Goal: Task Accomplishment & Management: Manage account settings

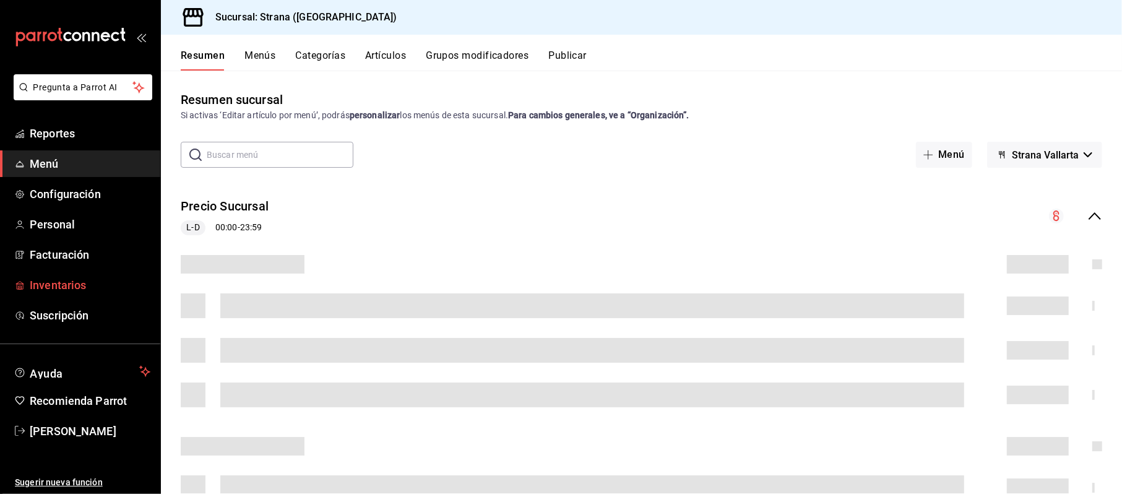
click at [43, 280] on span "Inventarios" at bounding box center [90, 285] width 121 height 17
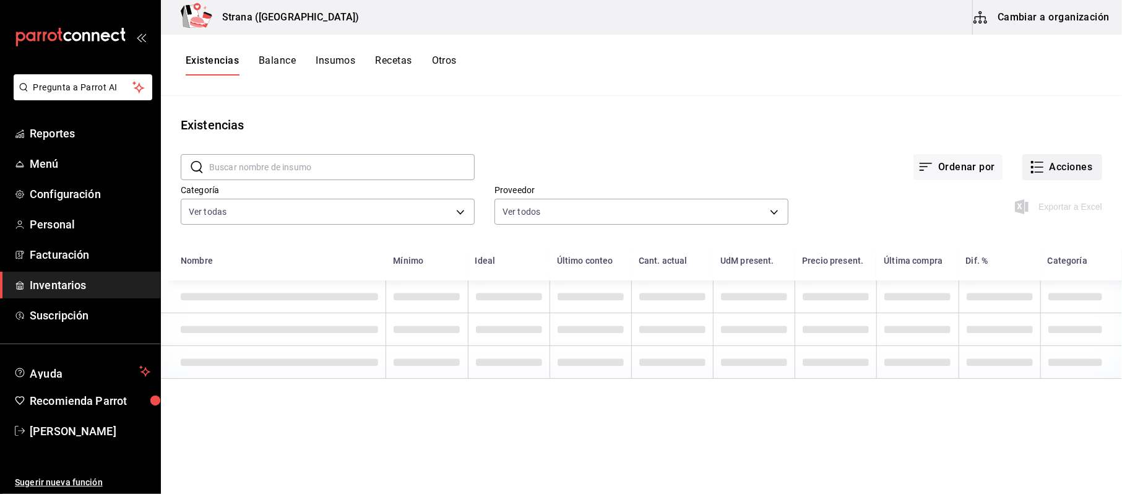
click at [1053, 167] on button "Acciones" at bounding box center [1063, 167] width 80 height 26
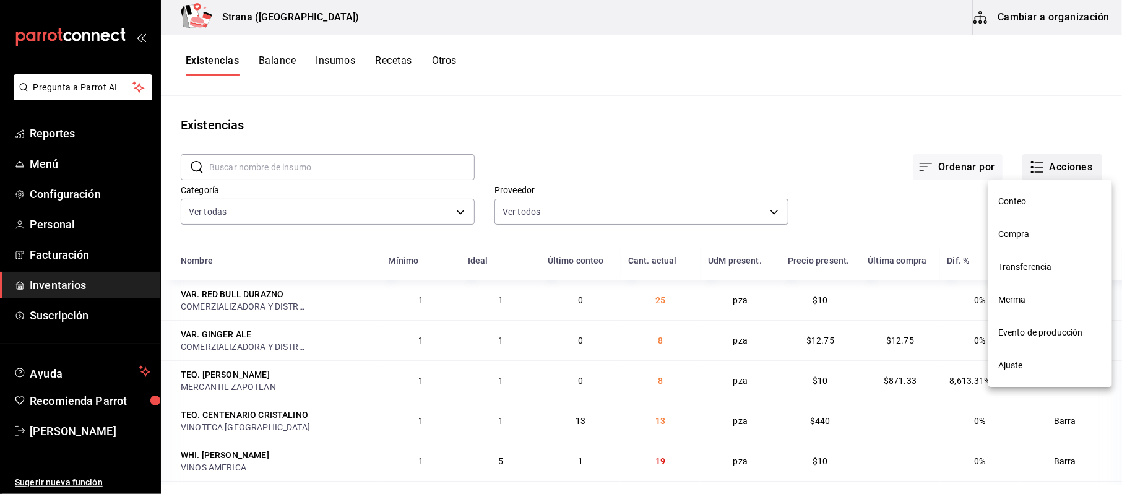
click at [1006, 241] on li "Compra" at bounding box center [1051, 234] width 124 height 33
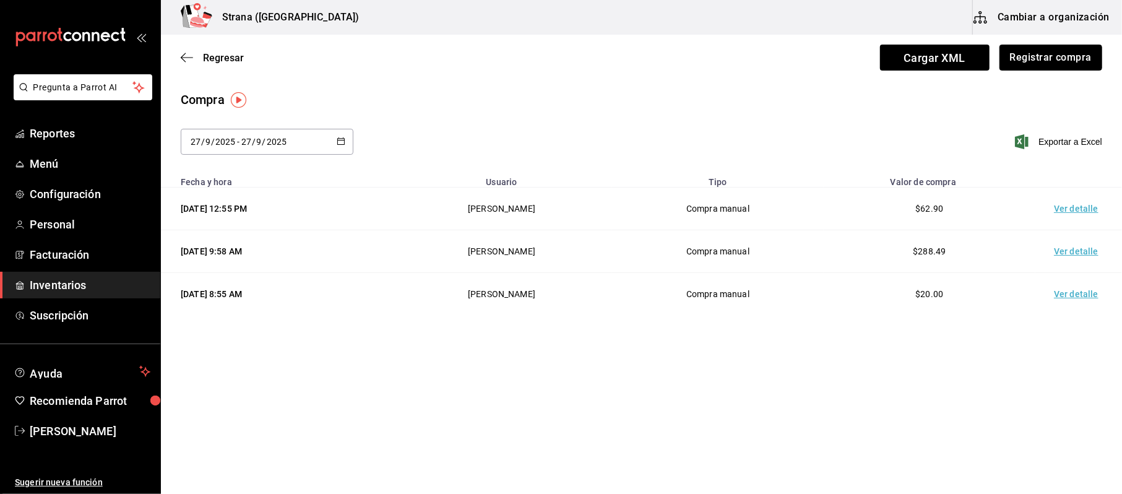
click at [1083, 62] on button "Registrar compra" at bounding box center [1051, 58] width 103 height 26
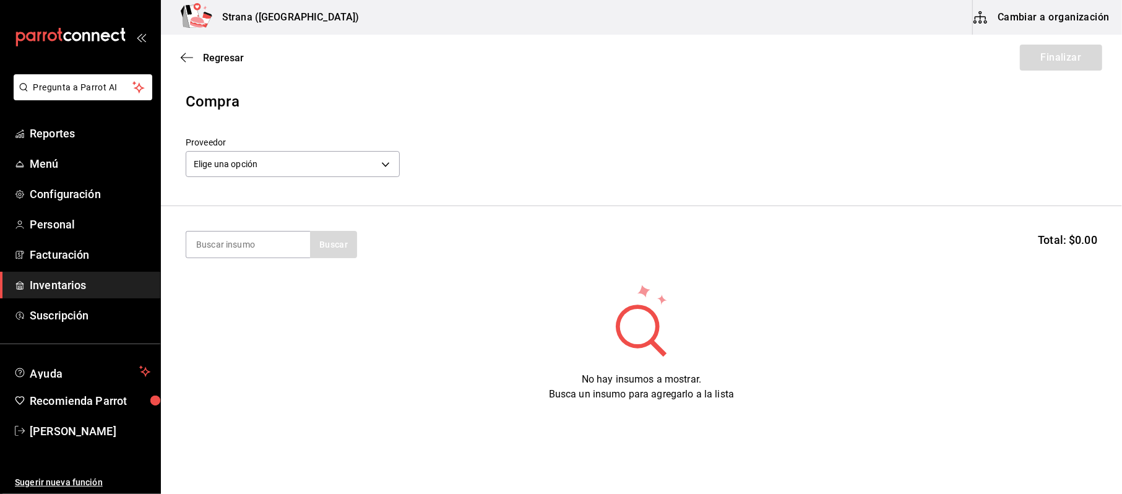
click at [278, 224] on section "Buscar Total: $0.00" at bounding box center [641, 244] width 961 height 77
click at [267, 246] on input at bounding box center [248, 245] width 124 height 26
type input "cebol"
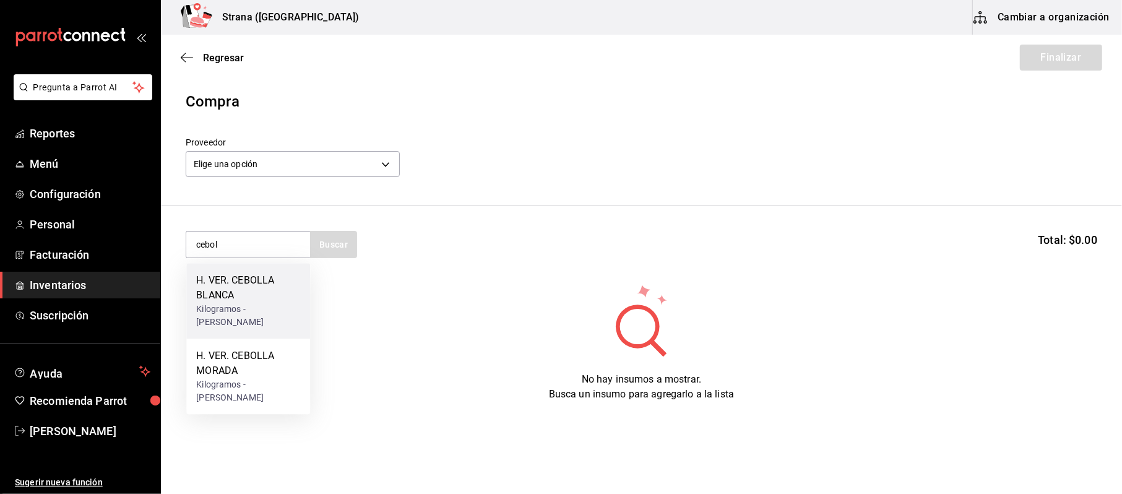
click at [265, 288] on div "H. VER. CEBOLLA BLANCA" at bounding box center [248, 288] width 104 height 30
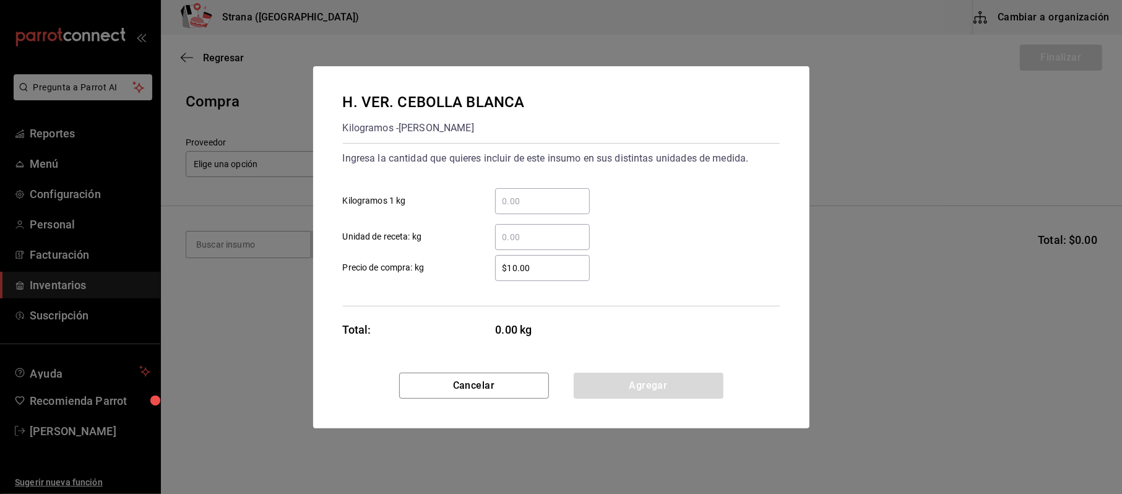
click at [508, 206] on input "​ Kilogramos 1 kg" at bounding box center [542, 201] width 95 height 15
type input "2.66"
type input "$20"
click button "Agregar" at bounding box center [649, 386] width 150 height 26
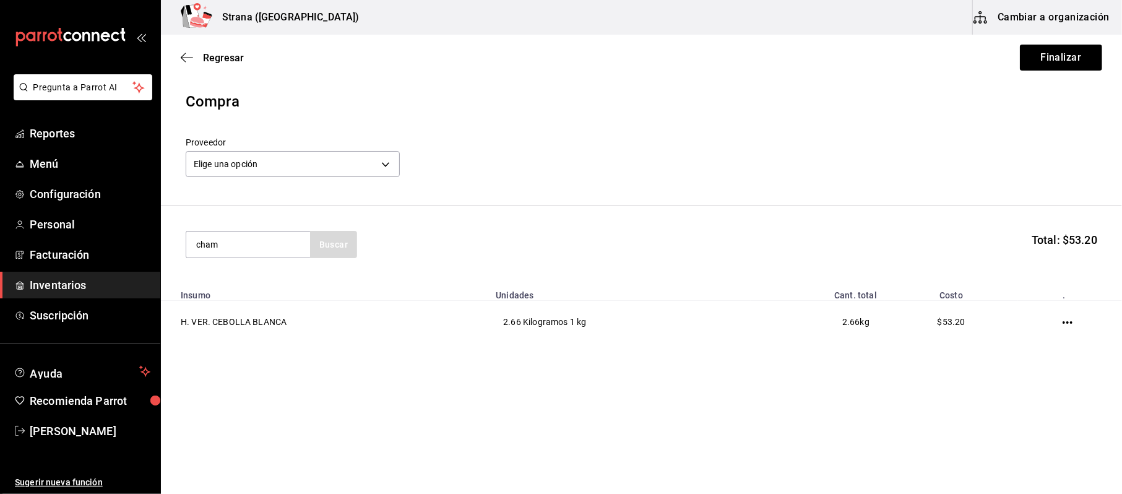
type input "cham"
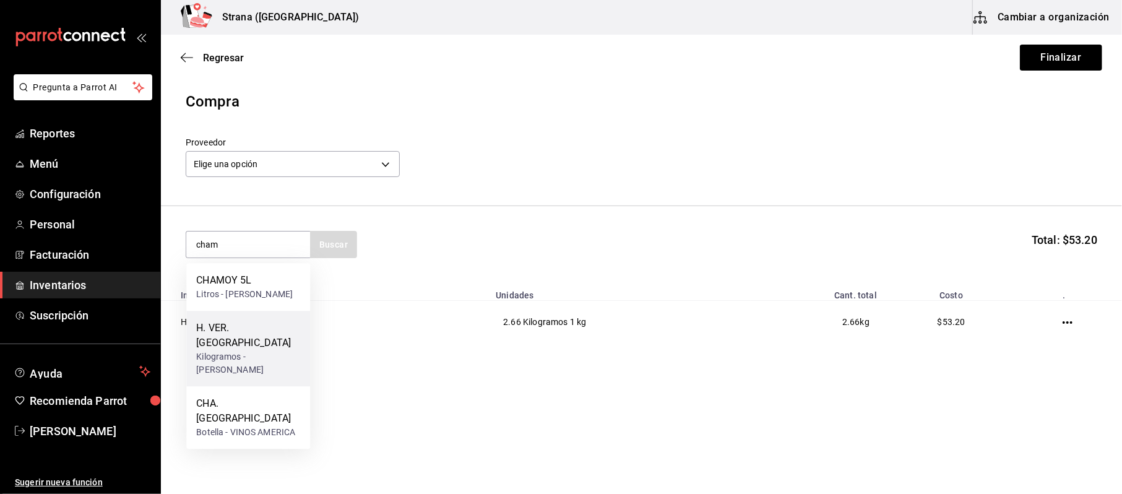
click at [241, 350] on div "H. VER. [GEOGRAPHIC_DATA]" at bounding box center [248, 336] width 104 height 30
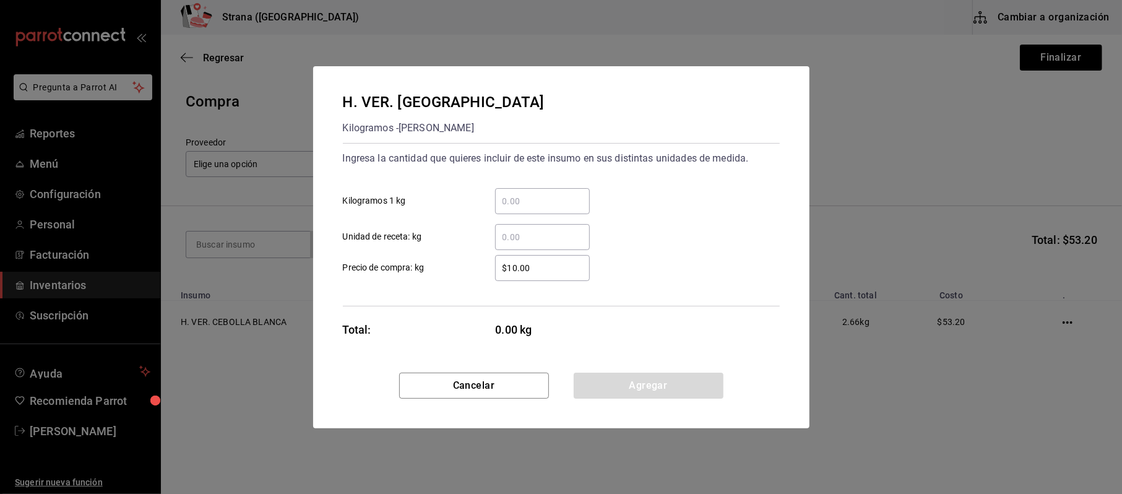
click at [534, 201] on input "​ Kilogramos 1 kg" at bounding box center [542, 201] width 95 height 15
type input "0.62"
type input "$105"
click button "Agregar" at bounding box center [649, 386] width 150 height 26
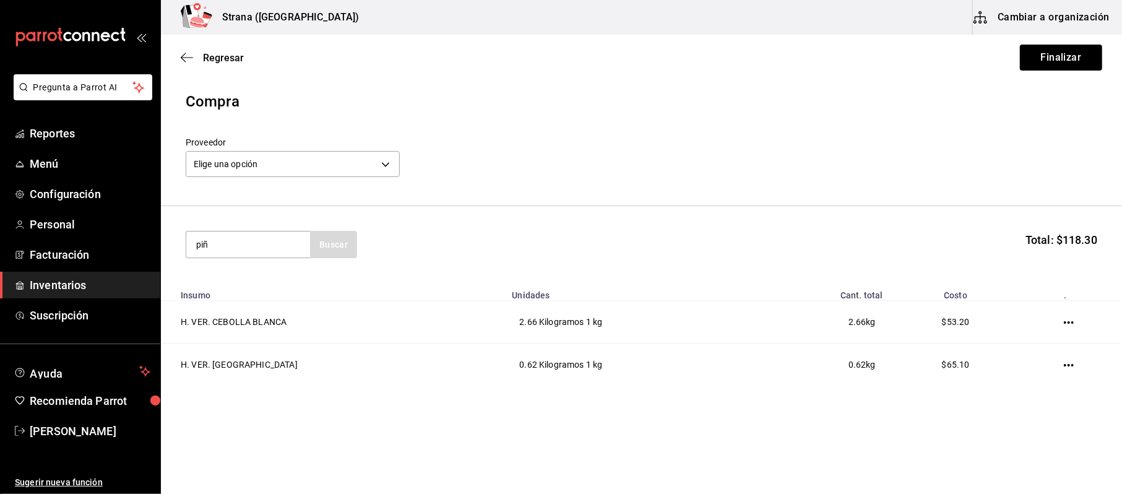
type input "piñ"
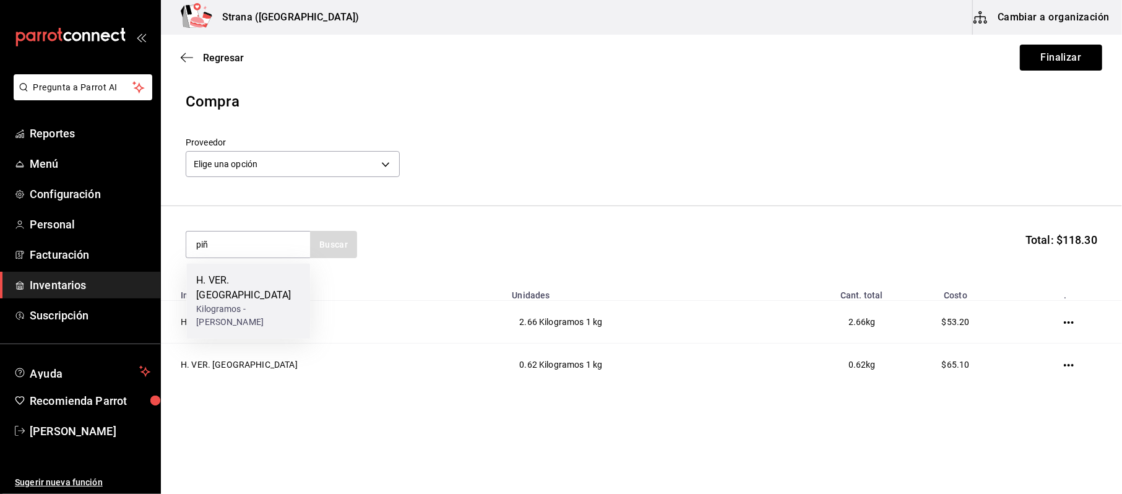
click at [232, 303] on div "Kilogramos - [PERSON_NAME]" at bounding box center [248, 316] width 104 height 26
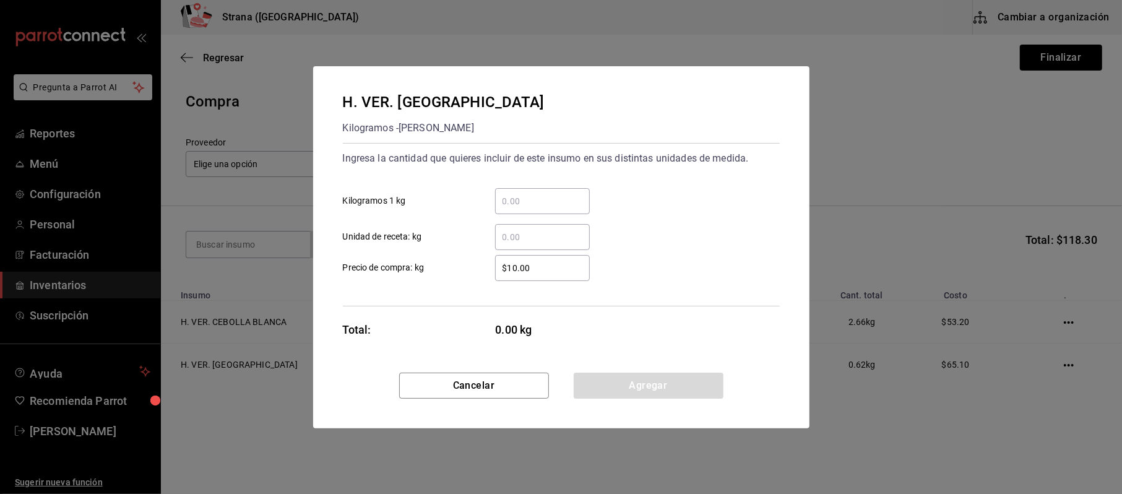
click at [524, 208] on input "​ Kilogramos 1 kg" at bounding box center [542, 201] width 95 height 15
type input "2.42"
type input "$25"
click button "Agregar" at bounding box center [649, 386] width 150 height 26
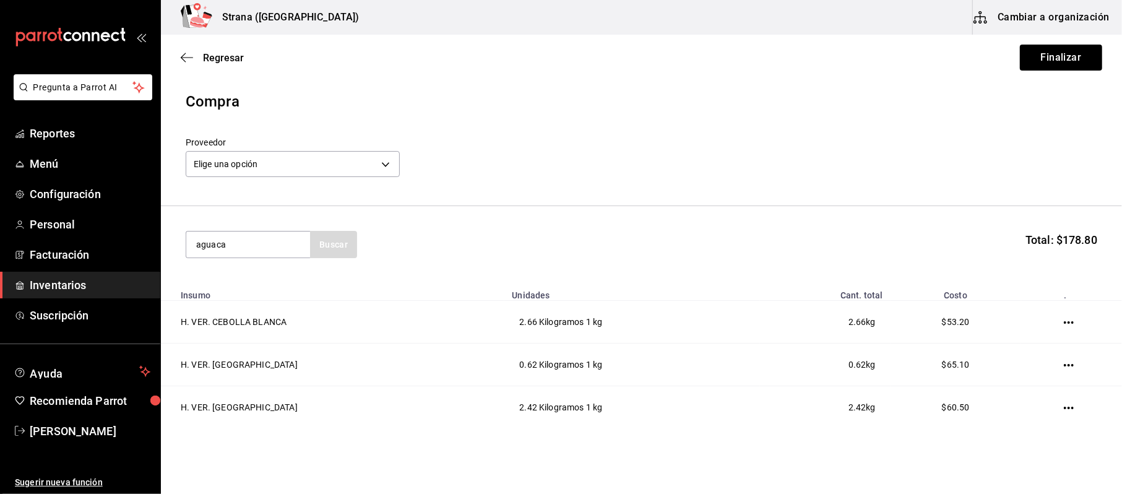
type input "aguaca"
click at [251, 269] on div "H. VER. AGUACATE Kilogramos - [PERSON_NAME]" at bounding box center [248, 293] width 124 height 61
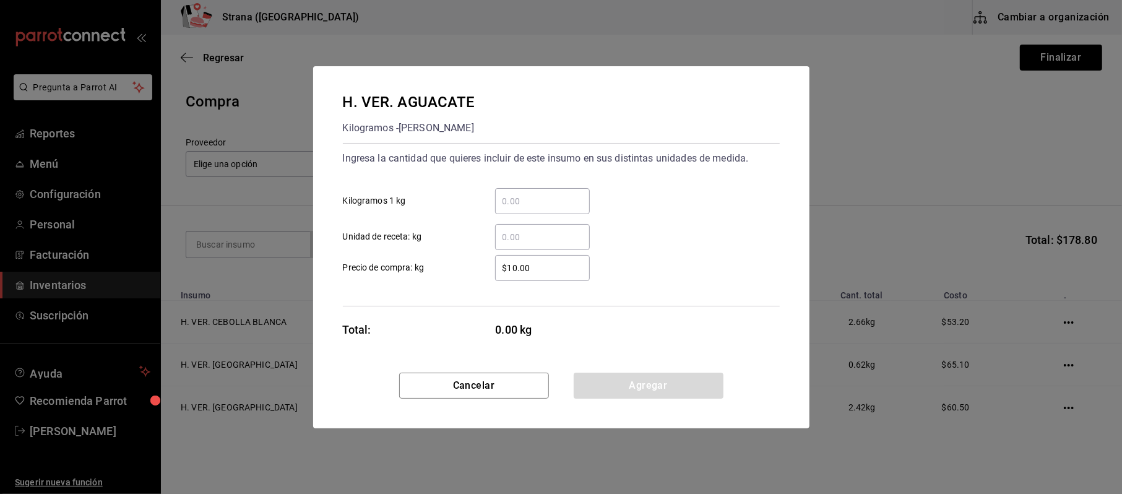
click at [553, 201] on input "​ Kilogramos 1 kg" at bounding box center [542, 201] width 95 height 15
type input "1.08"
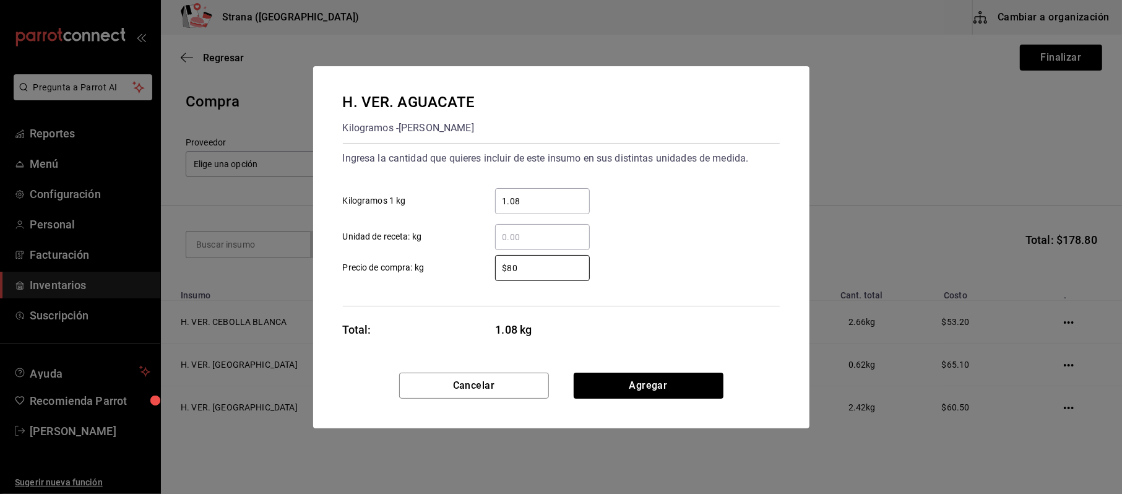
type input "$80"
click button "Agregar" at bounding box center [649, 386] width 150 height 26
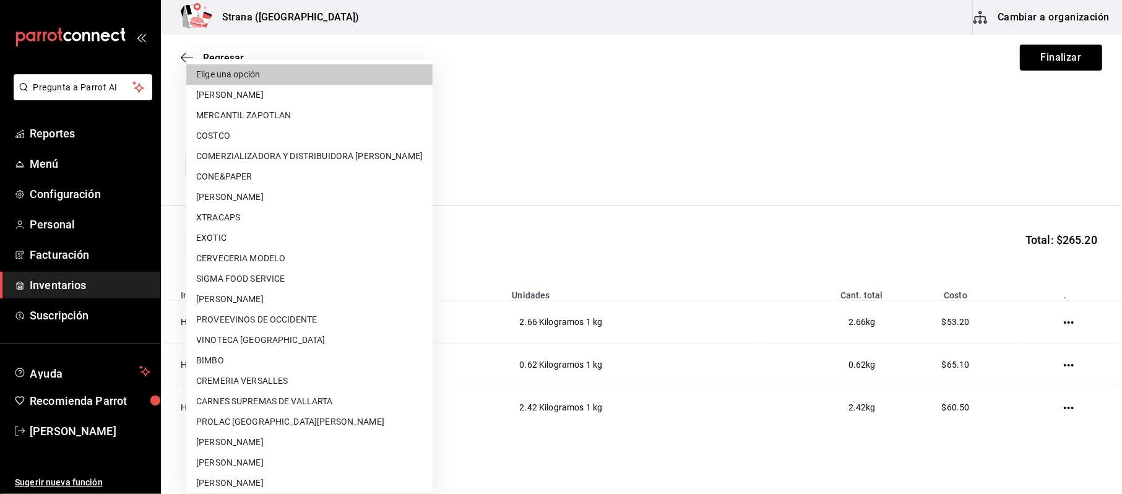
click at [251, 160] on body "Pregunta a Parrot AI Reportes Menú Configuración Personal Facturación Inventari…" at bounding box center [561, 212] width 1122 height 424
click at [255, 463] on li "[PERSON_NAME]" at bounding box center [309, 462] width 246 height 20
type input "74b806cb-be94-4170-bb10-e4df0f3a53eb"
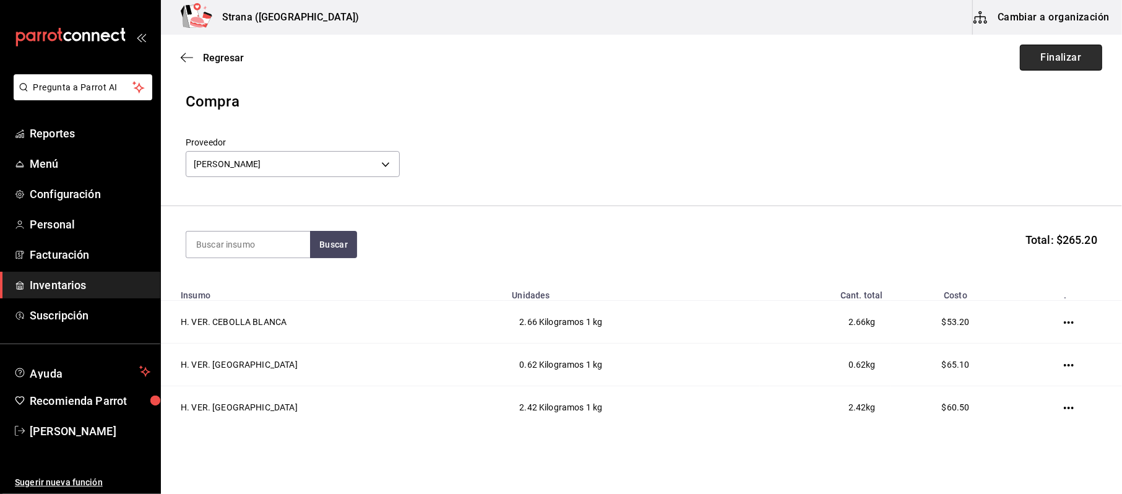
click at [1031, 65] on button "Finalizar" at bounding box center [1061, 58] width 82 height 26
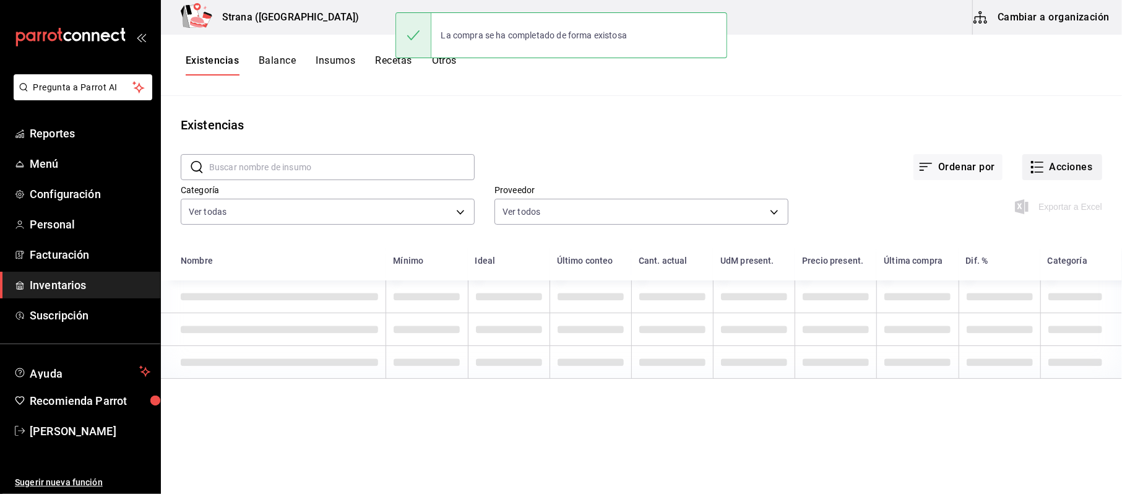
click at [1078, 169] on button "Acciones" at bounding box center [1063, 167] width 80 height 26
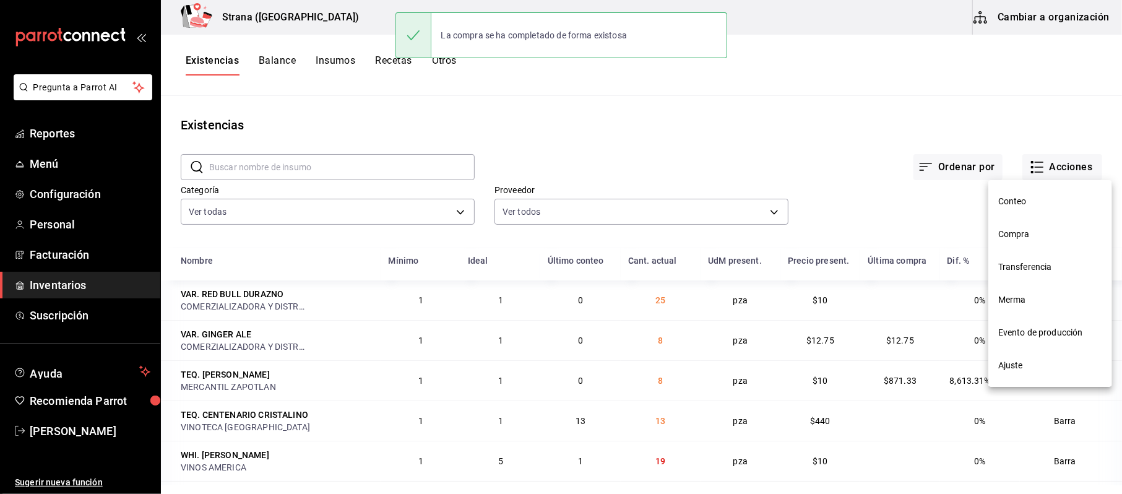
click at [1033, 227] on li "Compra" at bounding box center [1051, 234] width 124 height 33
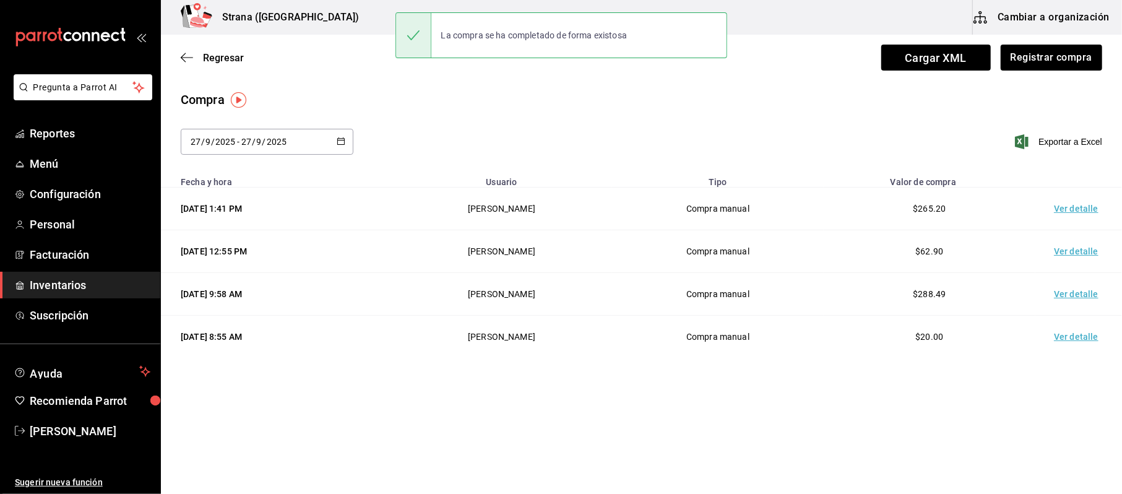
click at [1067, 204] on td "Ver detalle" at bounding box center [1079, 209] width 87 height 43
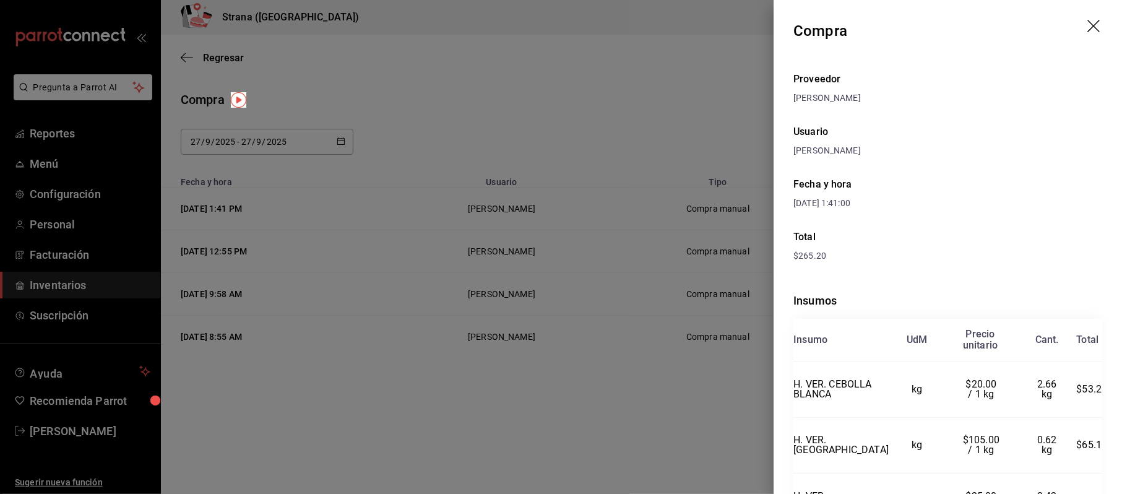
click at [406, 240] on div at bounding box center [561, 247] width 1122 height 494
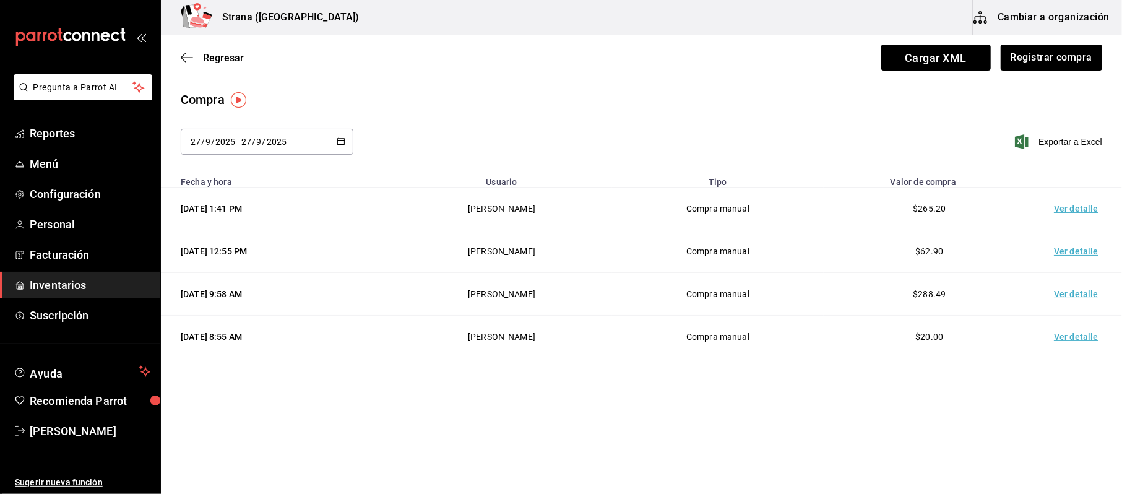
click at [48, 271] on ul "Reportes Menú Configuración Personal Facturación Inventarios Suscripción" at bounding box center [80, 224] width 160 height 209
click at [50, 295] on link "Inventarios" at bounding box center [80, 285] width 160 height 27
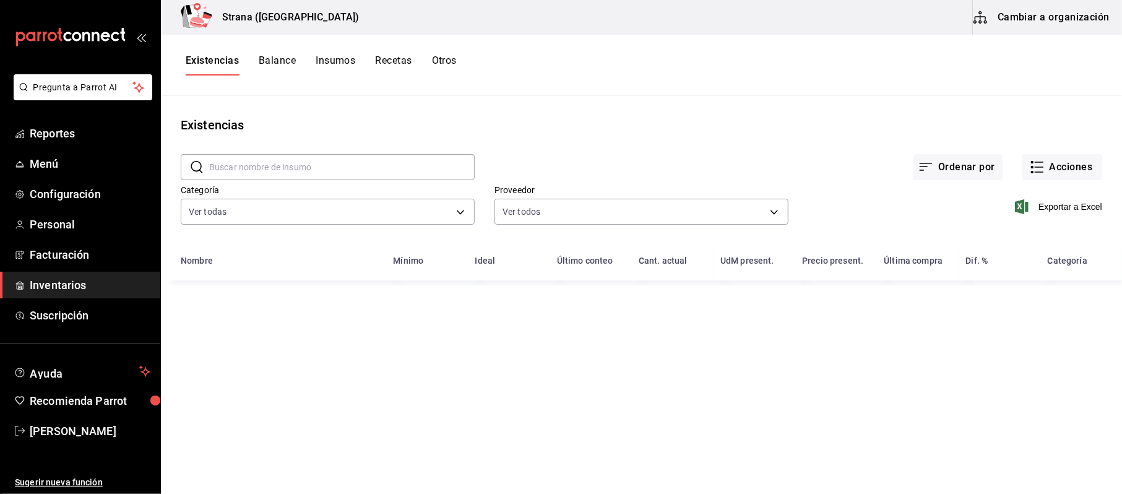
click at [69, 293] on link "Inventarios" at bounding box center [80, 285] width 160 height 27
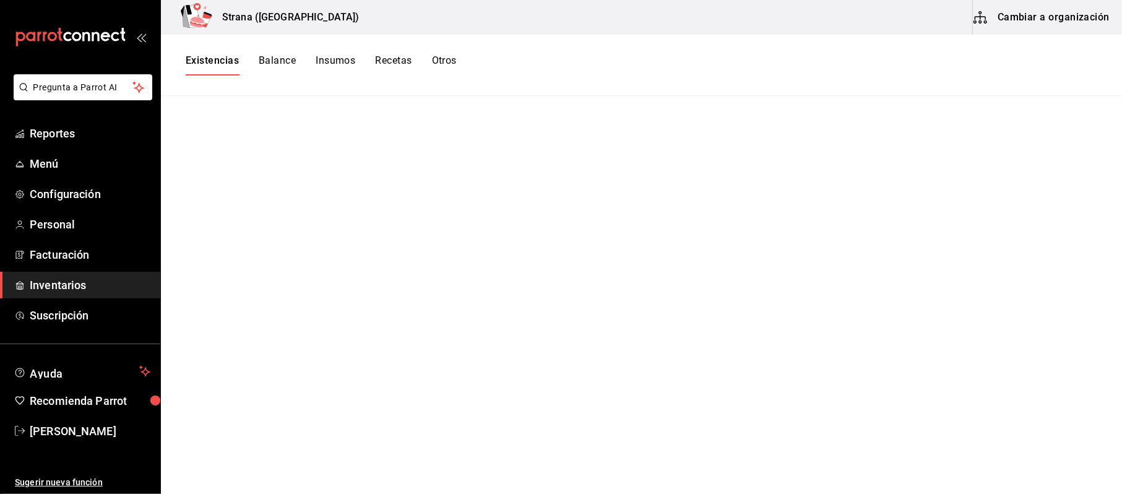
click at [123, 286] on span "Inventarios" at bounding box center [90, 285] width 121 height 17
click at [71, 291] on span "Inventarios" at bounding box center [90, 285] width 121 height 17
click at [59, 258] on span "Facturación" at bounding box center [90, 254] width 121 height 17
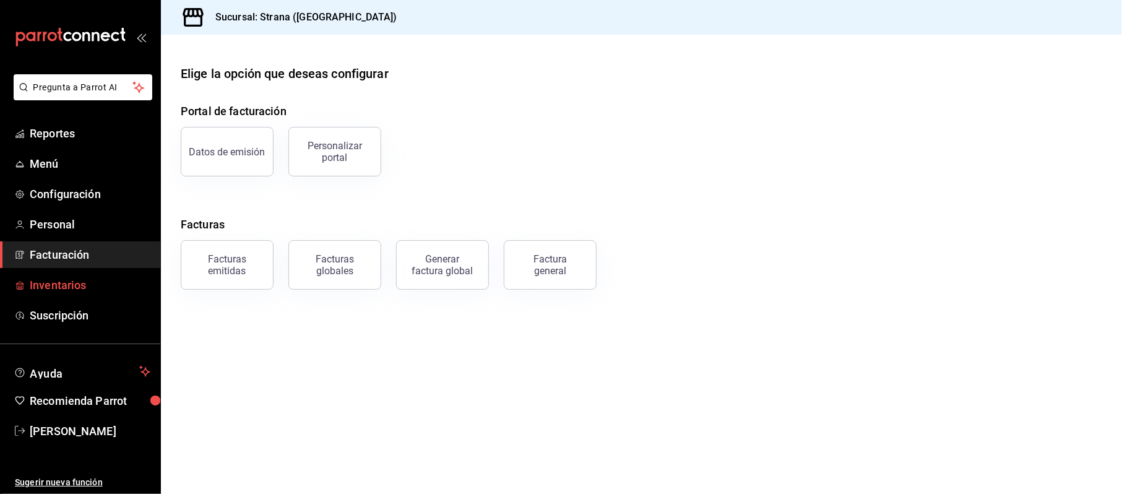
click at [55, 288] on span "Inventarios" at bounding box center [90, 285] width 121 height 17
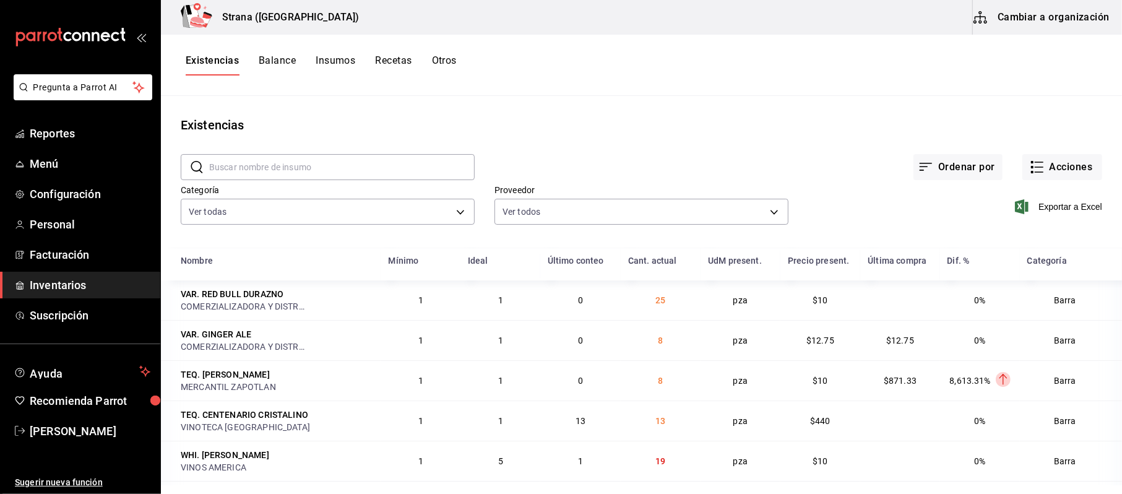
click at [1063, 181] on div "Exportar a Excel" at bounding box center [946, 196] width 314 height 63
click at [1066, 162] on button "Acciones" at bounding box center [1063, 167] width 80 height 26
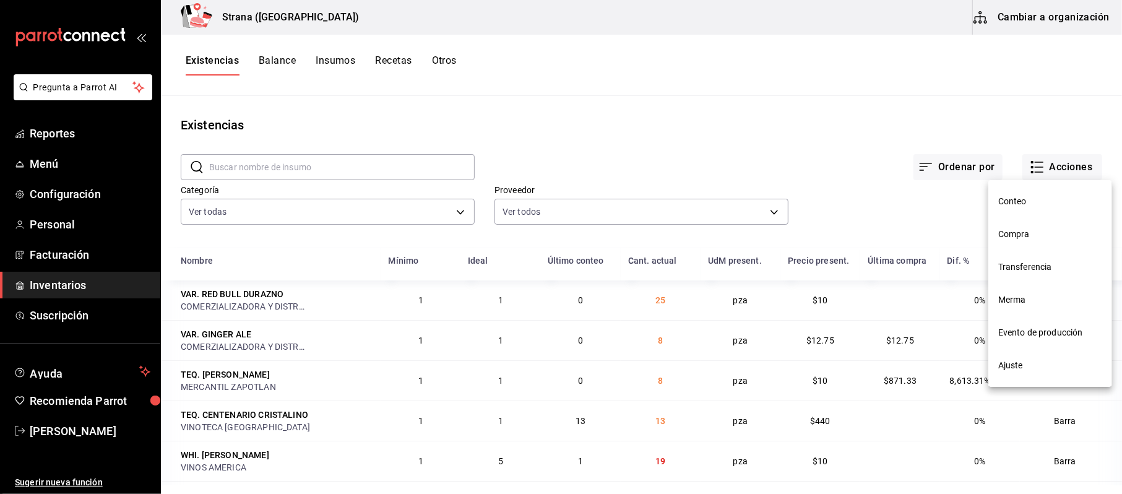
click at [1035, 238] on span "Compra" at bounding box center [1050, 234] width 104 height 13
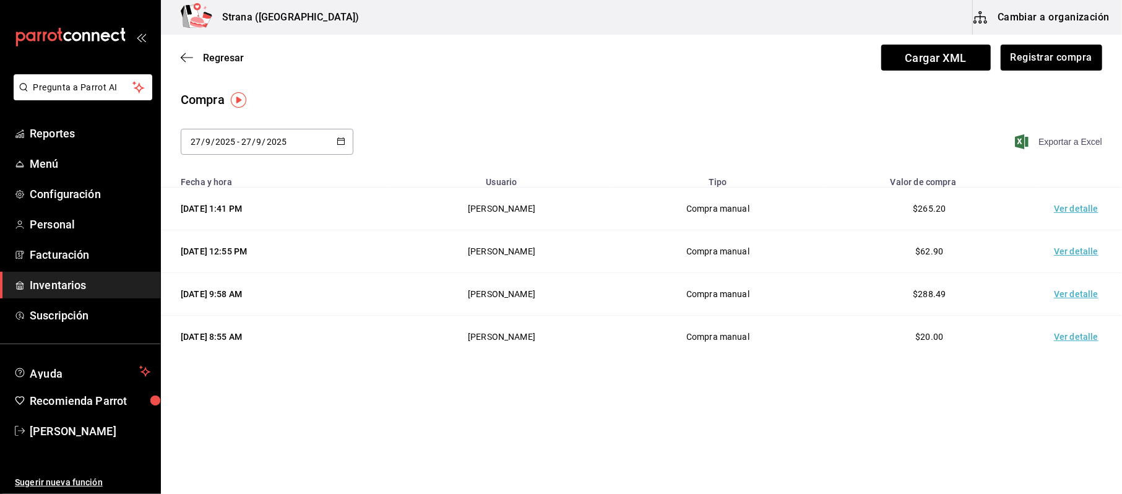
click at [1099, 145] on span "Exportar a Excel" at bounding box center [1060, 141] width 85 height 15
click at [97, 277] on span "Inventarios" at bounding box center [90, 285] width 121 height 17
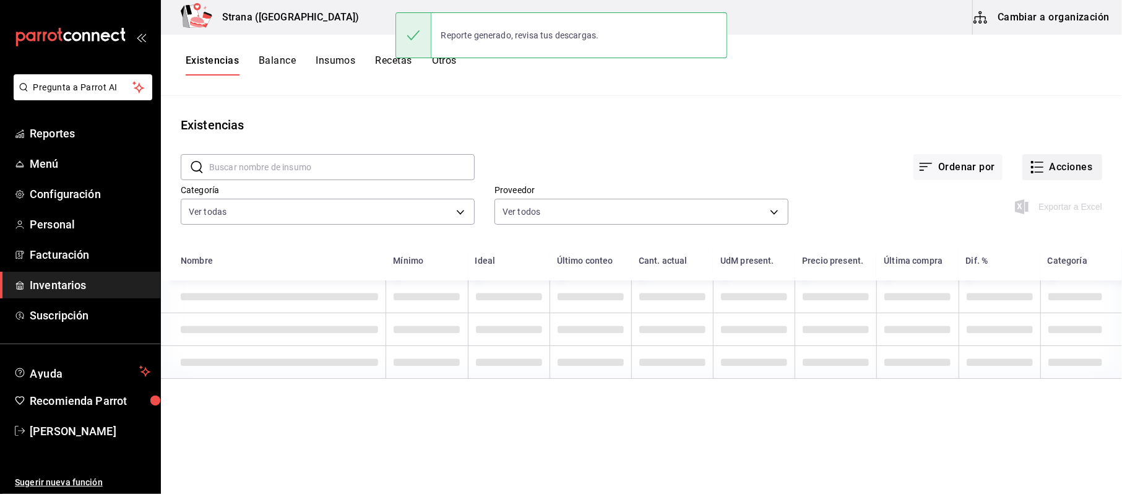
click at [1066, 179] on button "Acciones" at bounding box center [1063, 167] width 80 height 26
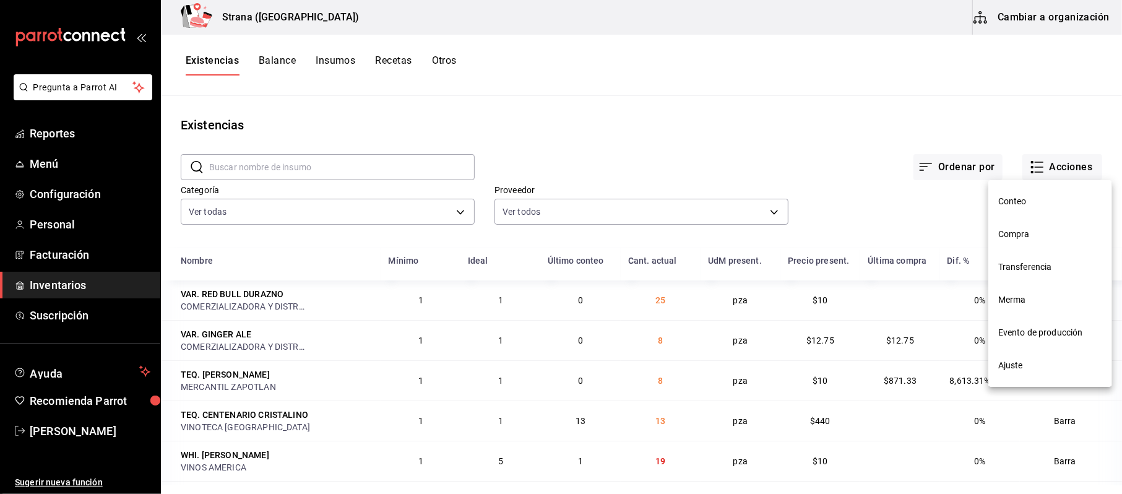
click at [1034, 222] on li "Compra" at bounding box center [1051, 234] width 124 height 33
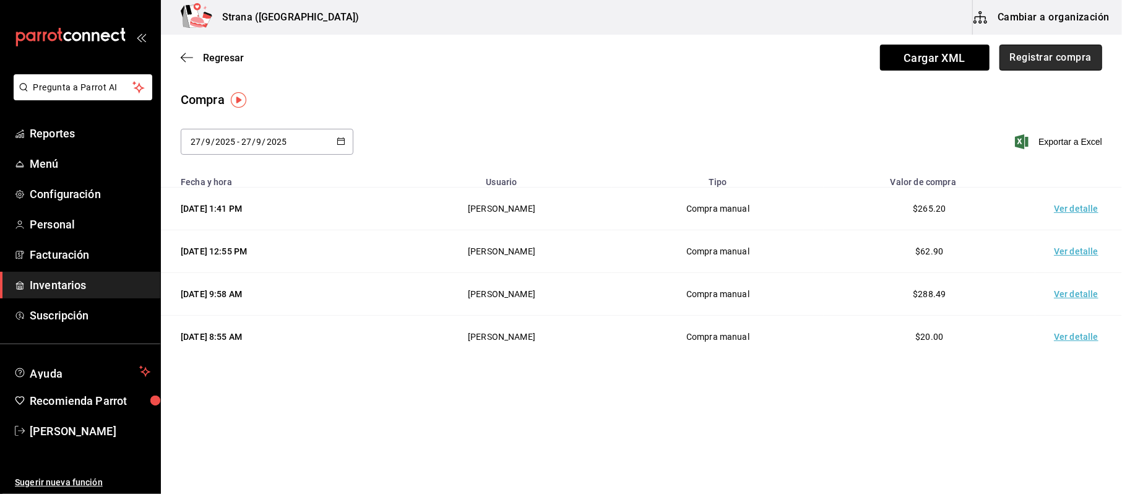
click at [1031, 53] on button "Registrar compra" at bounding box center [1051, 58] width 103 height 26
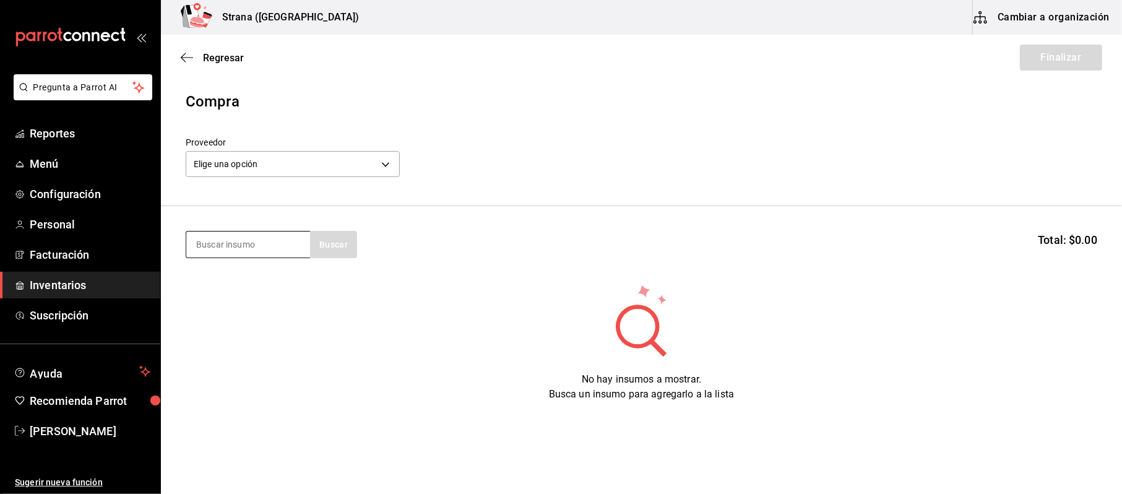
click at [249, 251] on input at bounding box center [248, 245] width 124 height 26
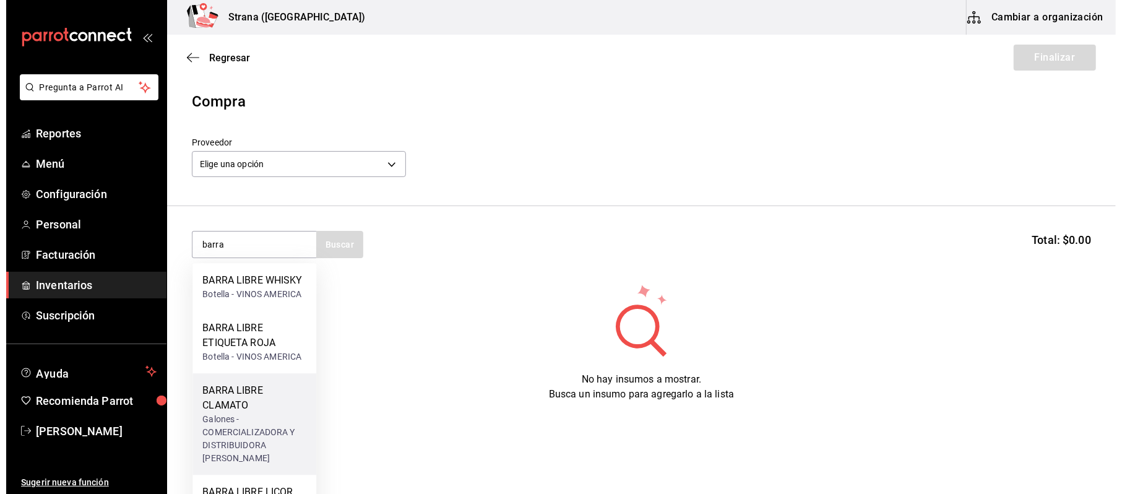
scroll to position [17, 0]
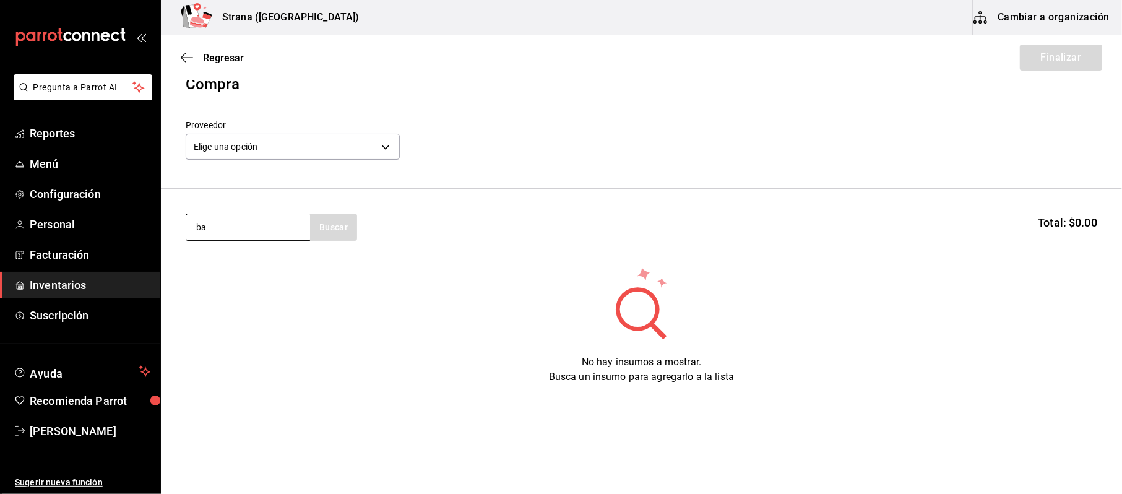
type input "b"
type input "carnat"
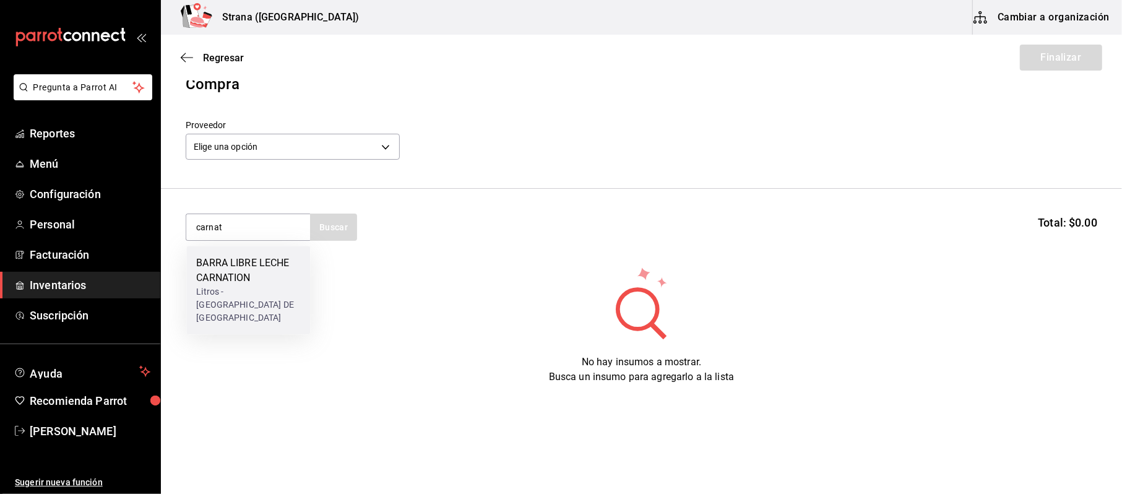
click at [240, 295] on div "Litros - [GEOGRAPHIC_DATA] DE [GEOGRAPHIC_DATA]" at bounding box center [248, 304] width 104 height 39
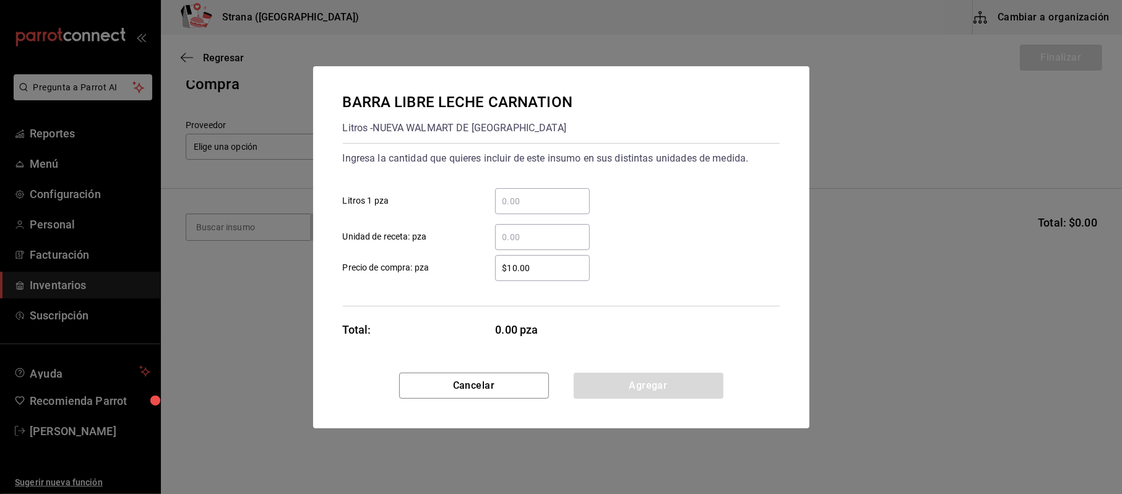
click at [530, 188] on div "​" at bounding box center [542, 201] width 95 height 26
click at [530, 194] on input "​ Litros 1 pza" at bounding box center [542, 201] width 95 height 15
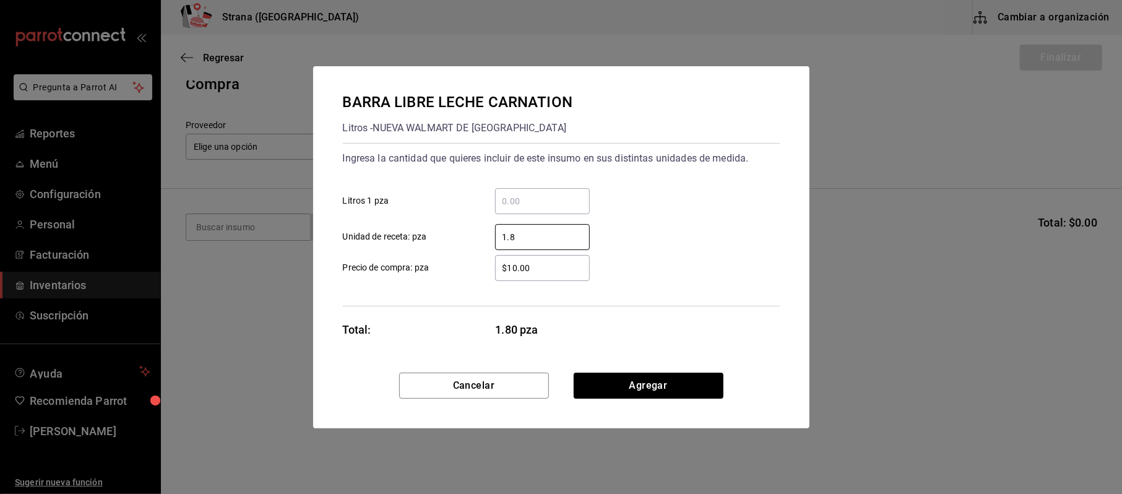
type input "1.8"
type input "$0.01"
click at [605, 379] on button "Agregar" at bounding box center [649, 386] width 150 height 26
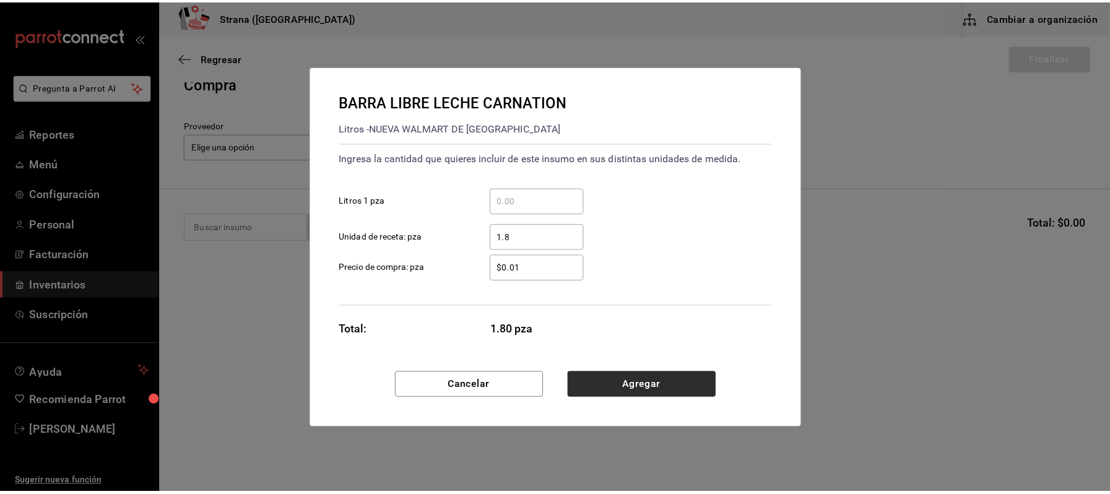
scroll to position [0, 0]
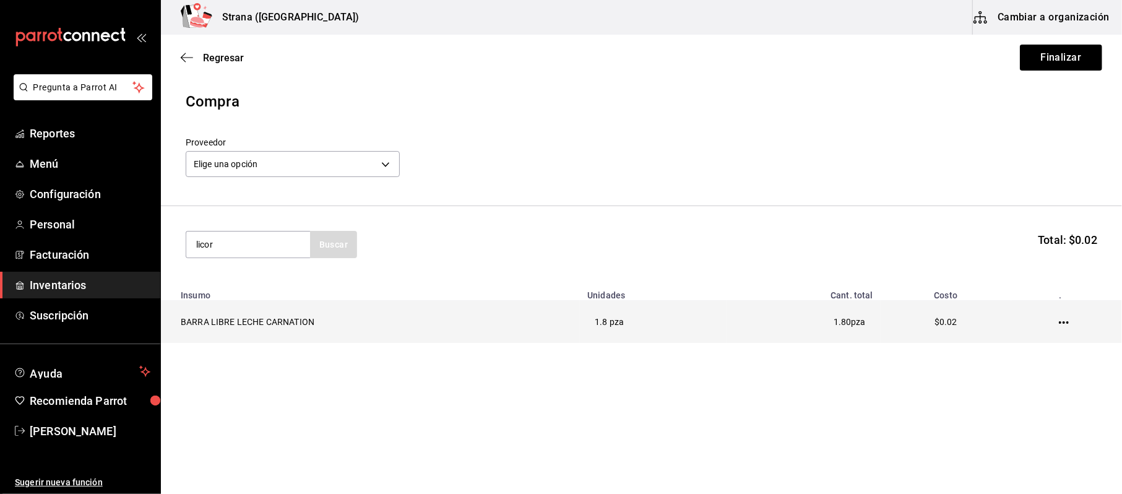
type input "licor"
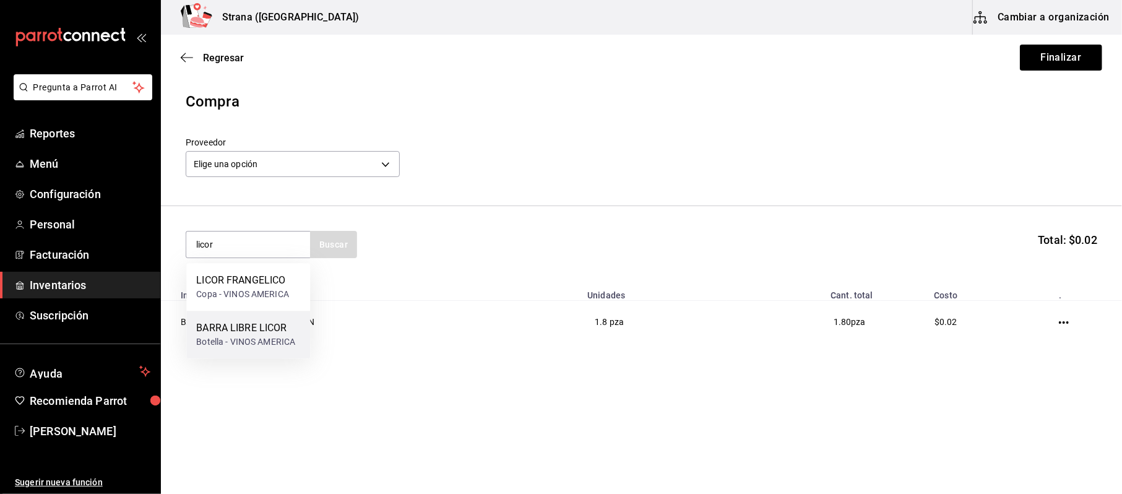
click at [235, 338] on div "Botella - VINOS AMERICA" at bounding box center [245, 342] width 99 height 13
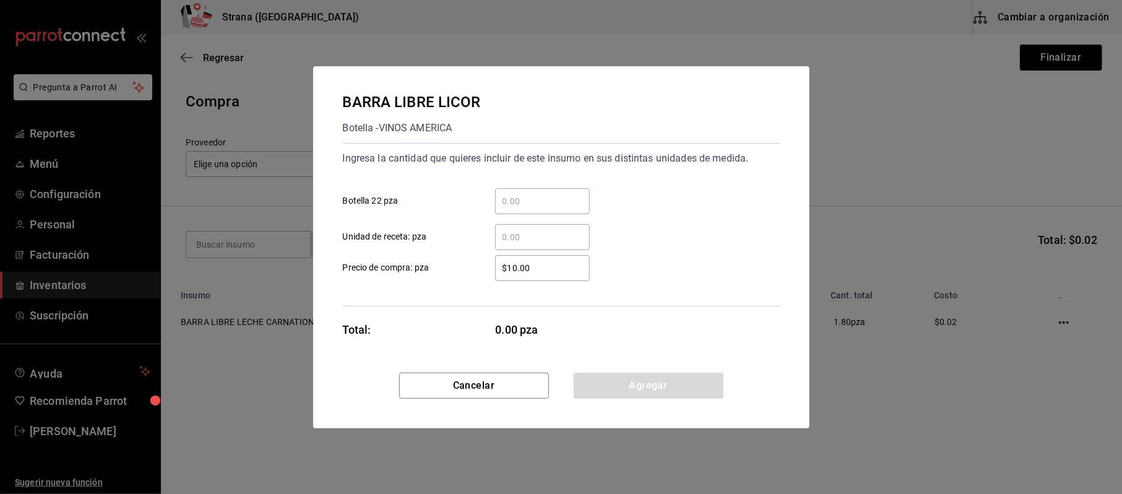
click at [563, 199] on input "​ Botella 22 pza" at bounding box center [542, 201] width 95 height 15
click at [508, 236] on input "​ Unidad de receta: pza" at bounding box center [542, 237] width 95 height 15
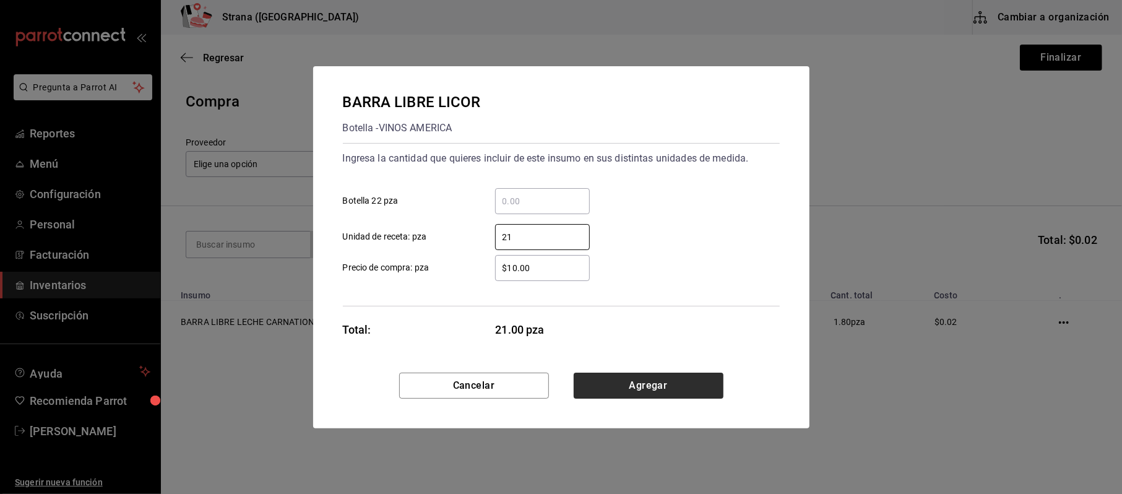
type input "21"
click at [701, 373] on button "Agregar" at bounding box center [649, 386] width 150 height 26
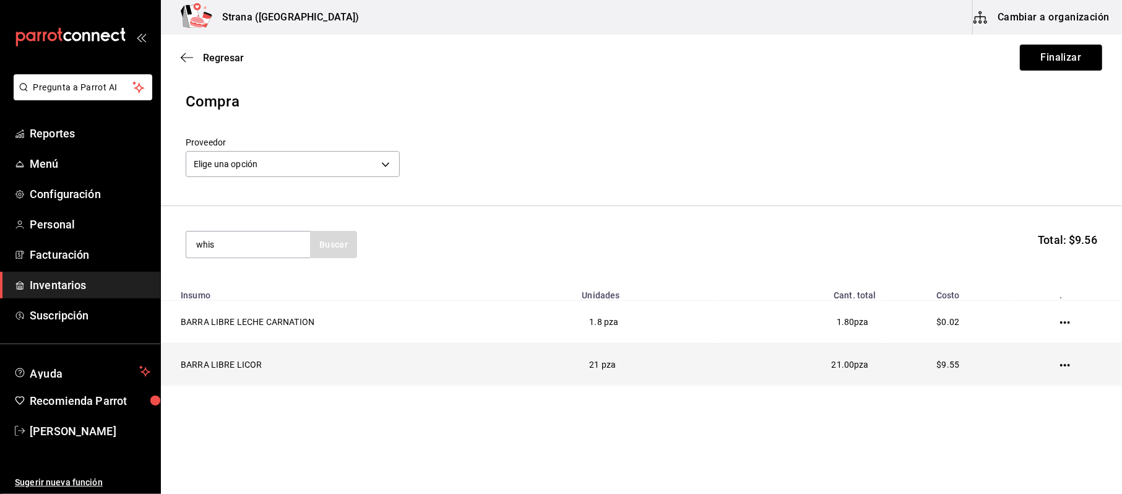
type input "whis"
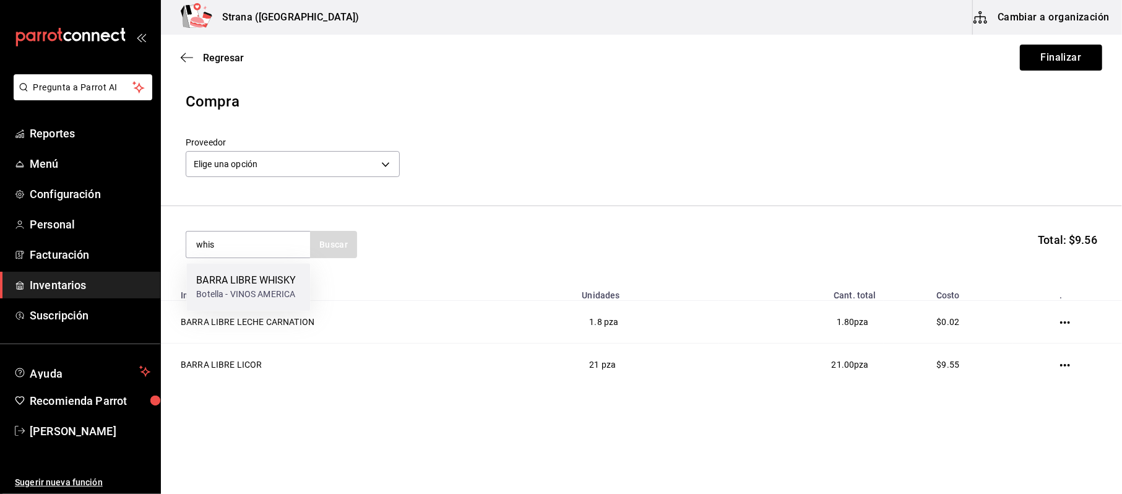
click at [285, 278] on div "BARRA LIBRE WHISKY" at bounding box center [246, 280] width 100 height 15
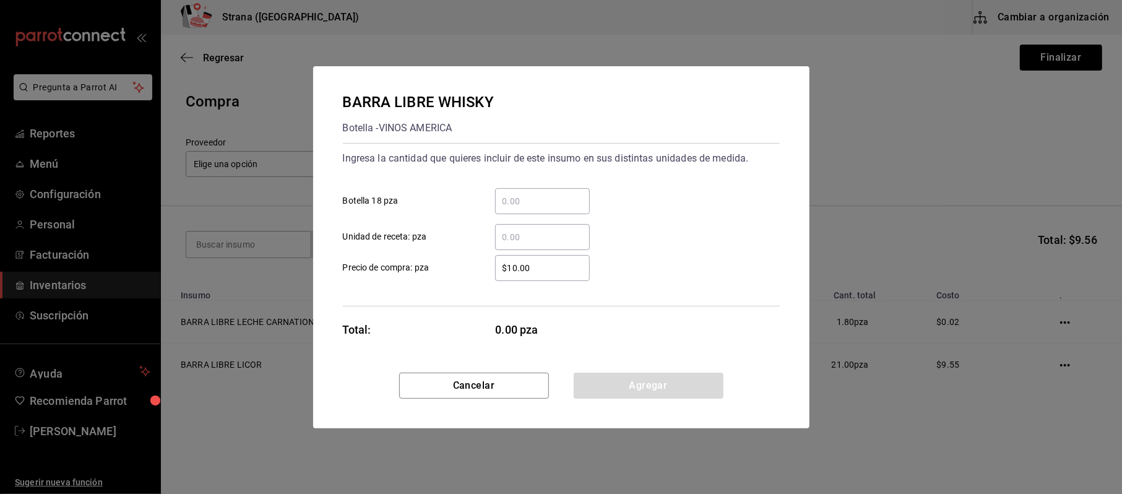
click at [534, 241] on input "​ Unidad de receta: pza" at bounding box center [542, 237] width 95 height 15
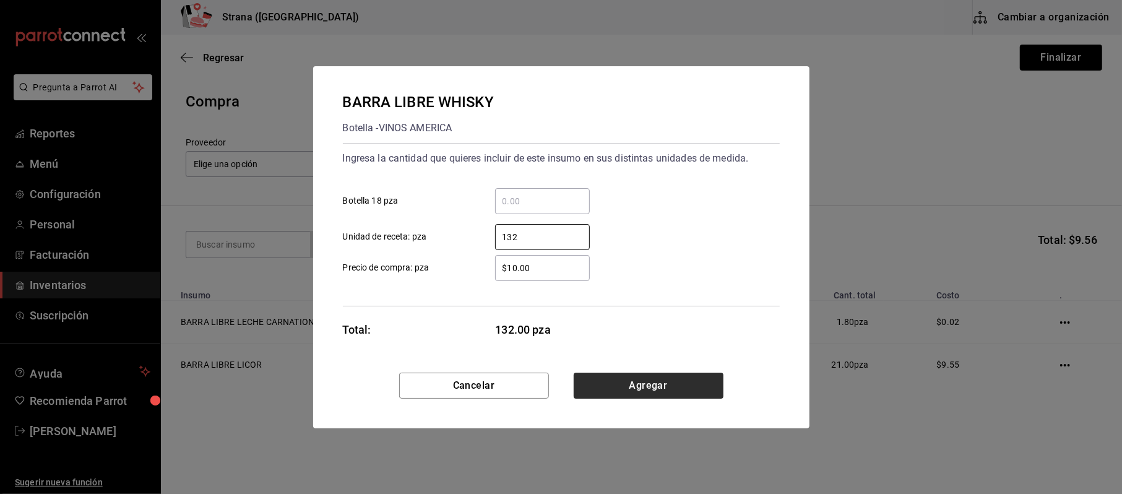
type input "132"
click at [602, 379] on button "Agregar" at bounding box center [649, 386] width 150 height 26
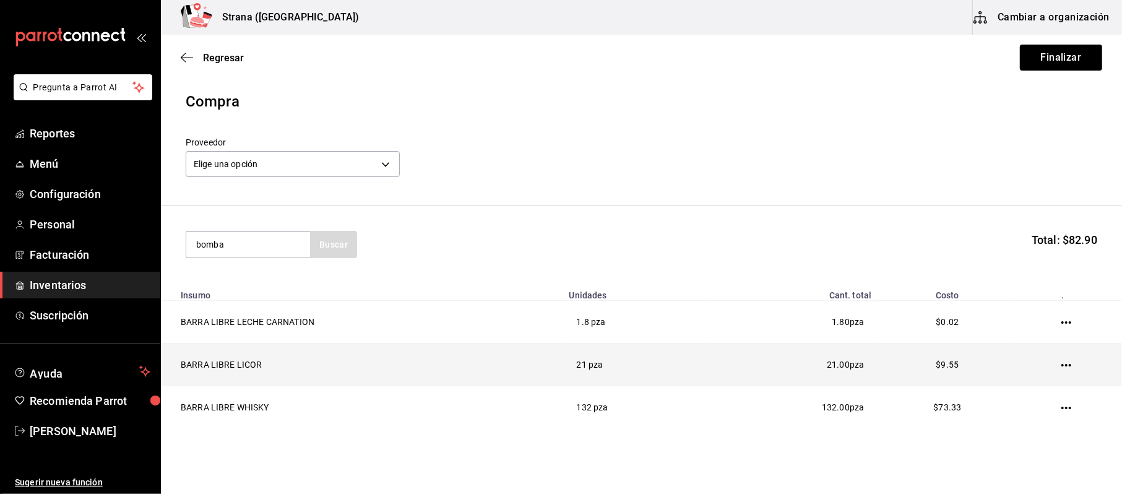
type input "bomba"
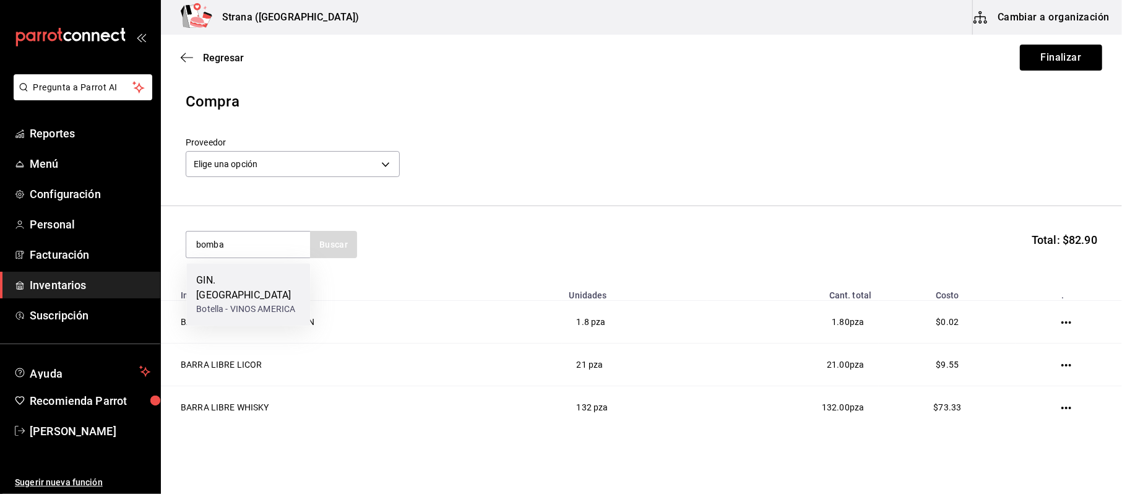
click at [275, 303] on div "Botella - VINOS AMERICA" at bounding box center [248, 309] width 104 height 13
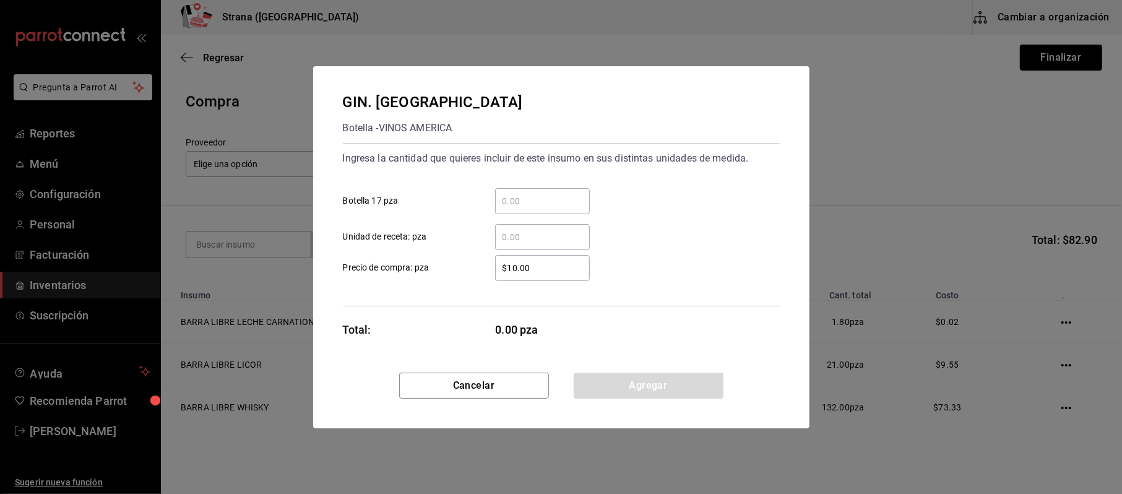
click at [513, 223] on div "​ Unidad de receta: pza" at bounding box center [556, 232] width 447 height 36
click at [519, 230] on input "​ Unidad de receta: pza" at bounding box center [542, 237] width 95 height 15
type input "1"
click at [689, 390] on button "Agregar" at bounding box center [649, 386] width 150 height 26
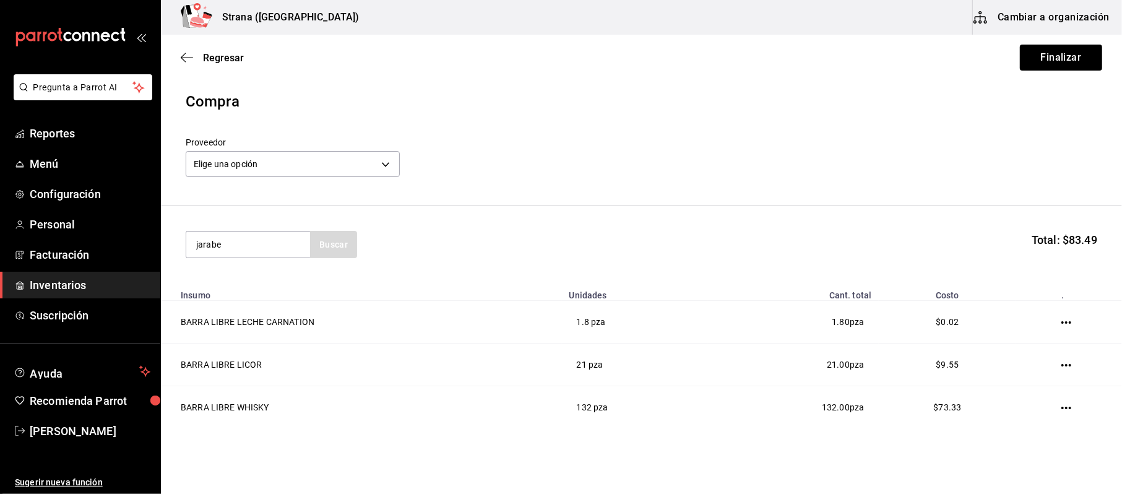
type input "jarabe"
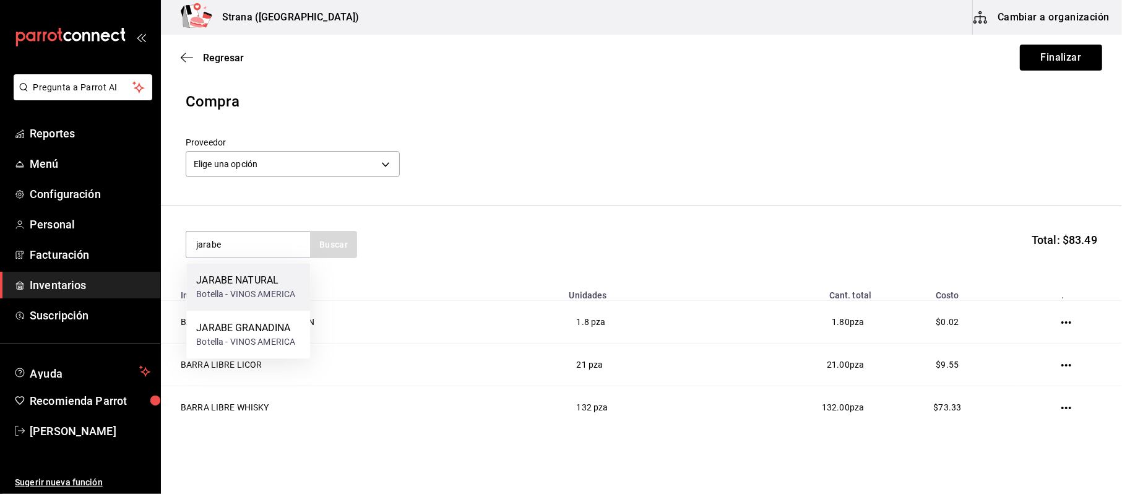
click at [275, 276] on div "JARABE NATURAL" at bounding box center [245, 280] width 99 height 15
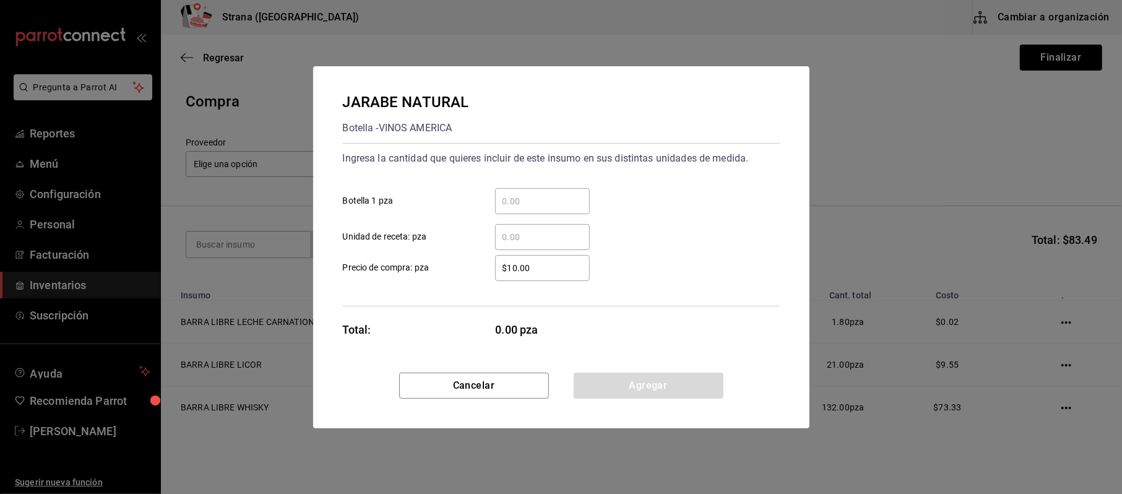
click at [498, 233] on input "​ Unidad de receta: pza" at bounding box center [542, 237] width 95 height 15
type input "2"
click at [714, 384] on button "Agregar" at bounding box center [649, 386] width 150 height 26
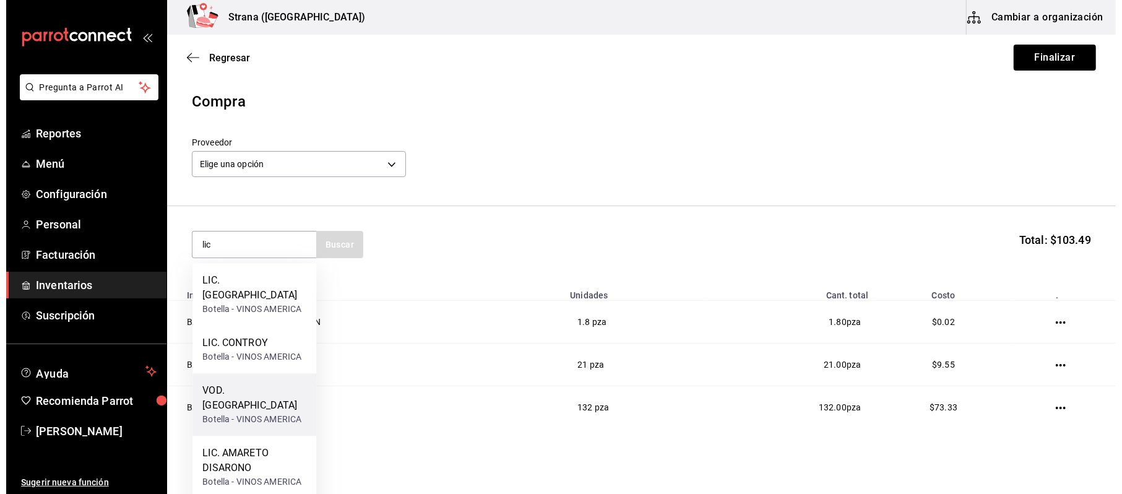
scroll to position [131, 0]
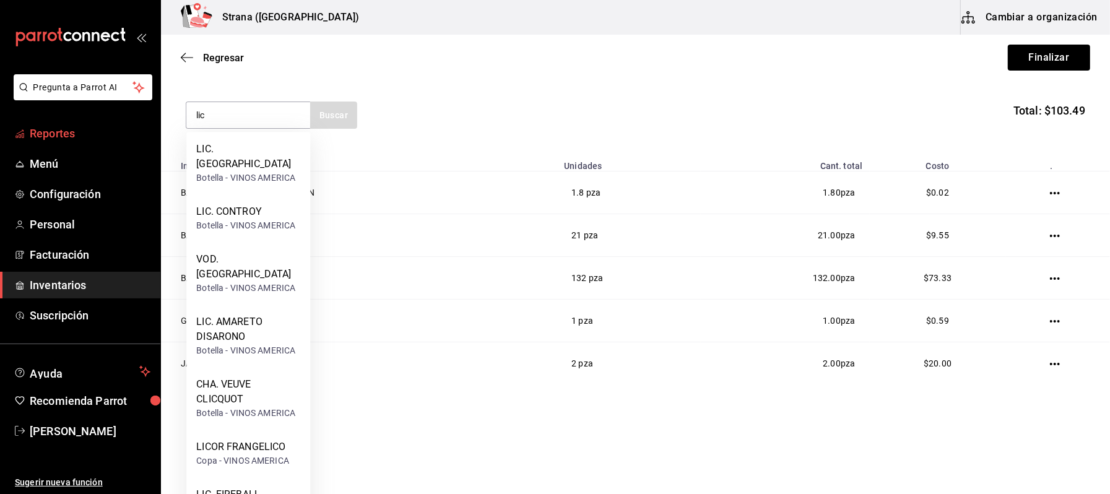
drag, startPoint x: 238, startPoint y: 104, endPoint x: 117, endPoint y: 121, distance: 122.6
click at [117, 121] on div "Pregunta a Parrot AI Reportes Menú Configuración Personal Facturación Inventari…" at bounding box center [555, 212] width 1110 height 424
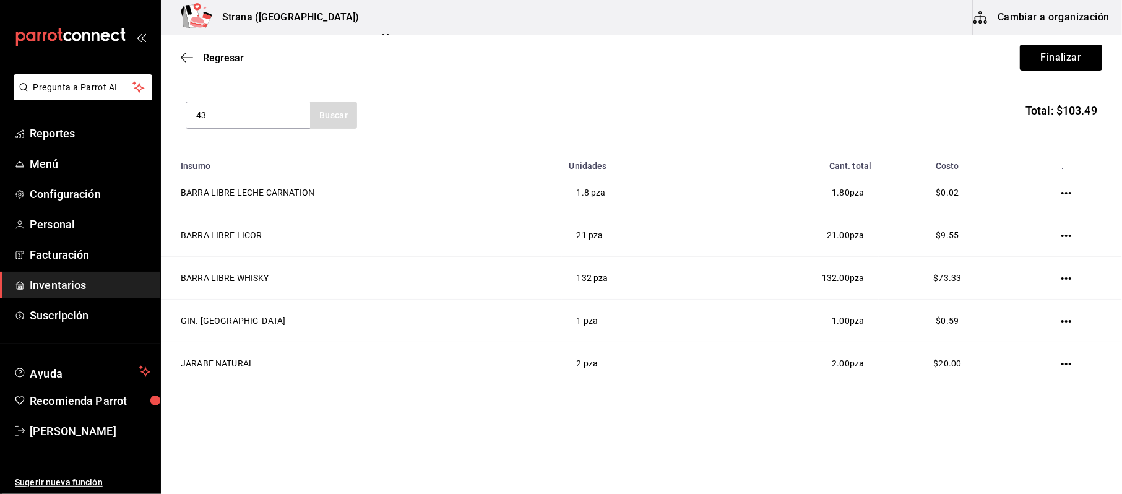
scroll to position [0, 0]
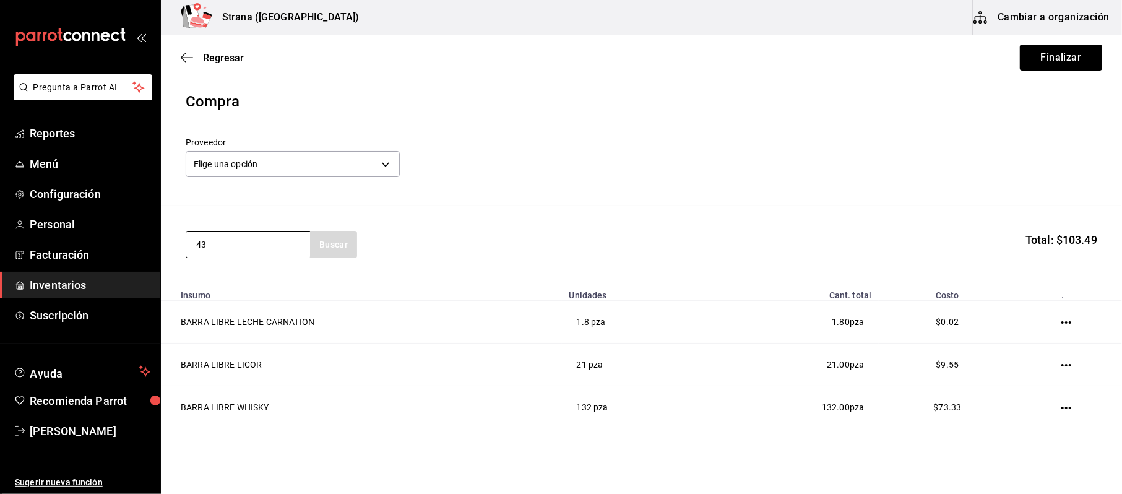
click at [217, 256] on input "43" at bounding box center [248, 245] width 124 height 26
type input "4"
type input "lic. 43"
click at [233, 275] on div "LIC. 43" at bounding box center [245, 280] width 99 height 15
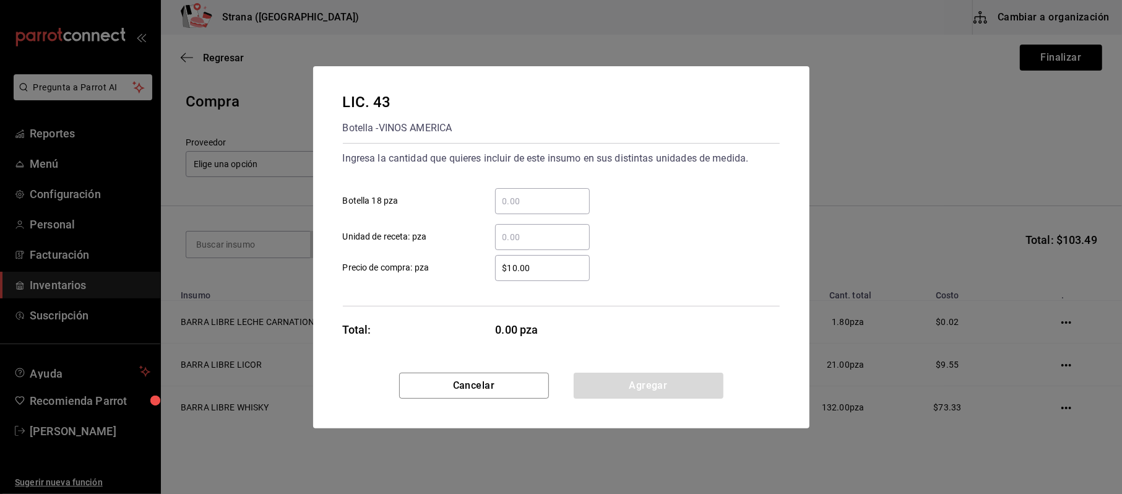
click at [537, 246] on div "​" at bounding box center [542, 237] width 95 height 26
click at [537, 245] on input "​ Unidad de receta: pza" at bounding box center [542, 237] width 95 height 15
type input "1"
click at [691, 386] on button "Agregar" at bounding box center [649, 386] width 150 height 26
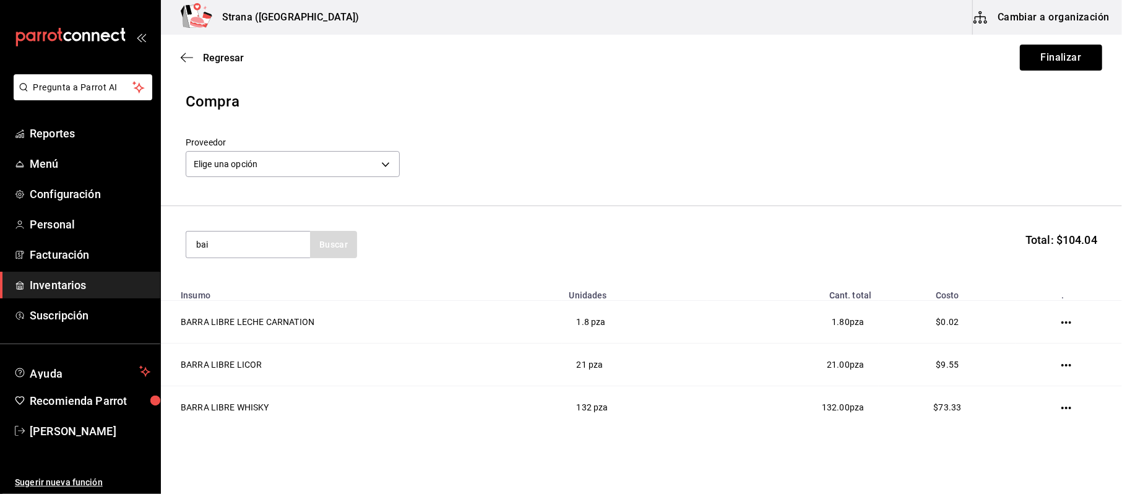
type input "bai"
click at [262, 277] on div "LIC. BAILEYS" at bounding box center [245, 280] width 99 height 15
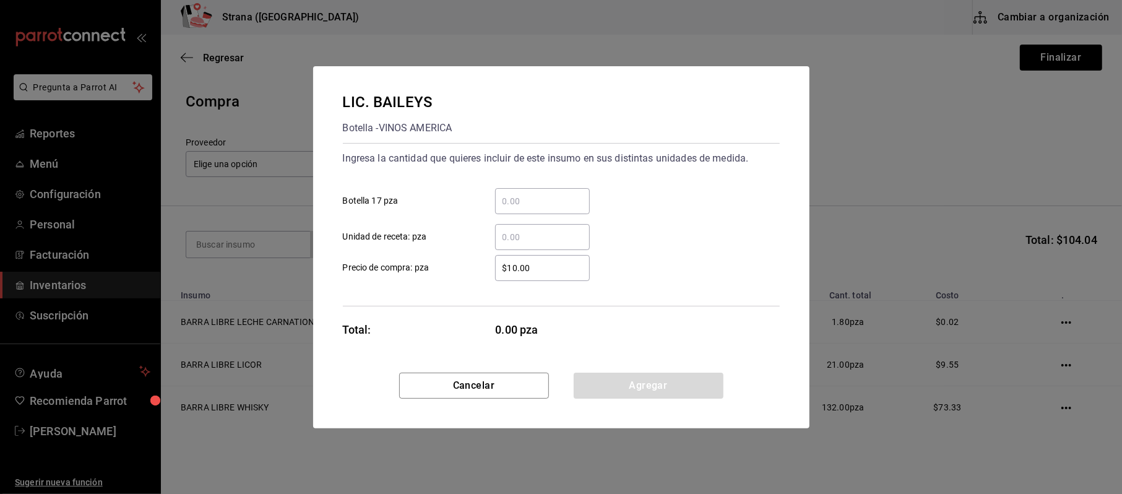
click at [541, 244] on input "​ Unidad de receta: pza" at bounding box center [542, 237] width 95 height 15
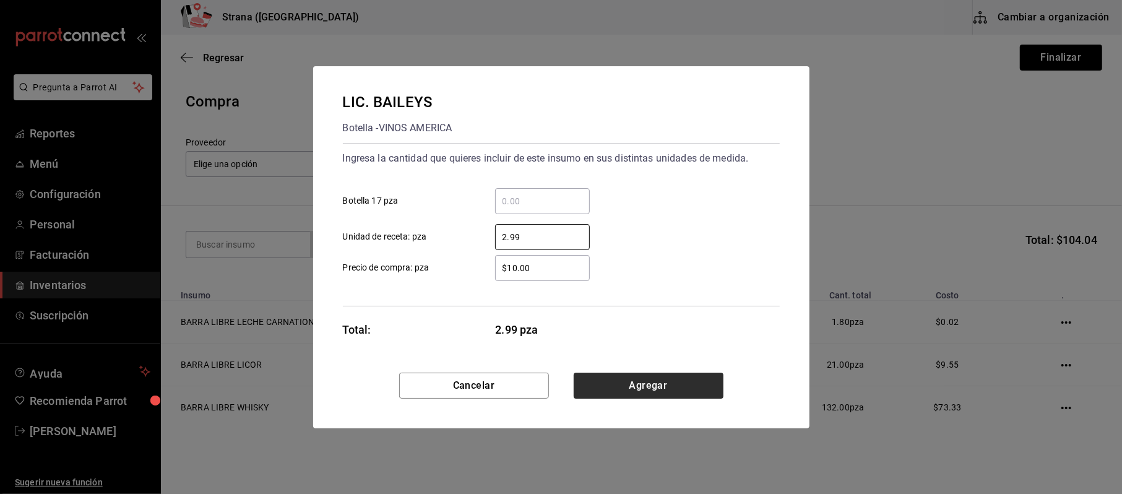
type input "2.99"
click at [625, 379] on button "Agregar" at bounding box center [649, 386] width 150 height 26
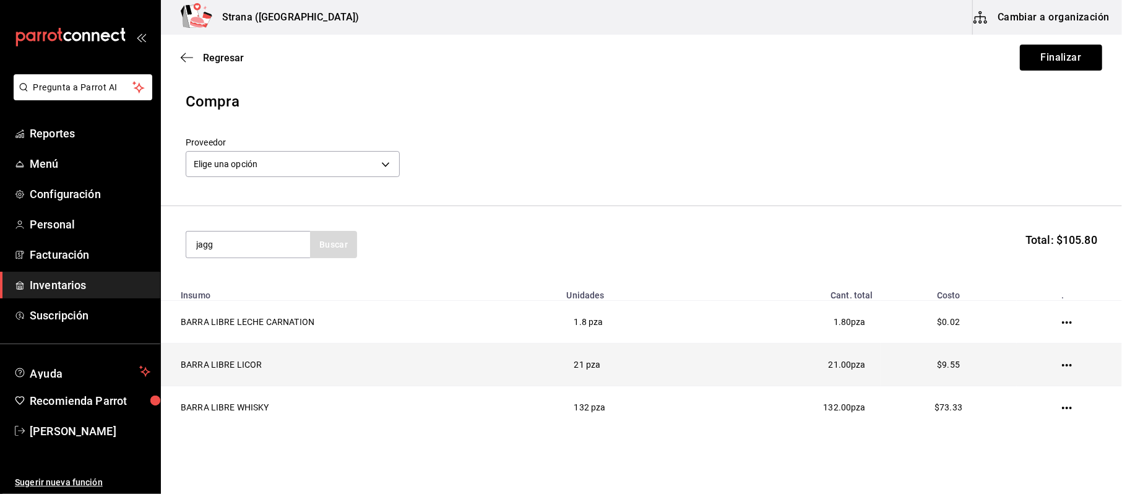
type input "jagg"
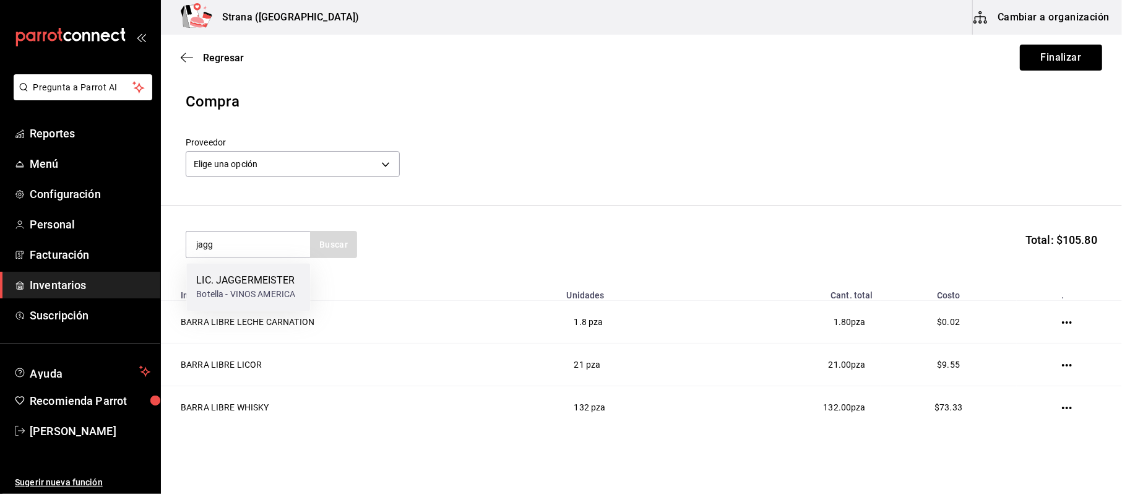
click at [277, 282] on div "LIC. JAGGERMEISTER" at bounding box center [245, 280] width 99 height 15
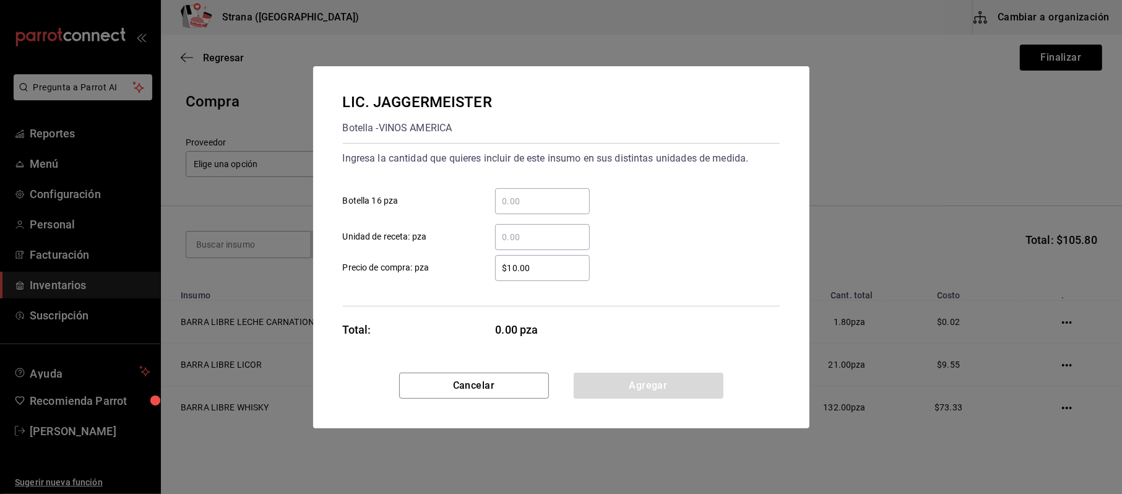
click at [560, 199] on input "​ Botella 16 pza" at bounding box center [542, 201] width 95 height 15
click at [506, 238] on input "​ Unidad de receta: pza" at bounding box center [542, 237] width 95 height 15
type input "1"
click at [677, 381] on button "Agregar" at bounding box center [649, 386] width 150 height 26
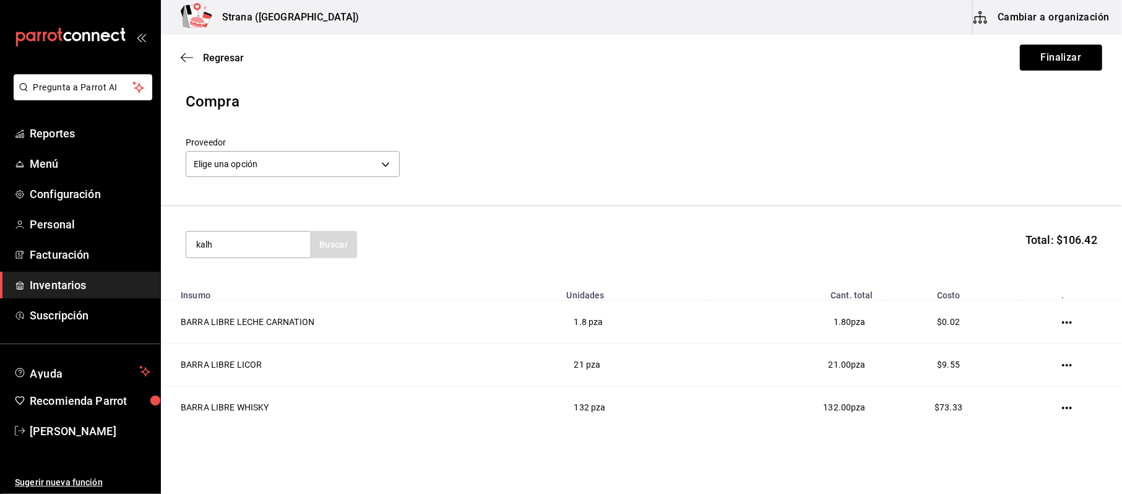
type input "kalh"
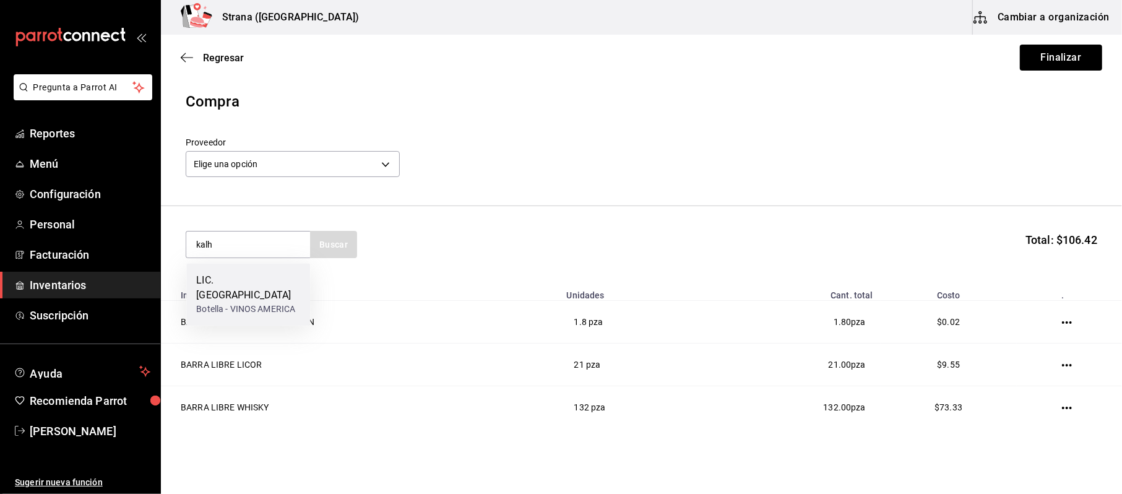
click at [283, 280] on div "LIC. [GEOGRAPHIC_DATA]" at bounding box center [248, 288] width 104 height 30
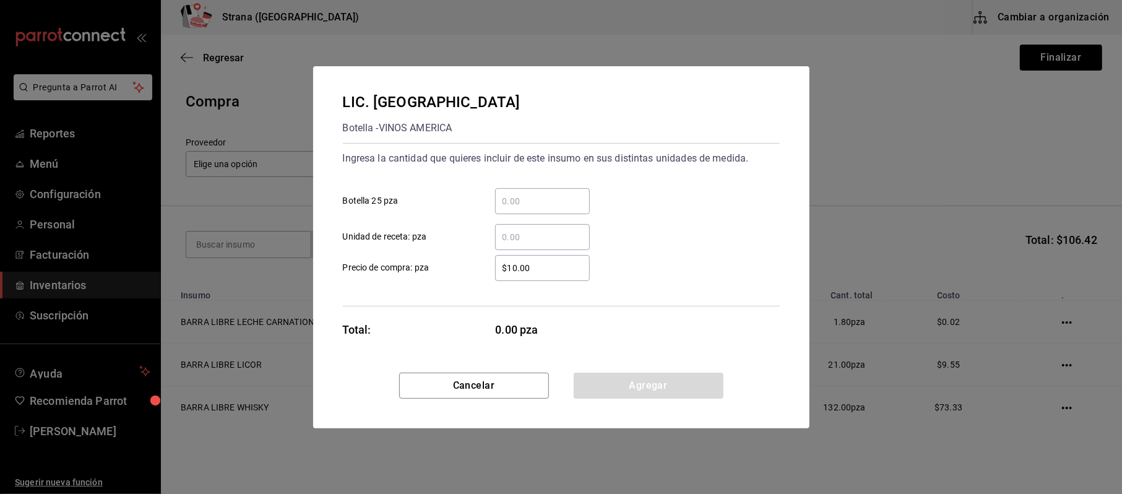
click at [503, 248] on div "​" at bounding box center [542, 237] width 95 height 26
click at [503, 245] on input "​ Unidad de receta: pza" at bounding box center [542, 237] width 95 height 15
type input "3"
click at [708, 379] on button "Agregar" at bounding box center [649, 386] width 150 height 26
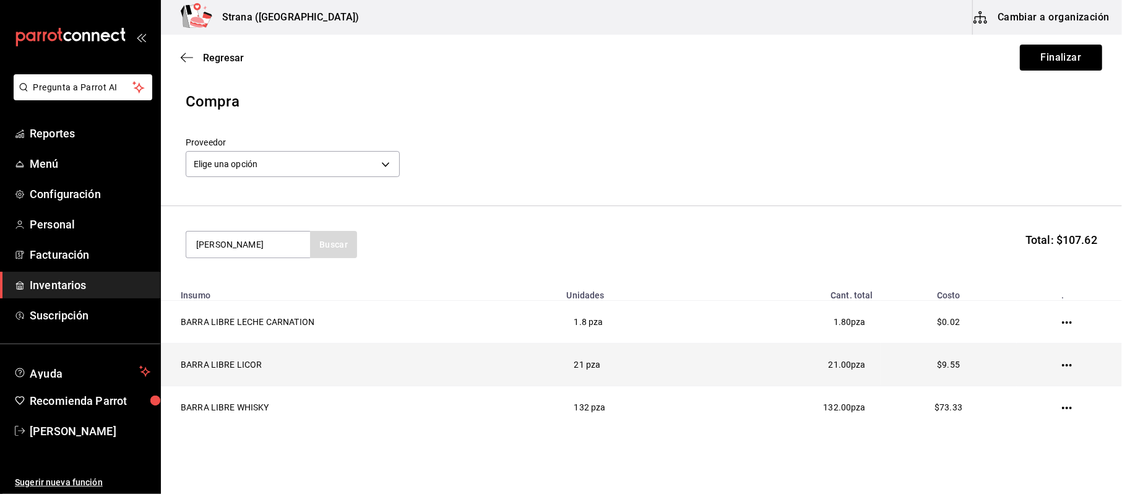
type input "[PERSON_NAME]"
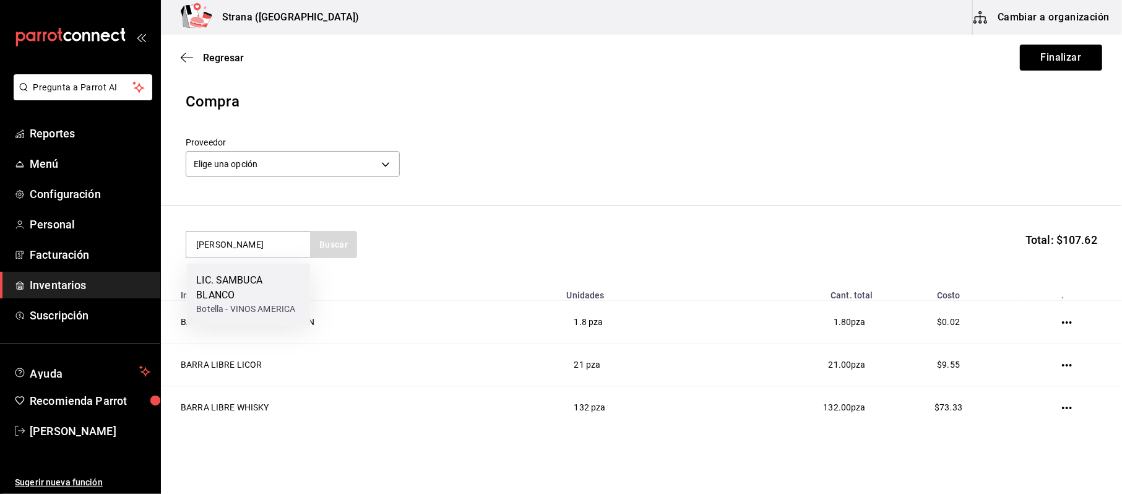
click at [219, 288] on div "LIC. SAMBUCA BLANCO" at bounding box center [248, 288] width 104 height 30
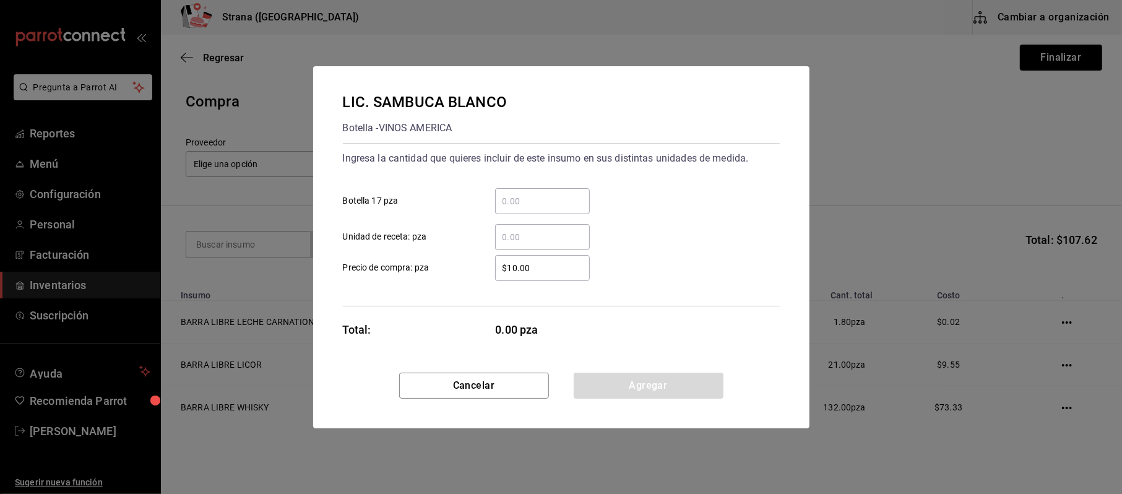
click at [570, 244] on input "​ Unidad de receta: pza" at bounding box center [542, 237] width 95 height 15
type input "3.3"
click at [628, 371] on div "LIC. SAMBUCA BLANCO Botella - VINOS AMERICA Ingresa la cantidad que quieres inc…" at bounding box center [561, 219] width 496 height 306
click at [628, 370] on div "LIC. SAMBUCA BLANCO Botella - VINOS AMERICA Ingresa la cantidad que quieres inc…" at bounding box center [561, 219] width 496 height 306
click at [628, 376] on button "Agregar" at bounding box center [649, 386] width 150 height 26
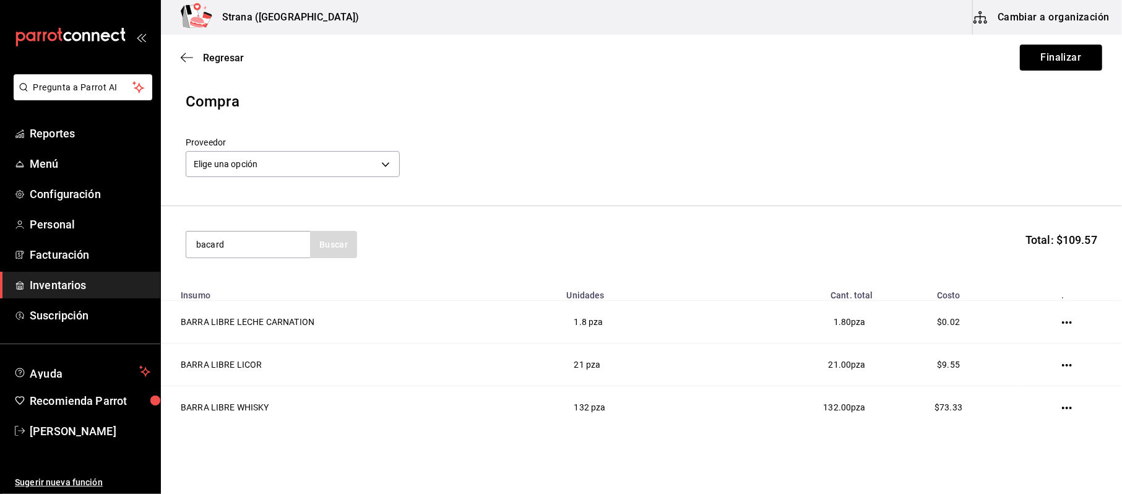
type input "bacard"
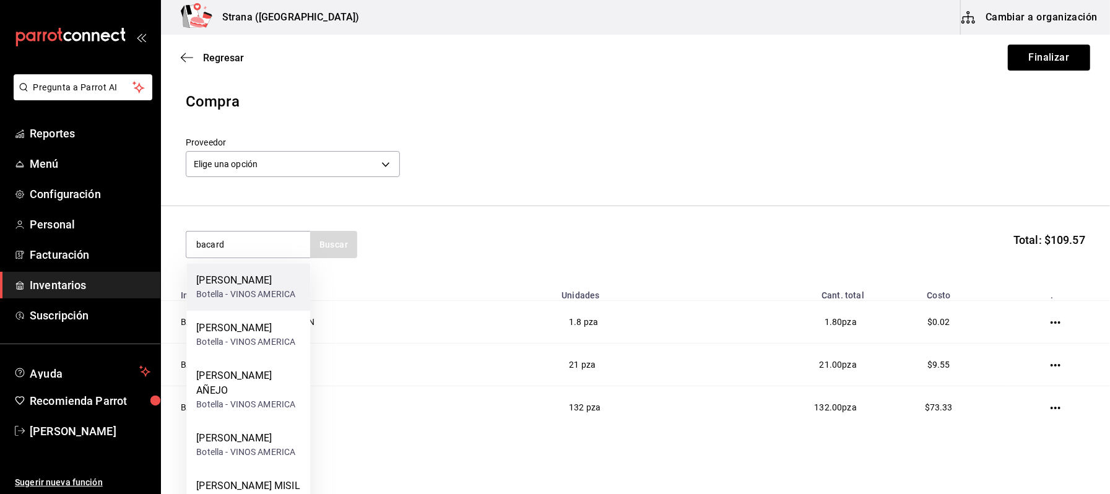
click at [236, 284] on div "[PERSON_NAME]" at bounding box center [245, 280] width 99 height 15
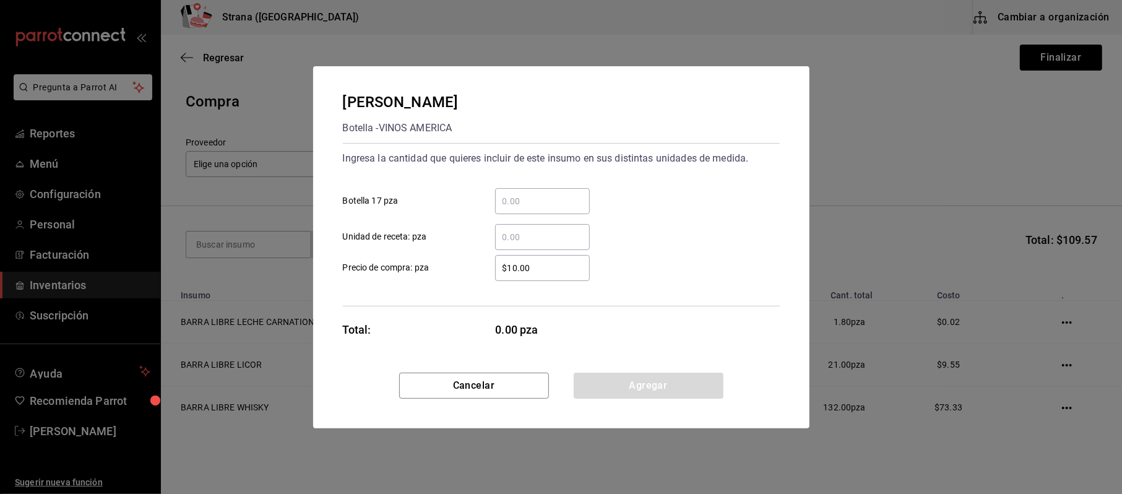
click at [531, 233] on input "​ Unidad de receta: pza" at bounding box center [542, 237] width 95 height 15
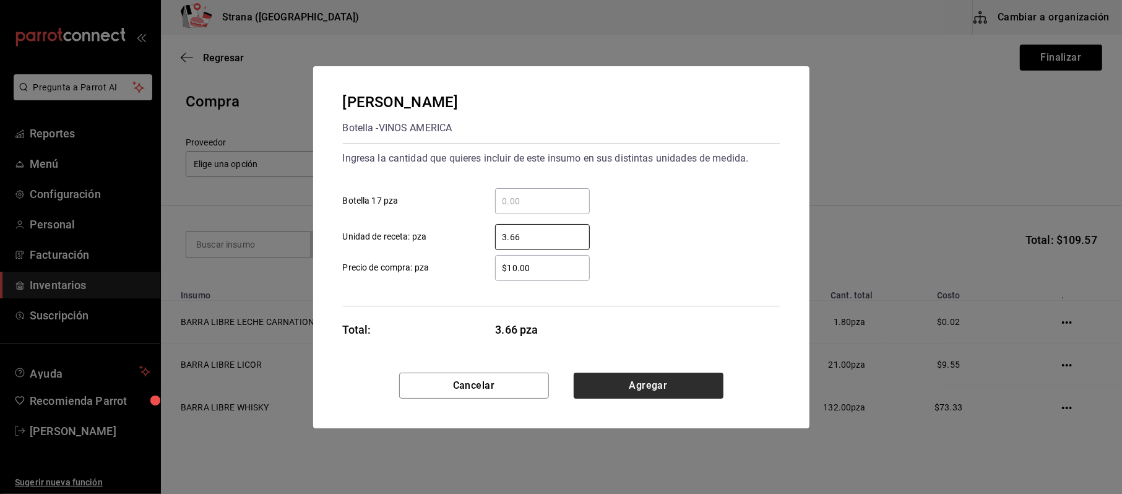
type input "3.66"
click at [605, 378] on button "Agregar" at bounding box center [649, 386] width 150 height 26
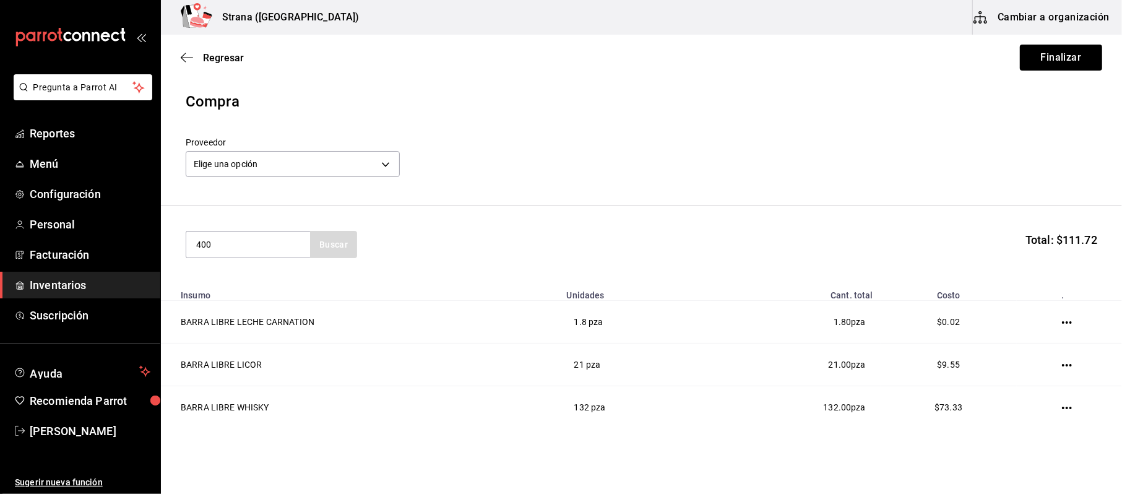
type input "400"
click at [236, 270] on div "TEQ. 400 CONEJOS Botella - Interno" at bounding box center [248, 287] width 124 height 48
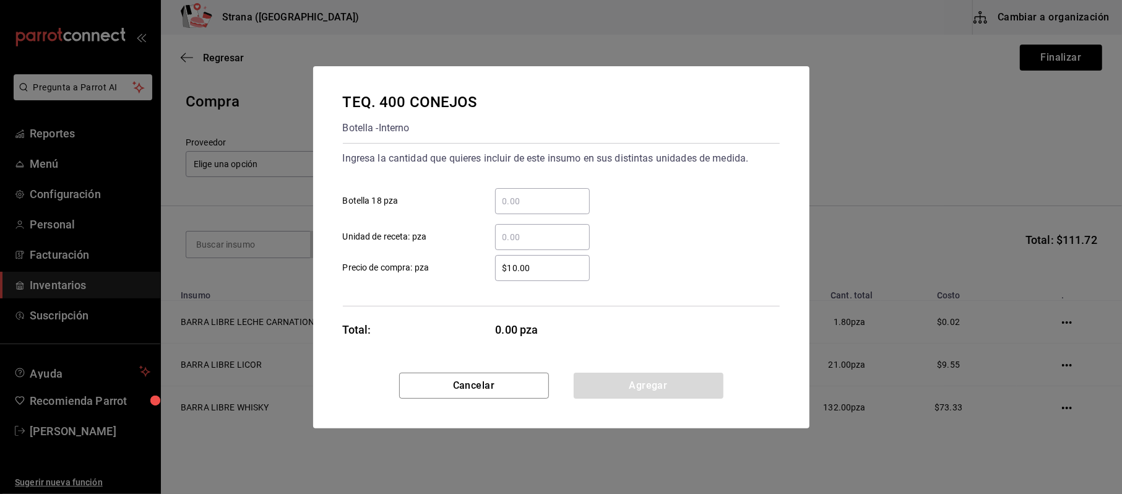
click at [537, 238] on input "​ Unidad de receta: pza" at bounding box center [542, 237] width 95 height 15
type input "1"
click at [682, 391] on button "Agregar" at bounding box center [649, 386] width 150 height 26
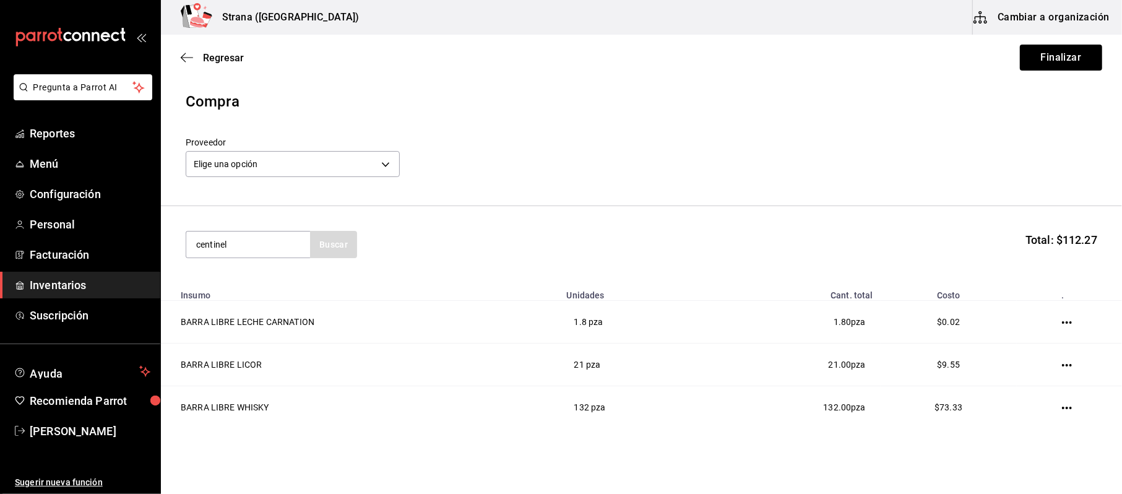
type input "centinel"
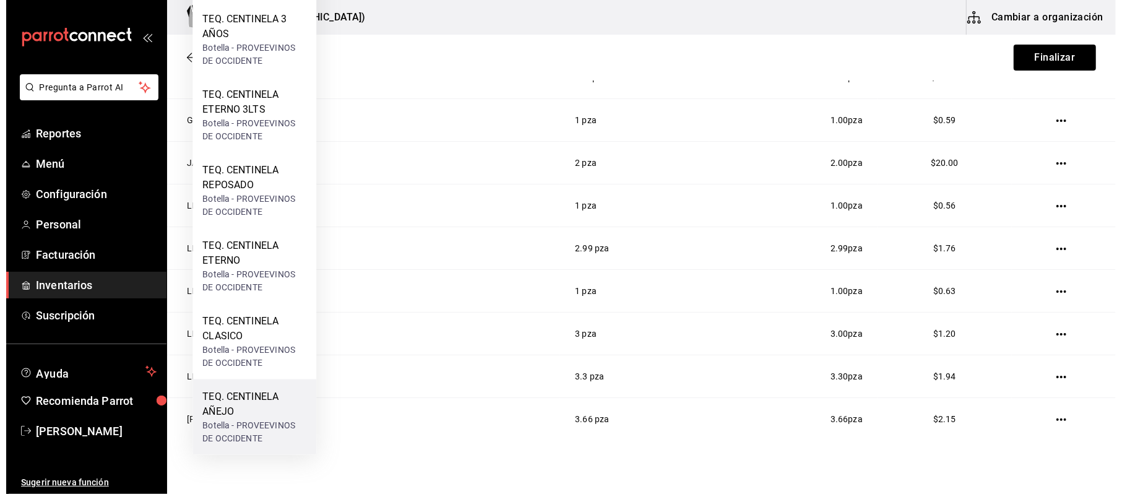
scroll to position [412, 0]
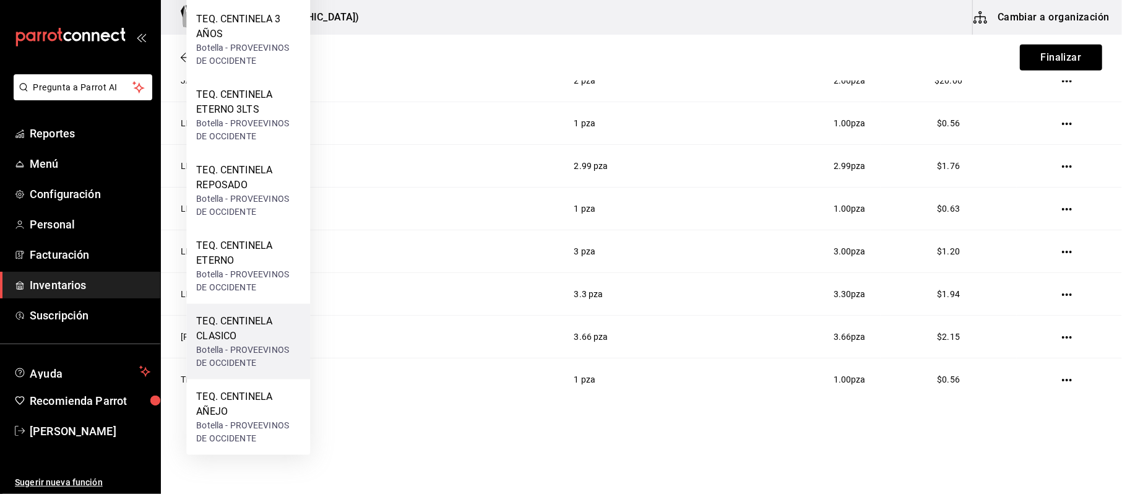
click at [265, 314] on div "TEQ. CENTINELA CLASICO" at bounding box center [248, 329] width 104 height 30
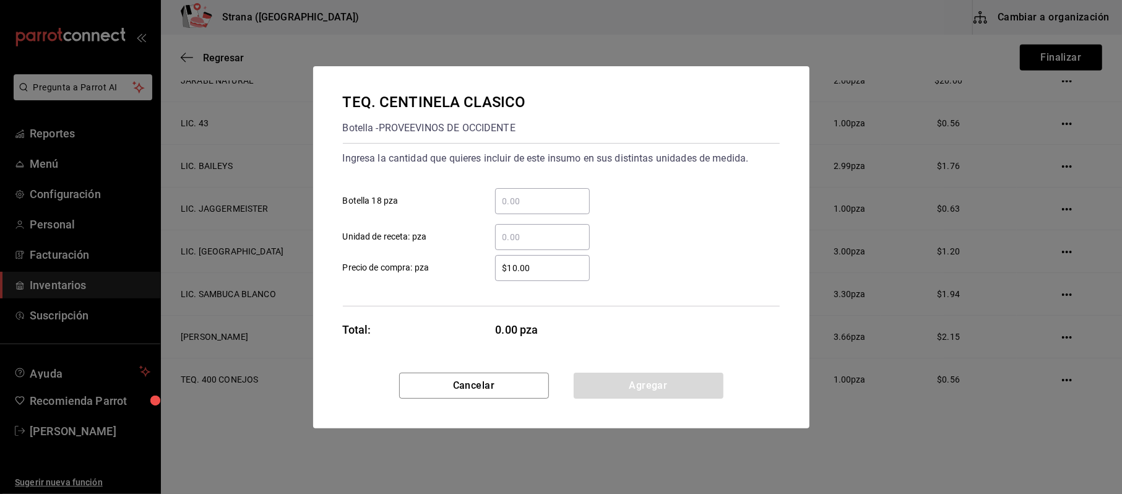
click at [516, 251] on div "$10.00 ​ Precio de compra: pza" at bounding box center [556, 263] width 447 height 36
click at [509, 248] on div "​" at bounding box center [542, 237] width 95 height 26
click at [509, 245] on input "​ Unidad de receta: pza" at bounding box center [542, 237] width 95 height 15
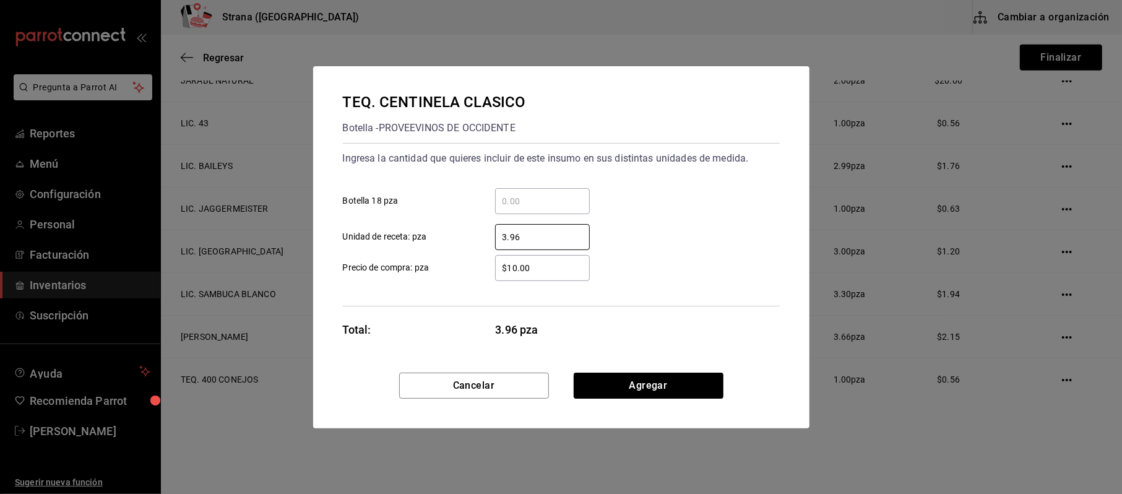
type input "3.96"
click at [638, 372] on div "TEQ. CENTINELA CLASICO Botella - PROVEEVINOS DE OCCIDENTE Ingresa la cantidad q…" at bounding box center [561, 247] width 496 height 362
click at [638, 373] on button "Agregar" at bounding box center [649, 386] width 150 height 26
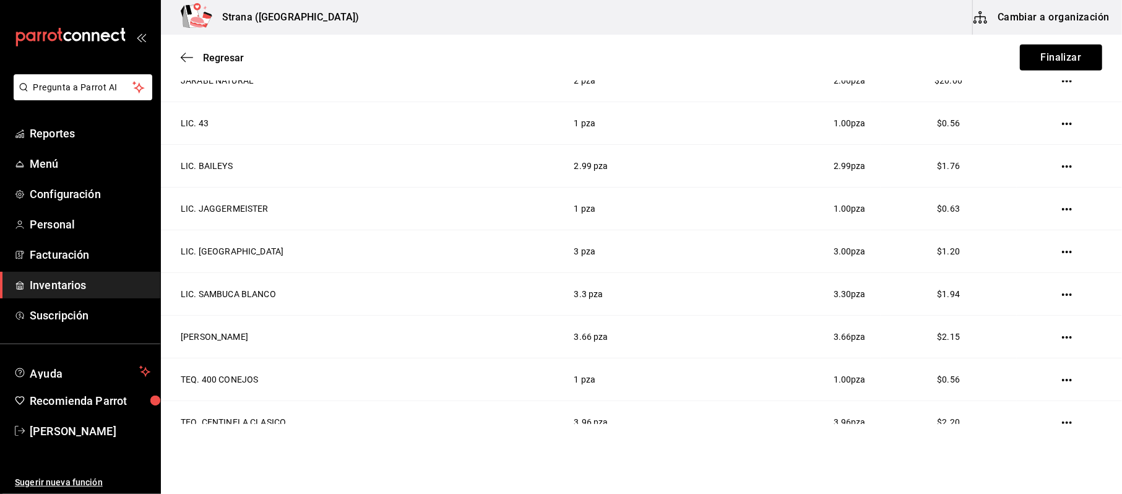
scroll to position [15, 0]
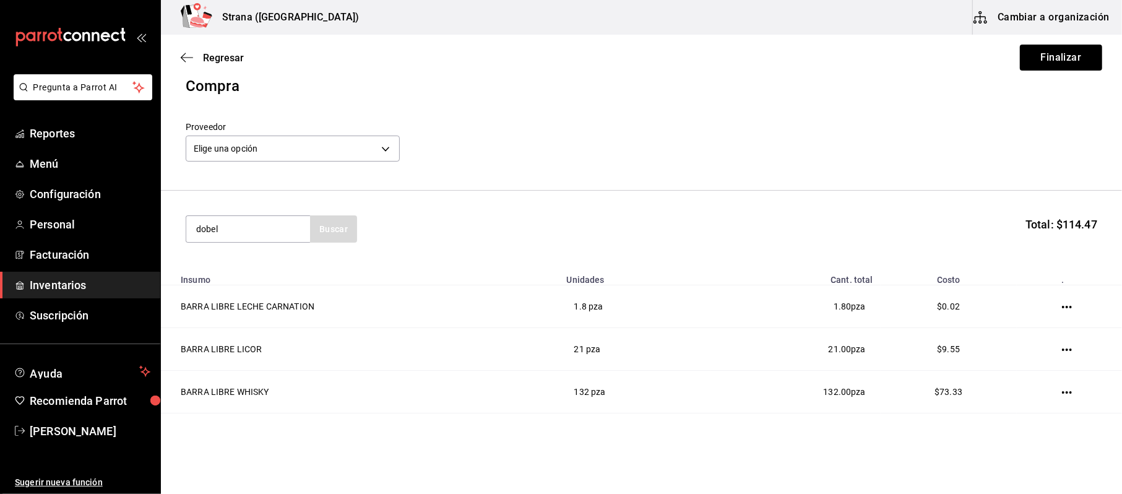
type input "dobel"
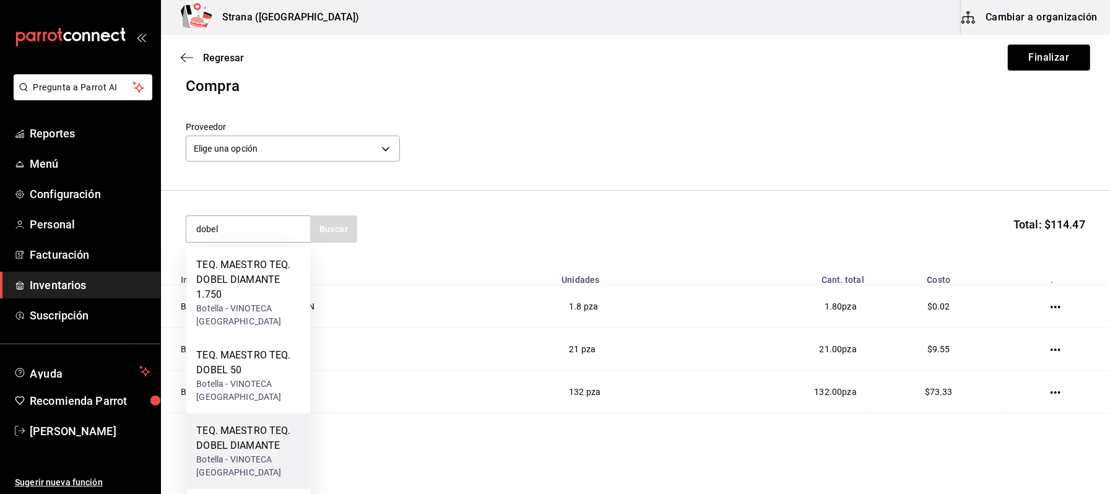
click at [254, 448] on div "TEQ. MAESTRO TEQ. DOBEL DIAMANTE" at bounding box center [248, 438] width 104 height 30
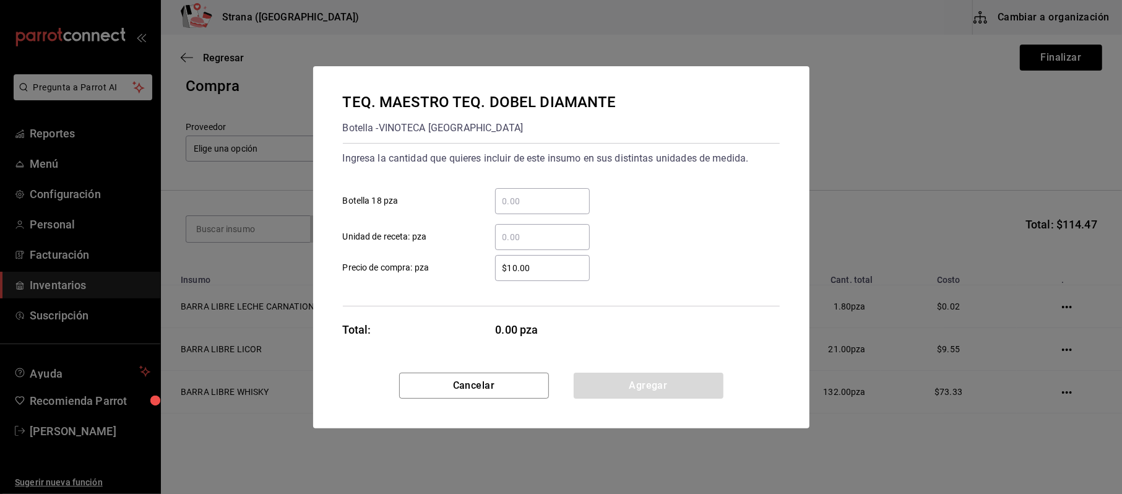
click at [568, 233] on input "​ Unidad de receta: pza" at bounding box center [542, 237] width 95 height 15
type input "1"
click at [677, 387] on button "Agregar" at bounding box center [649, 386] width 150 height 26
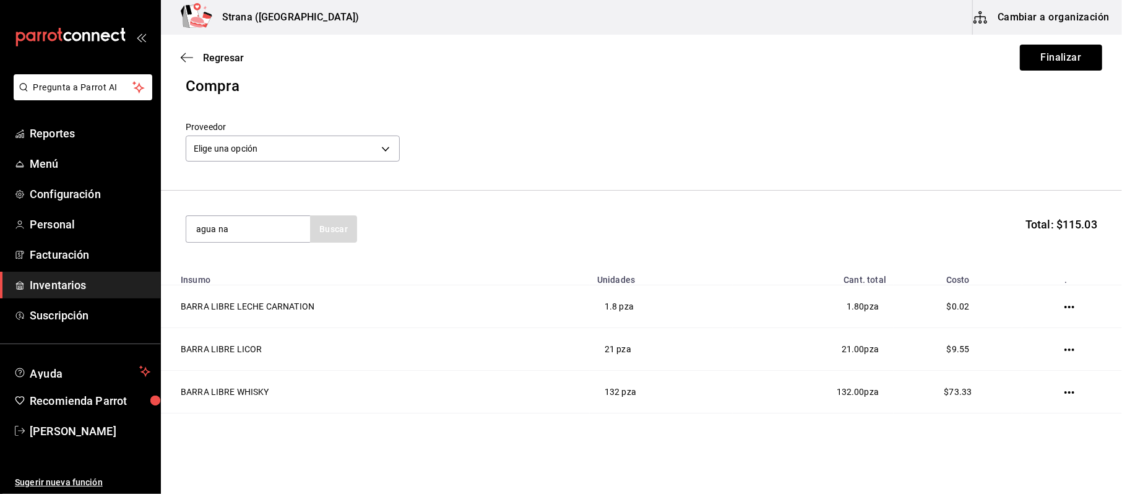
type input "agua na"
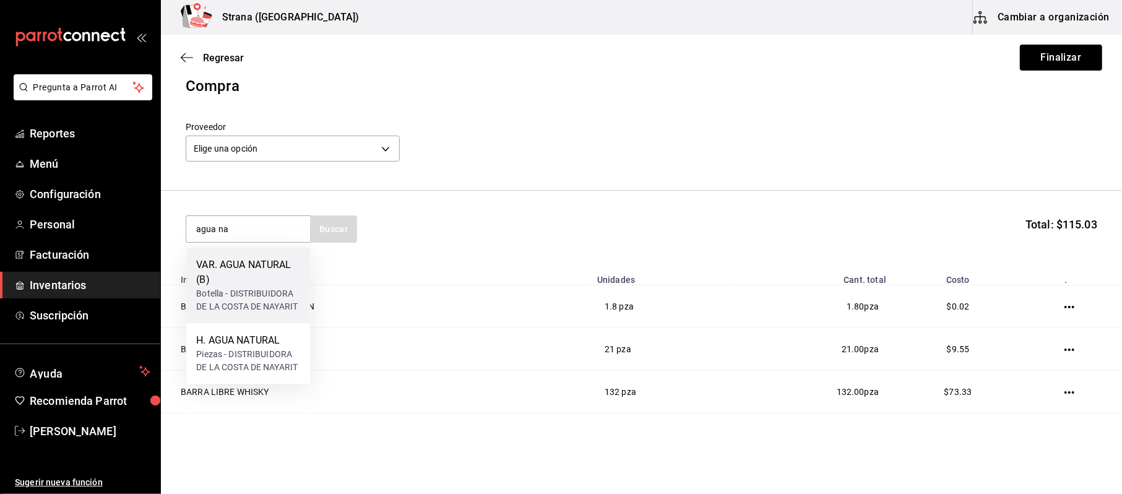
click at [270, 295] on div "Botella - DISTRIBUIDORA DE LA COSTA DE NAYARIT" at bounding box center [248, 300] width 104 height 26
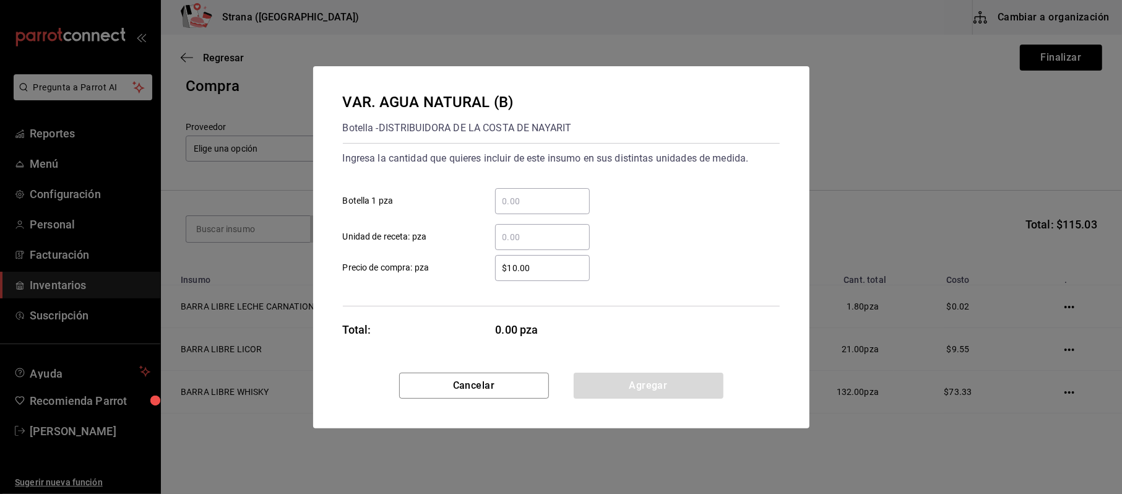
click at [538, 228] on div "​" at bounding box center [542, 237] width 95 height 26
click at [538, 230] on input "​ Unidad de receta: pza" at bounding box center [542, 237] width 95 height 15
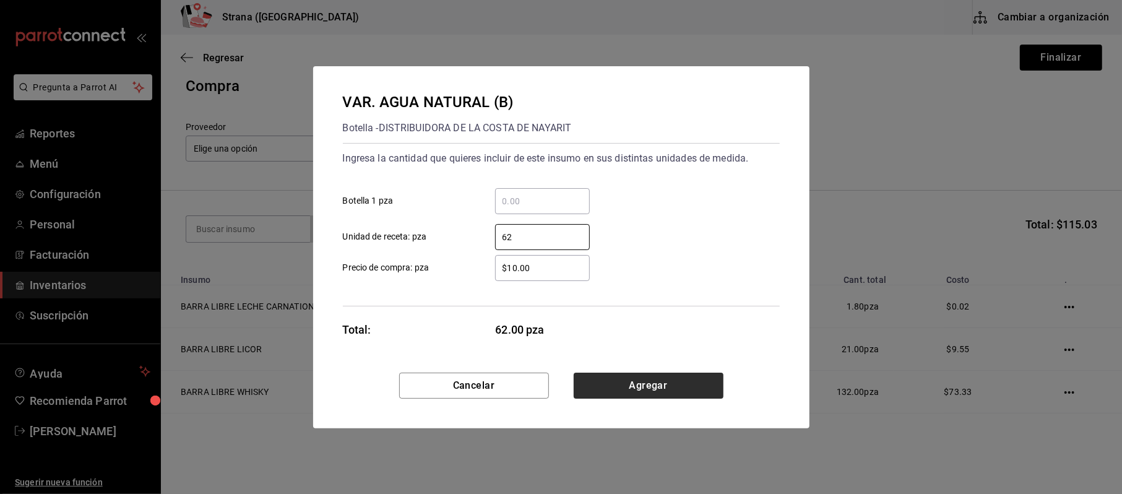
type input "62"
click at [678, 394] on button "Agregar" at bounding box center [649, 386] width 150 height 26
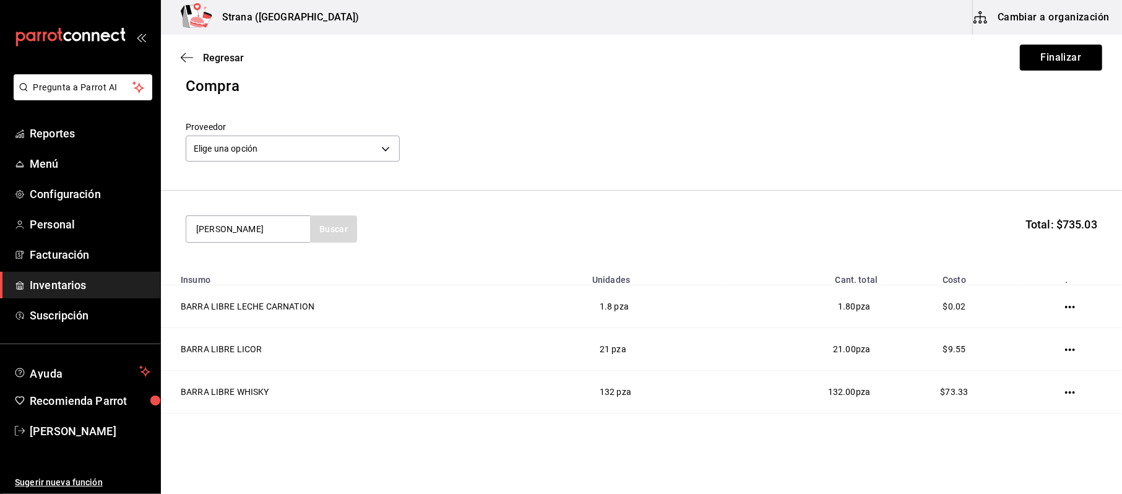
type input "[PERSON_NAME]"
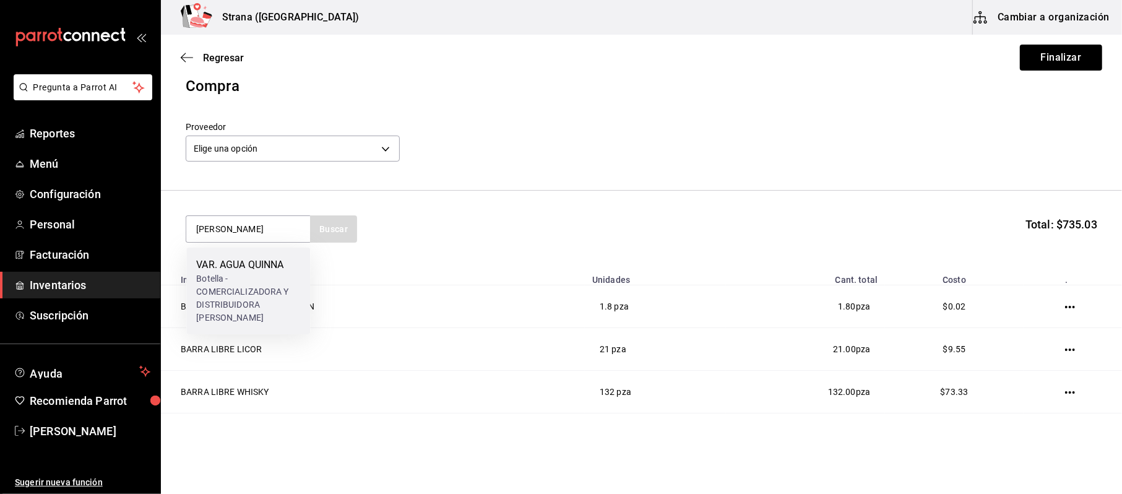
click at [209, 280] on div "Botella - COMERCIALIZADORA Y DISTRIBUIDORA [PERSON_NAME]" at bounding box center [248, 298] width 104 height 52
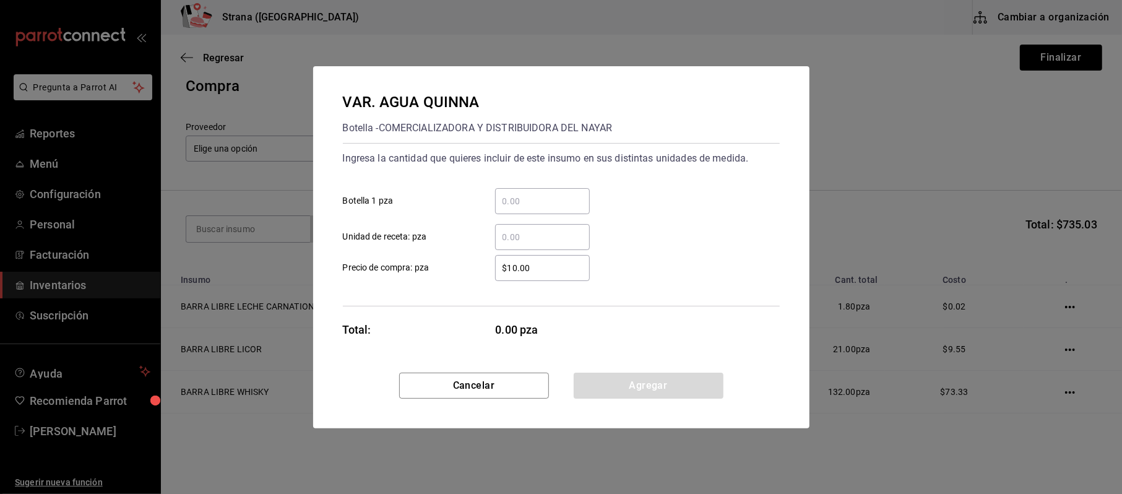
click at [592, 224] on div "​ Unidad de receta: pza" at bounding box center [556, 232] width 447 height 36
click at [560, 228] on div "​" at bounding box center [542, 237] width 95 height 26
click at [560, 230] on input "​ Unidad de receta: pza" at bounding box center [542, 237] width 95 height 15
type input "1"
click at [685, 383] on button "Agregar" at bounding box center [649, 386] width 150 height 26
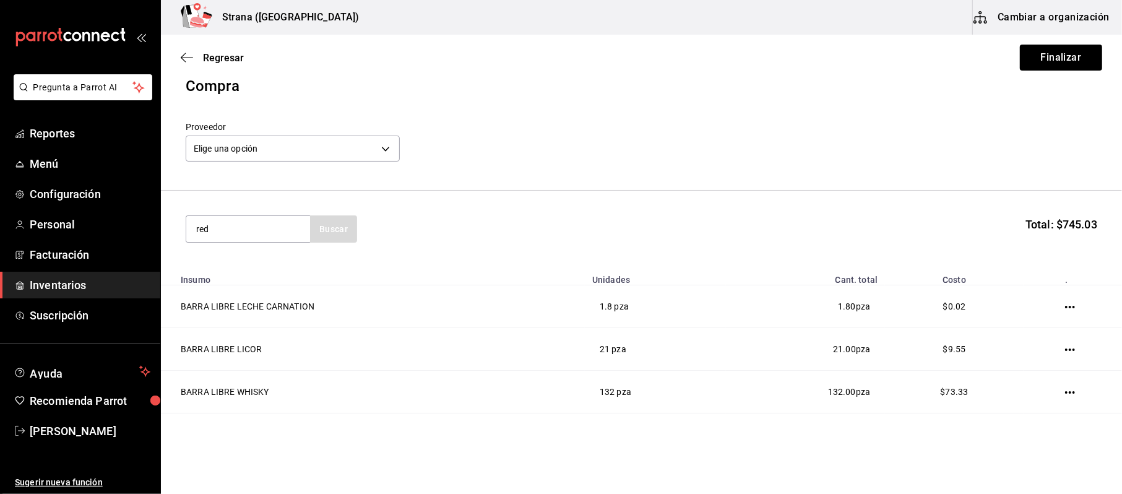
type input "red"
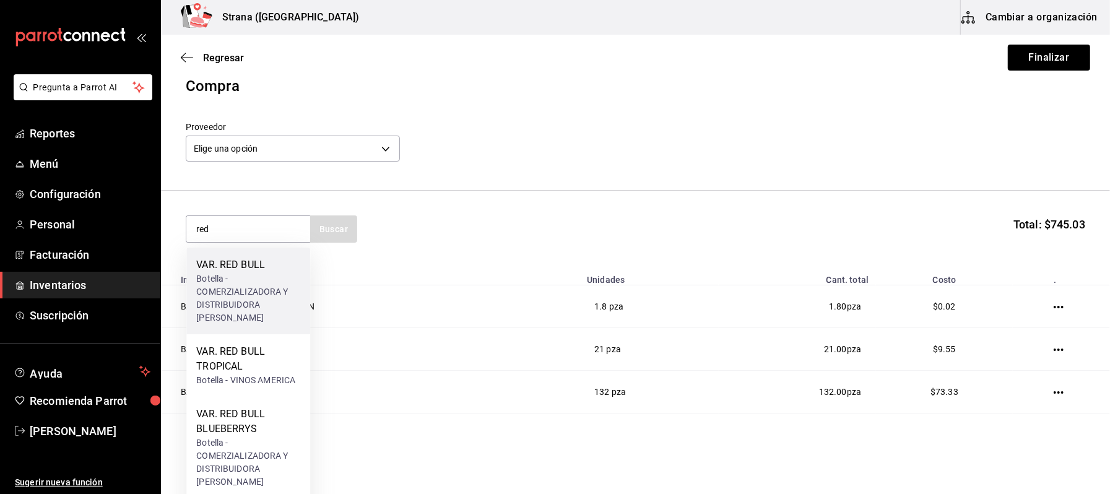
click at [197, 285] on div "Botella - COMERZIALIZADORA Y DISTRIBUIDORA [PERSON_NAME]" at bounding box center [248, 298] width 104 height 52
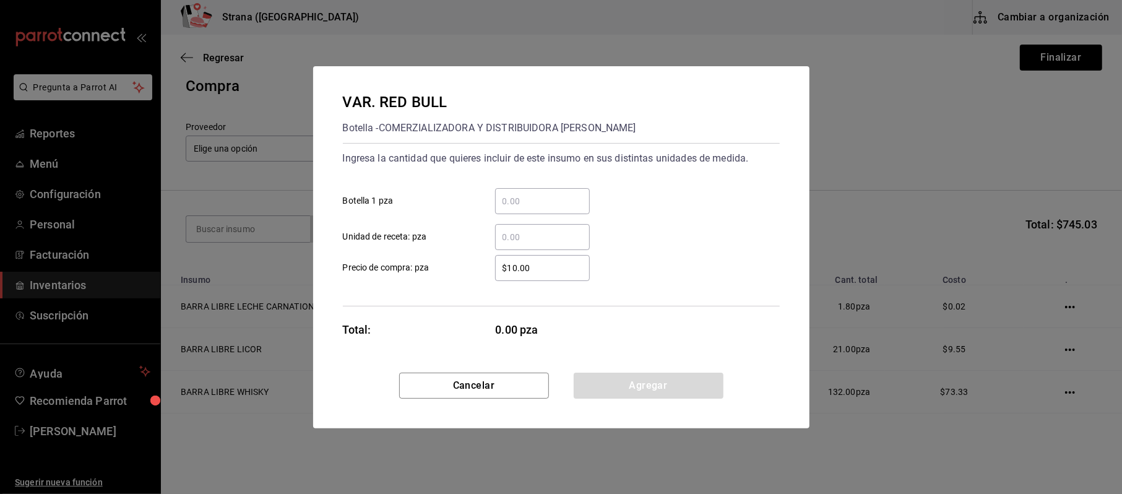
click at [587, 230] on input "​ Unidad de receta: pza" at bounding box center [542, 237] width 95 height 15
type input "3"
click at [696, 385] on button "Agregar" at bounding box center [649, 386] width 150 height 26
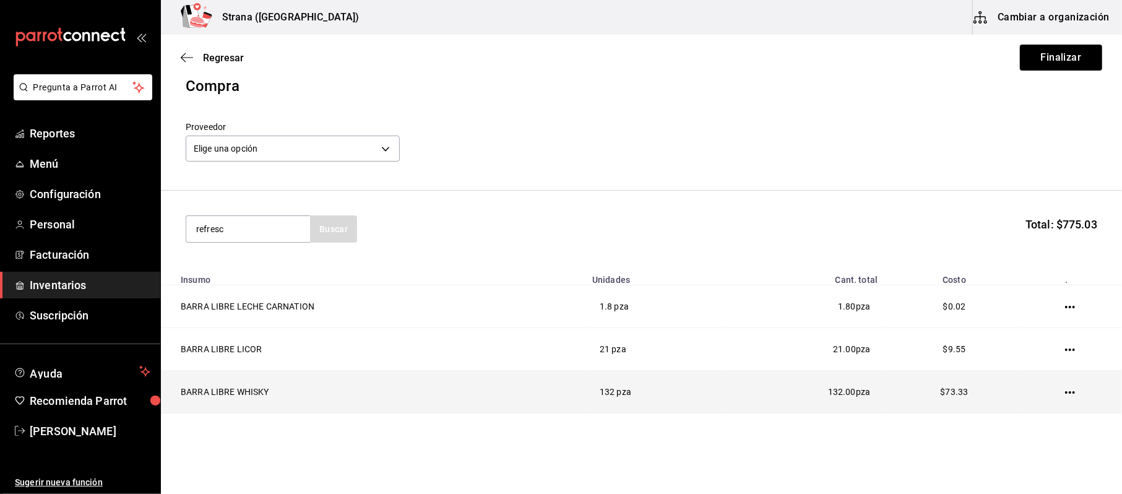
type input "refresc"
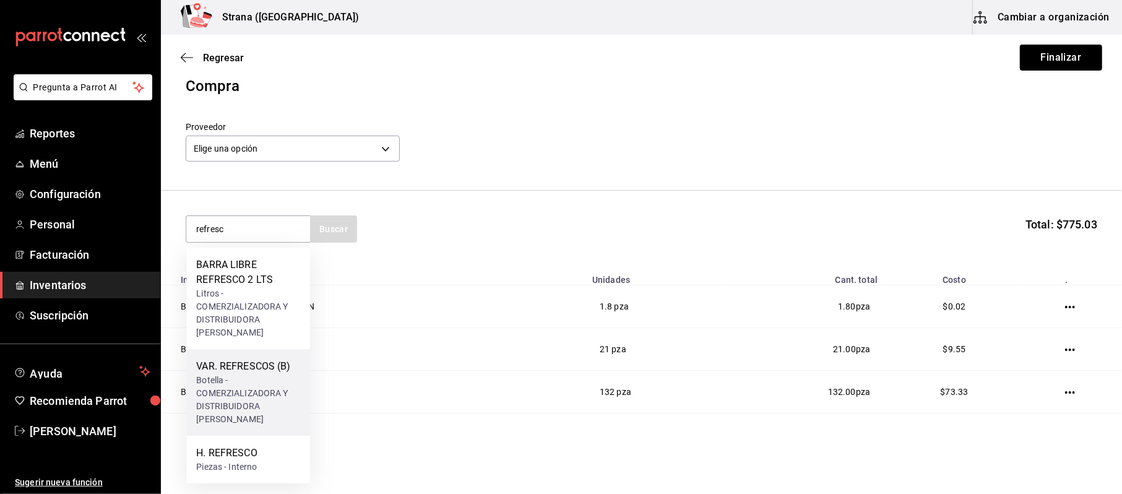
click at [254, 391] on div "Botella - COMERZIALIZADORA Y DISTRIBUIDORA [PERSON_NAME]" at bounding box center [248, 400] width 104 height 52
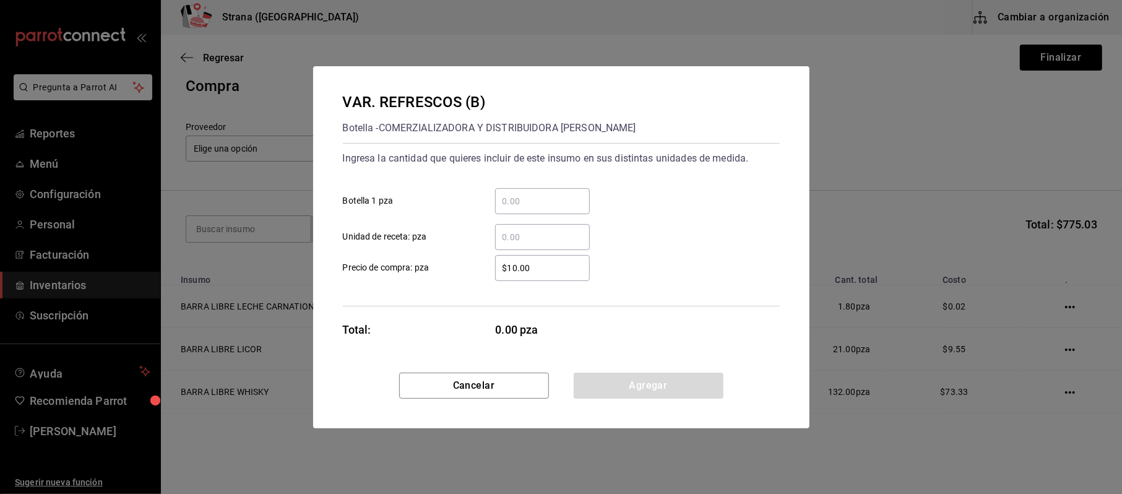
click at [531, 204] on input "​ Botella 1 pza" at bounding box center [542, 201] width 95 height 15
click at [516, 233] on input "​ Unidad de receta: pza" at bounding box center [542, 237] width 95 height 15
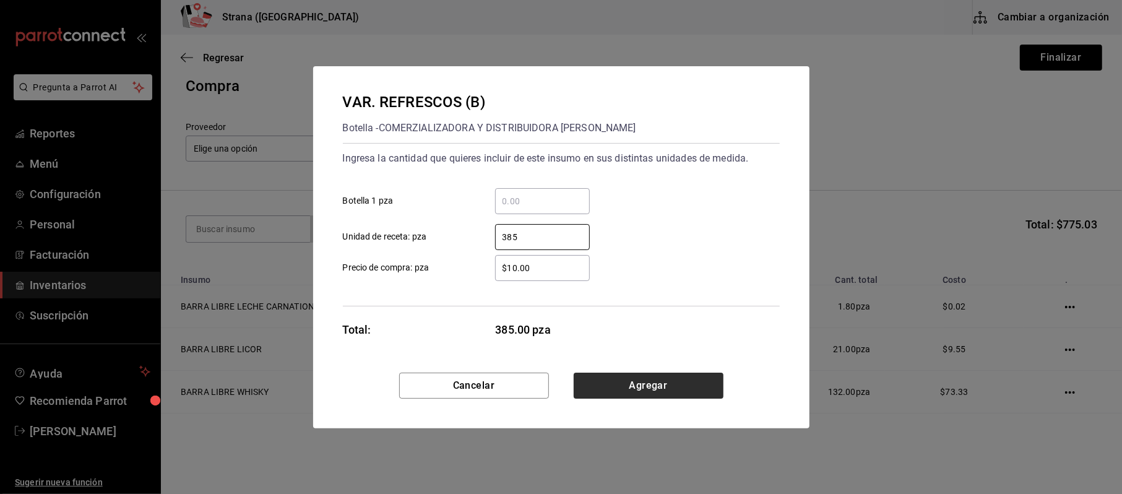
type input "385"
click at [615, 375] on button "Agregar" at bounding box center [649, 386] width 150 height 26
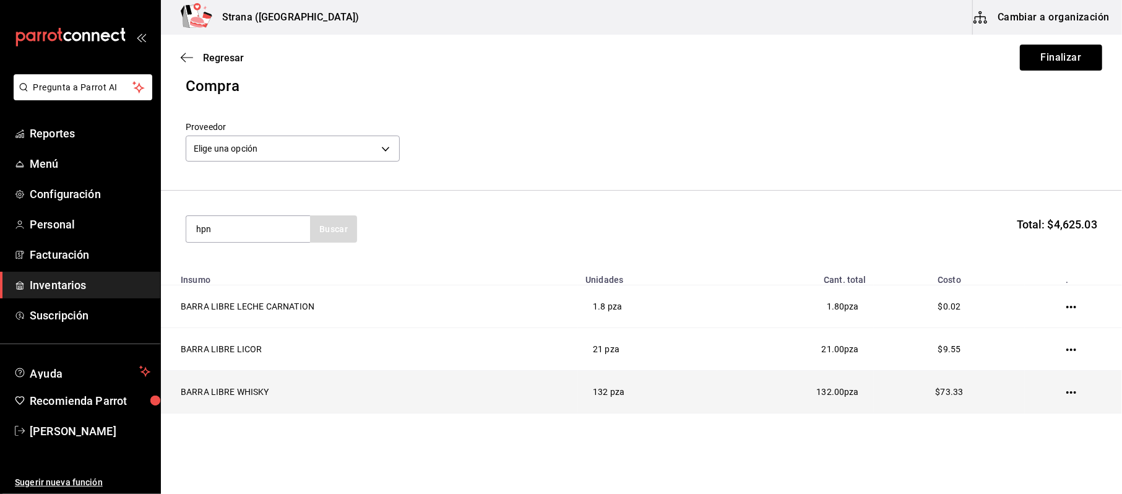
type input "hpn"
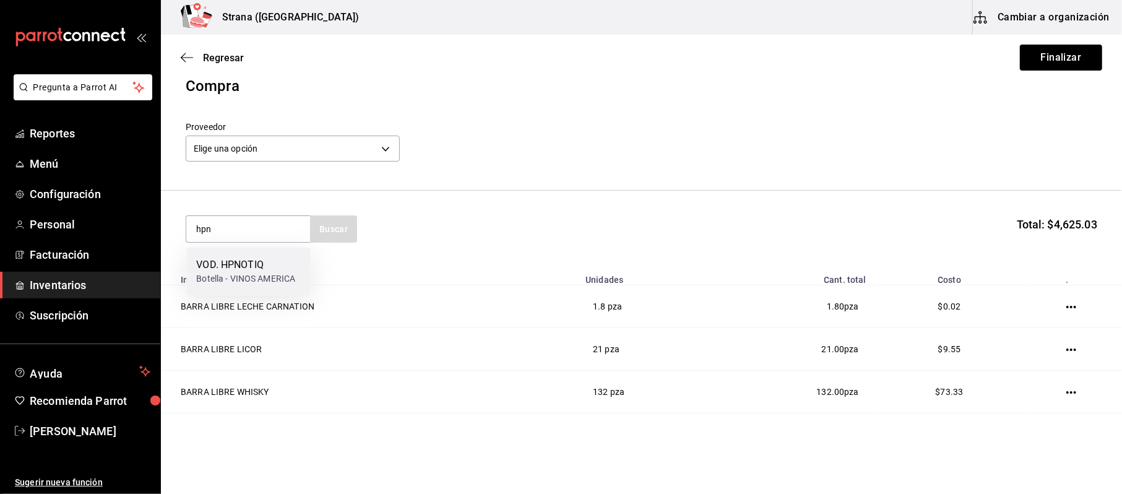
click at [246, 261] on div "VOD. HPNOTIQ" at bounding box center [245, 265] width 99 height 15
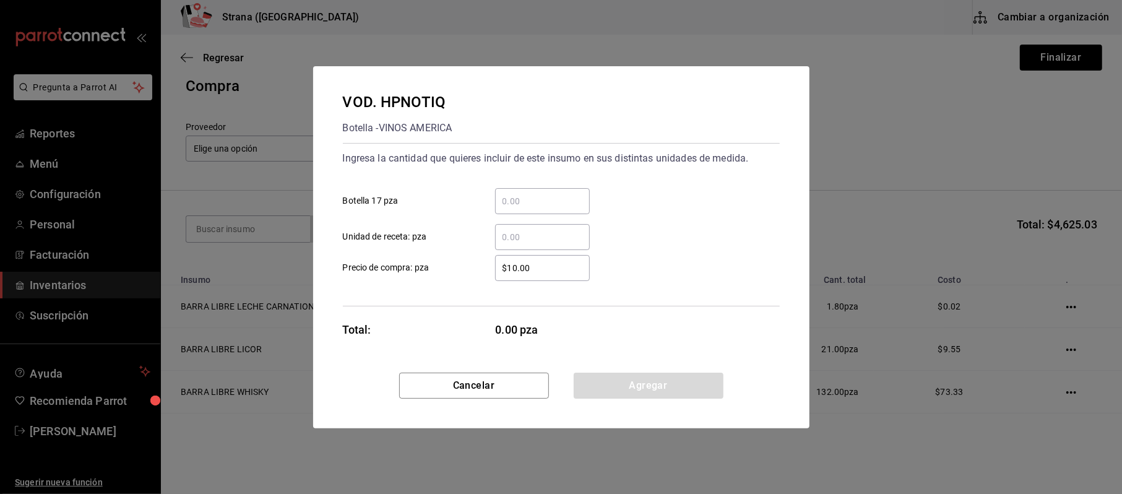
click at [557, 246] on div "​" at bounding box center [542, 237] width 95 height 26
click at [557, 245] on input "​ Unidad de receta: pza" at bounding box center [542, 237] width 95 height 15
type input "5"
click at [633, 387] on button "Agregar" at bounding box center [649, 386] width 150 height 26
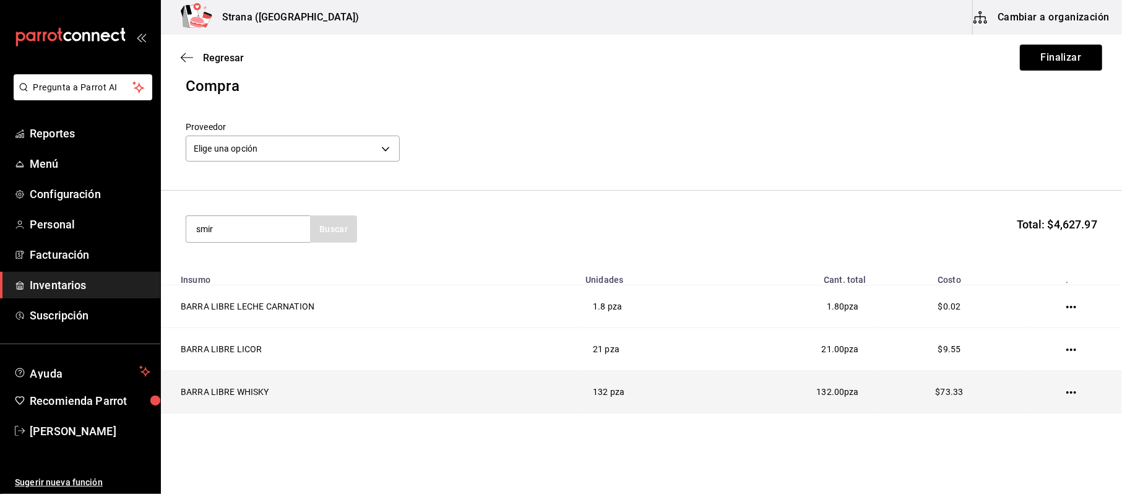
type input "smir"
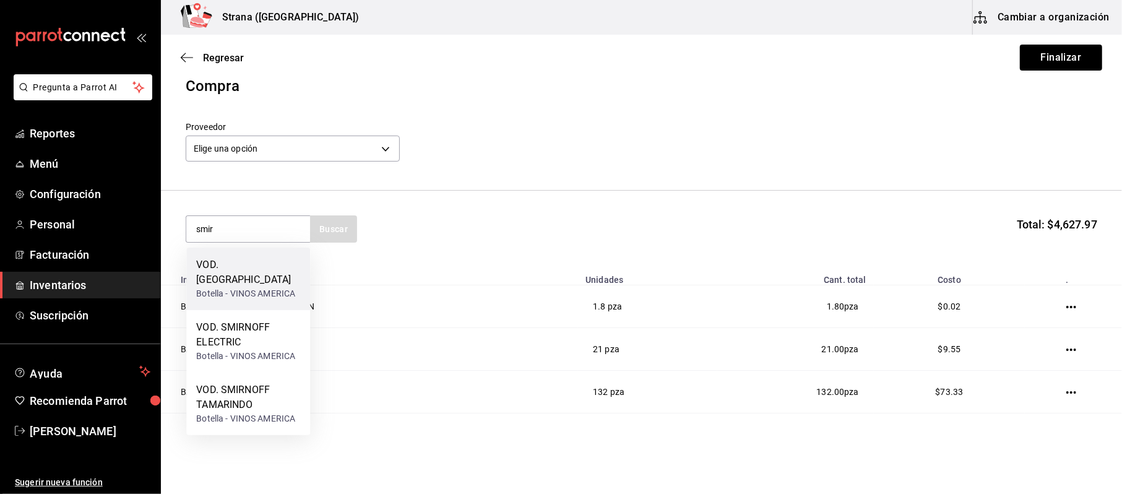
click at [241, 287] on div "Botella - VINOS AMERICA" at bounding box center [248, 293] width 104 height 13
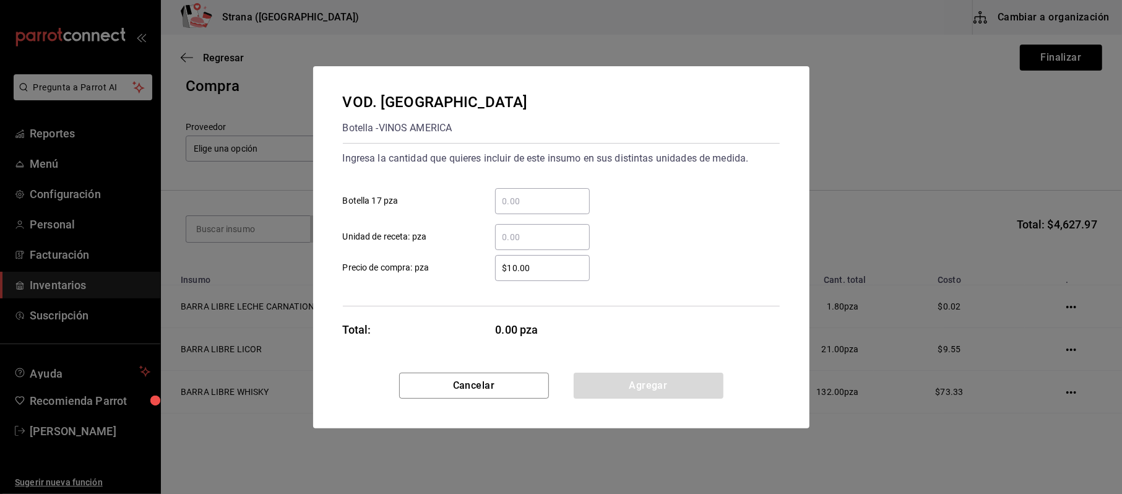
click at [522, 243] on input "​ Unidad de receta: pza" at bounding box center [542, 237] width 95 height 15
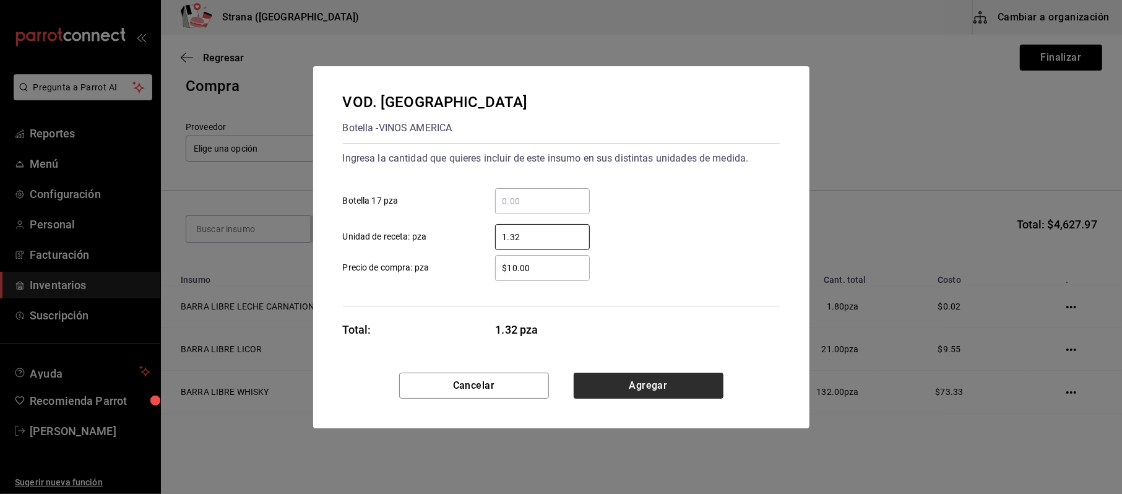
type input "1.32"
click at [580, 377] on button "Agregar" at bounding box center [649, 386] width 150 height 26
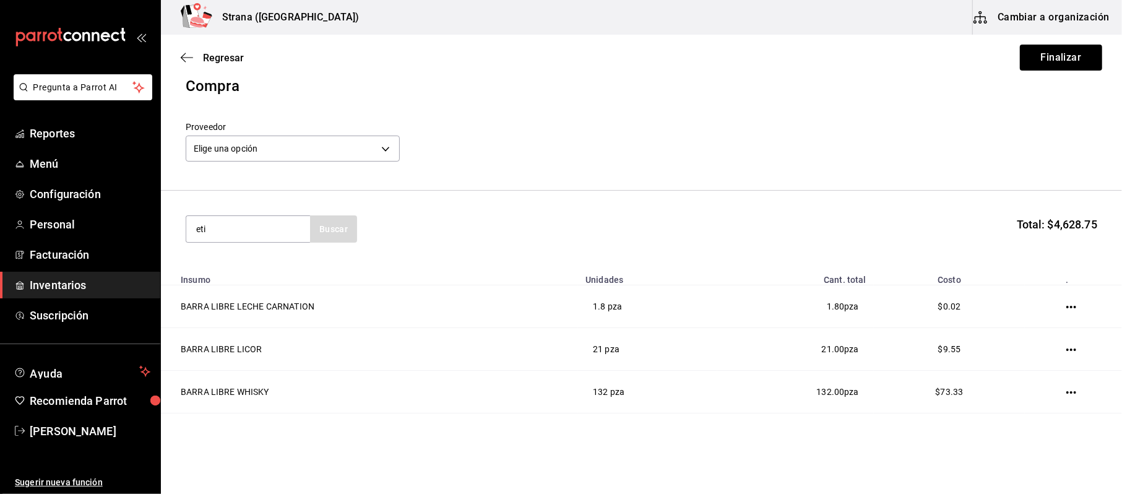
type input "eti"
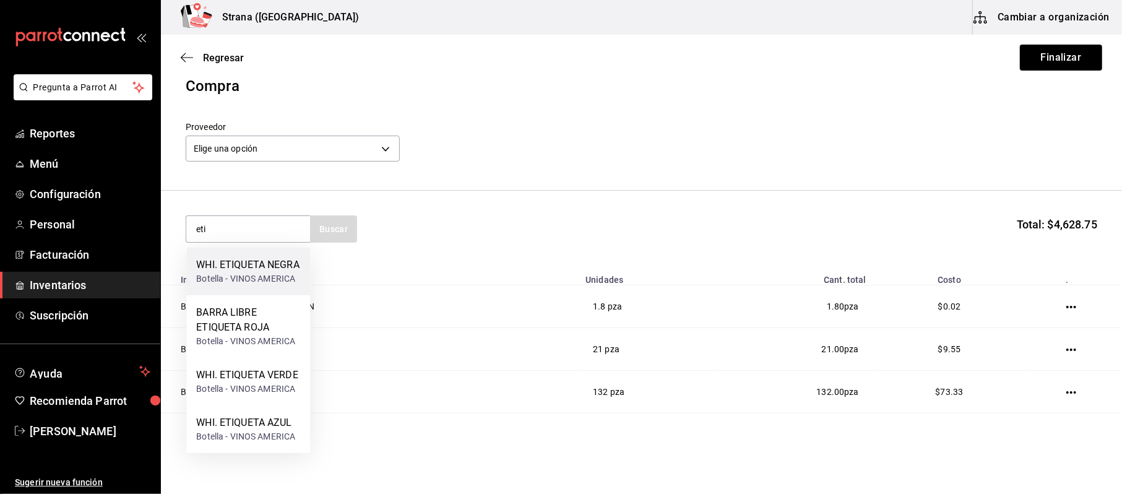
click at [248, 268] on div "WHI. ETIQUETA NEGRA" at bounding box center [247, 265] width 103 height 15
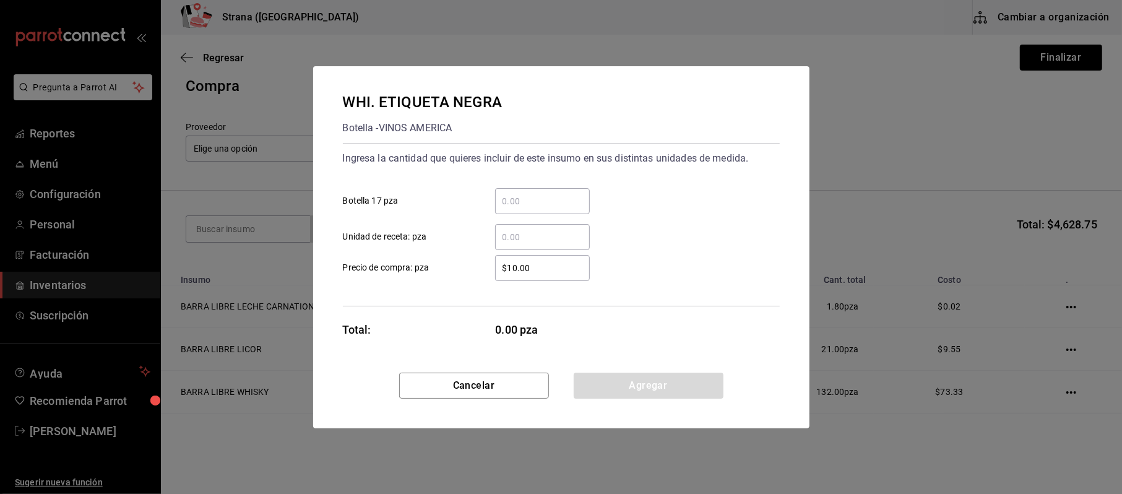
click at [516, 267] on input "$10.00" at bounding box center [542, 268] width 95 height 15
click at [536, 234] on input "​ Unidad de receta: pza" at bounding box center [542, 237] width 95 height 15
type input "3"
click at [711, 386] on button "Agregar" at bounding box center [649, 386] width 150 height 26
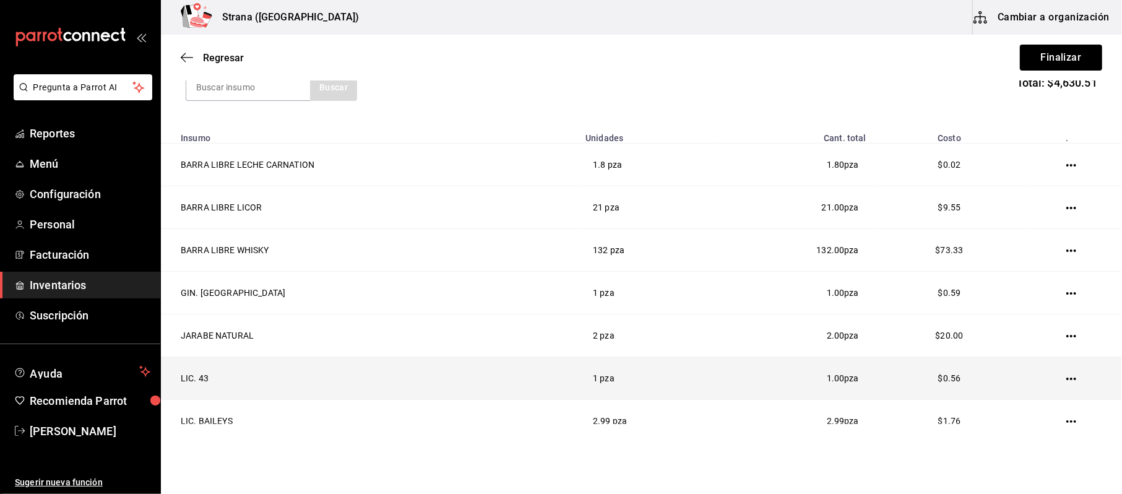
scroll to position [75, 0]
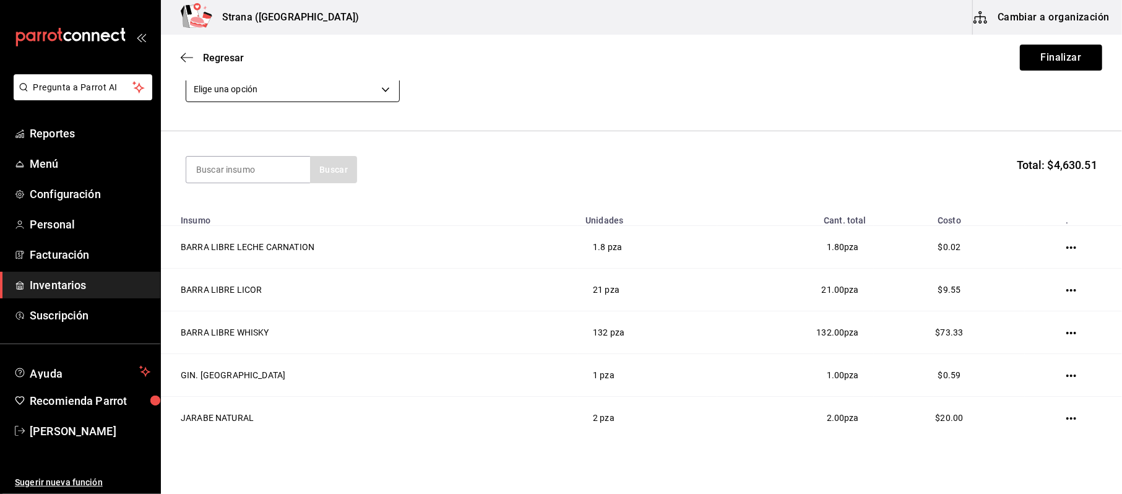
click at [259, 90] on body "Pregunta a Parrot AI Reportes Menú Configuración Personal Facturación Inventari…" at bounding box center [561, 212] width 1122 height 424
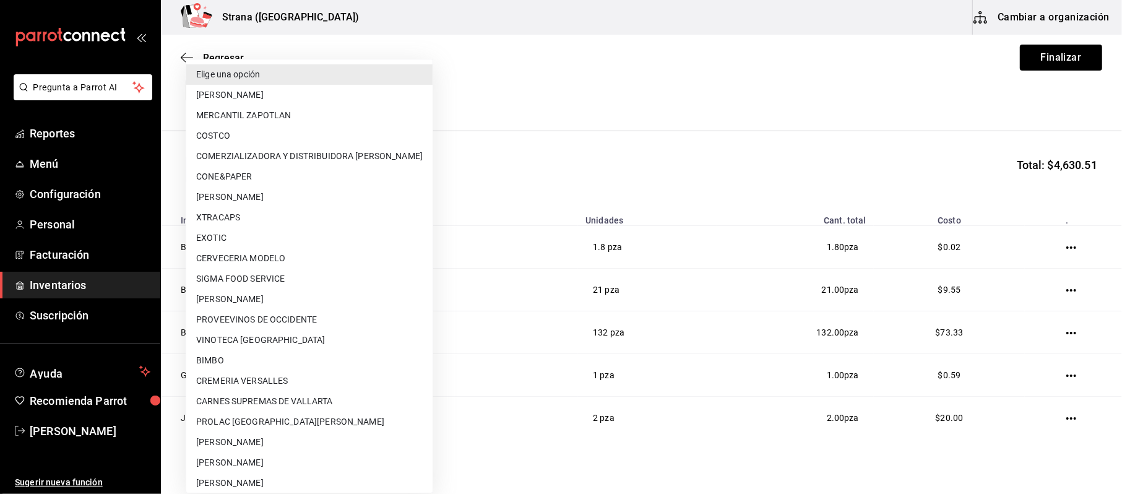
scroll to position [149, 0]
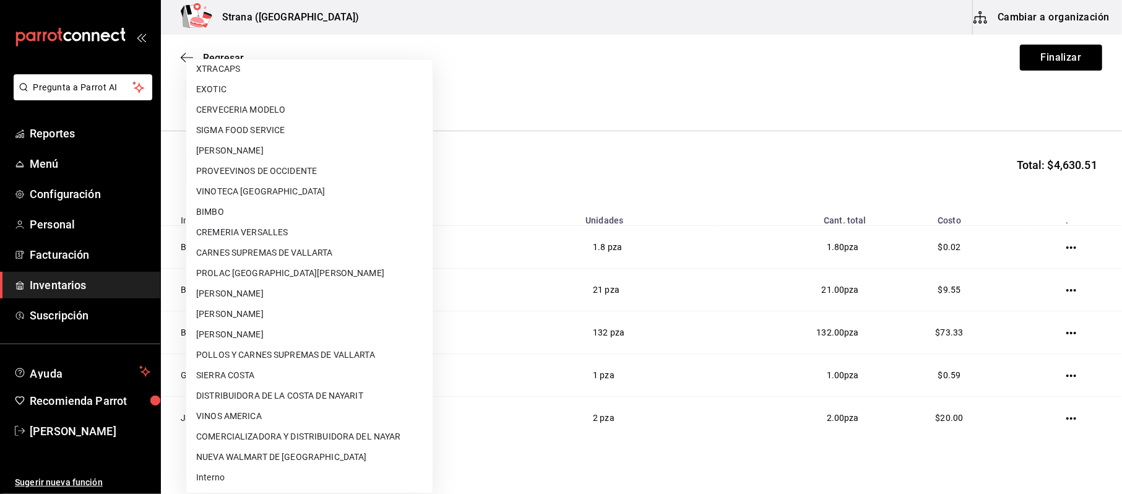
click at [235, 469] on li "Interno" at bounding box center [309, 477] width 246 height 20
type input "8f59523e-768f-4f75-81e2-699d8d2926c5"
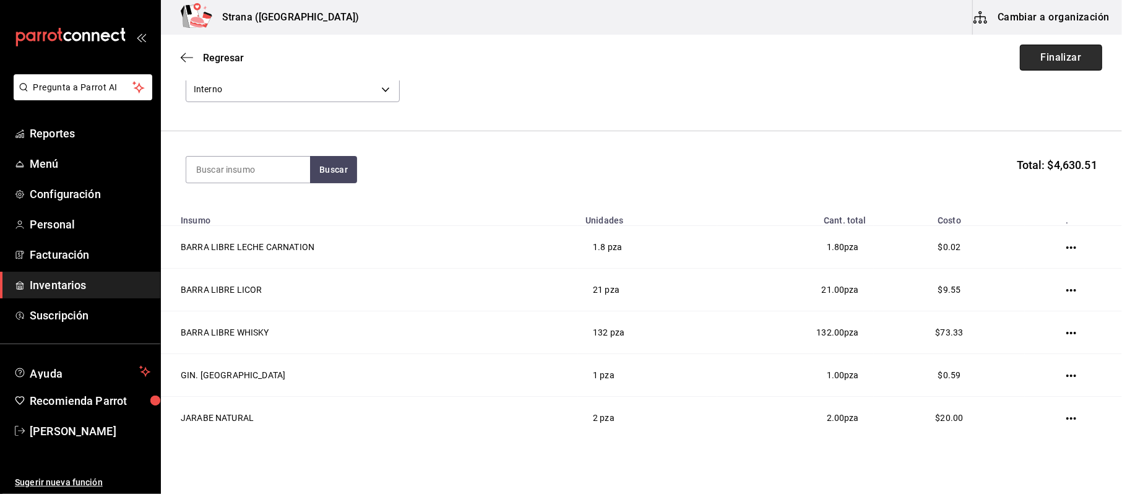
click at [1058, 57] on button "Finalizar" at bounding box center [1061, 58] width 82 height 26
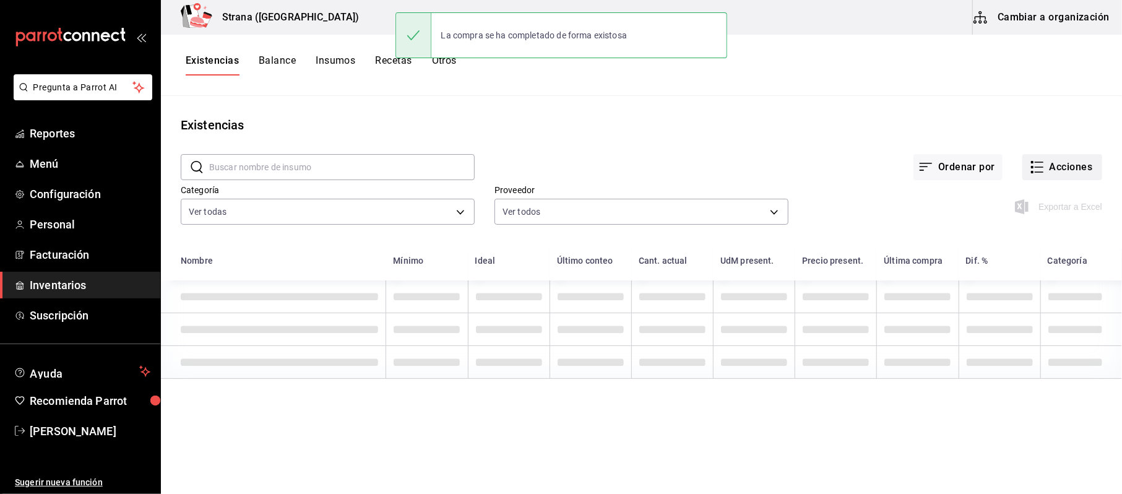
click at [1070, 177] on button "Acciones" at bounding box center [1063, 167] width 80 height 26
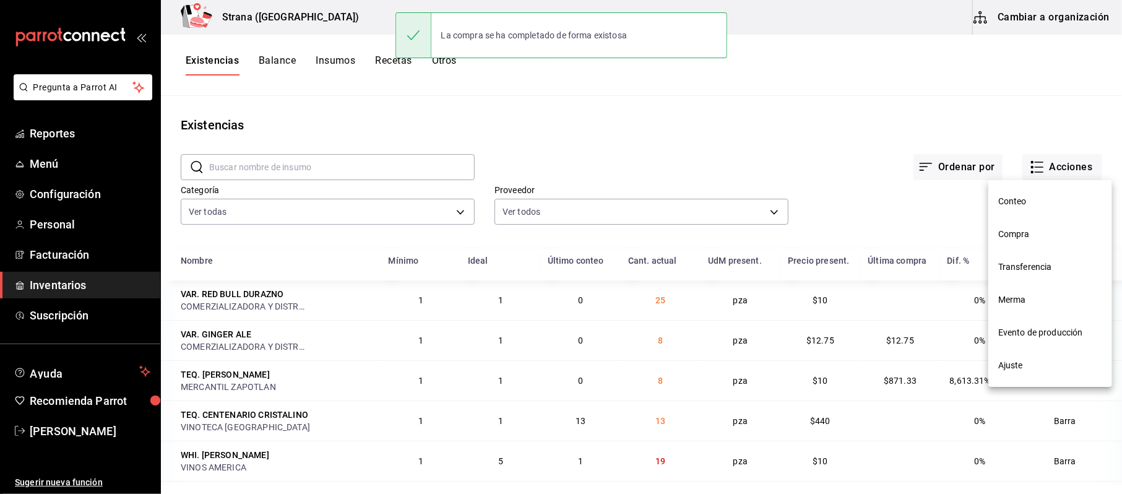
click at [1021, 243] on li "Compra" at bounding box center [1051, 234] width 124 height 33
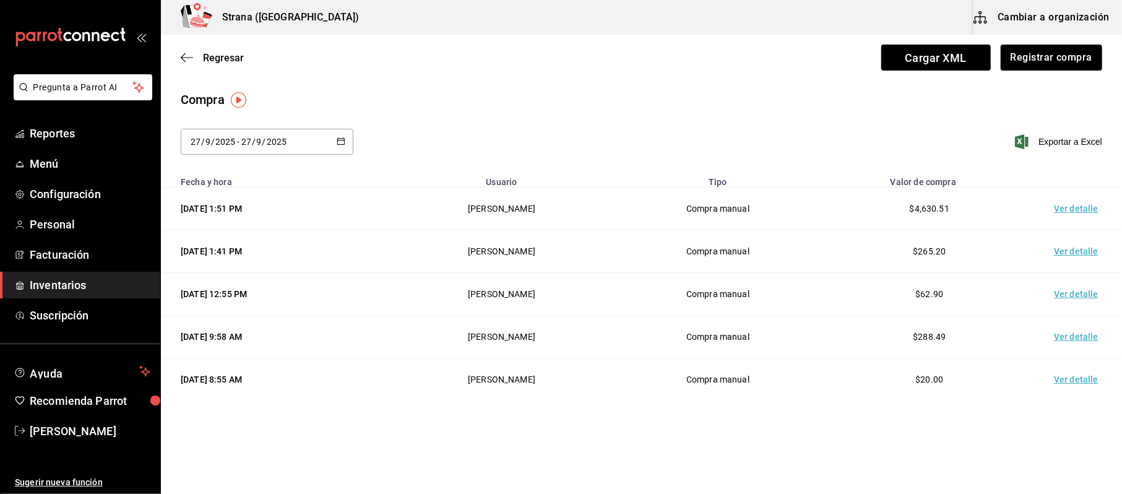
click at [1055, 204] on td "Ver detalle" at bounding box center [1079, 209] width 87 height 43
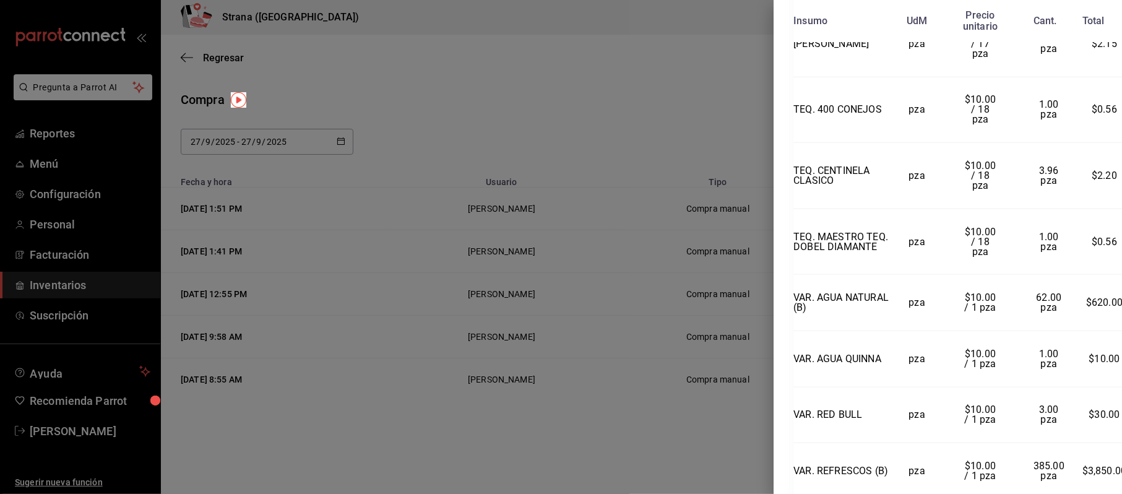
scroll to position [907, 0]
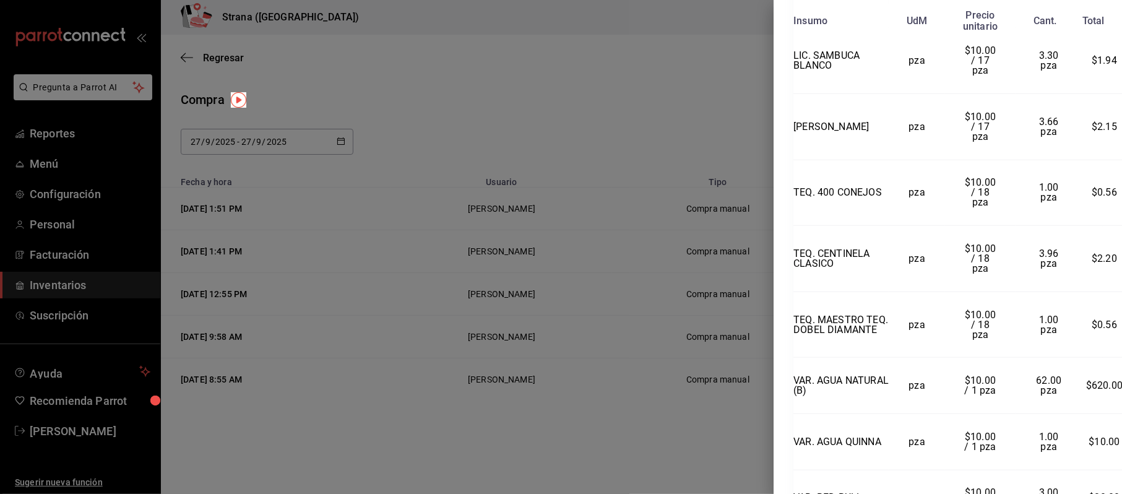
click at [852, 94] on td "LIC. SAMBUCA BLANCO" at bounding box center [841, 61] width 95 height 66
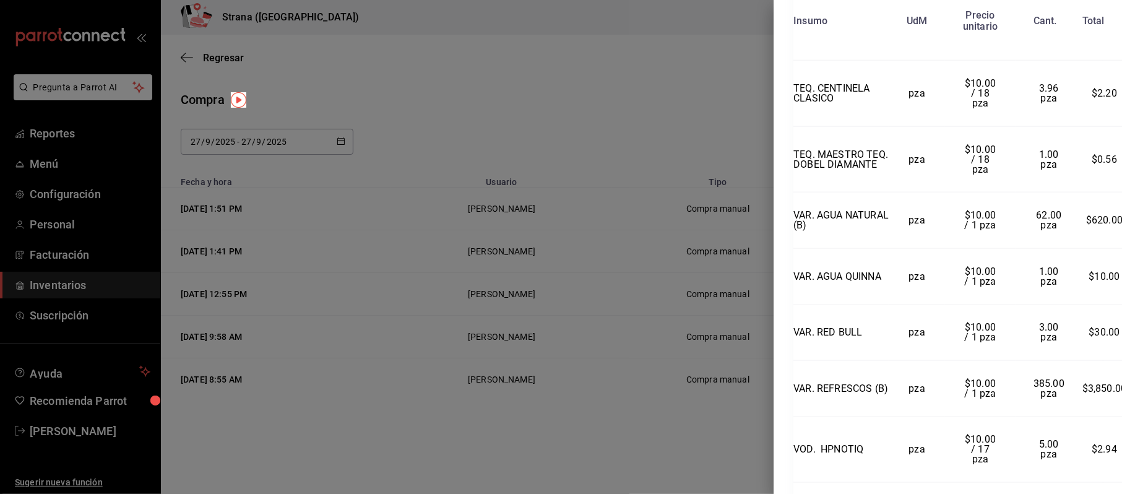
scroll to position [1073, 0]
click at [608, 110] on div at bounding box center [561, 247] width 1122 height 494
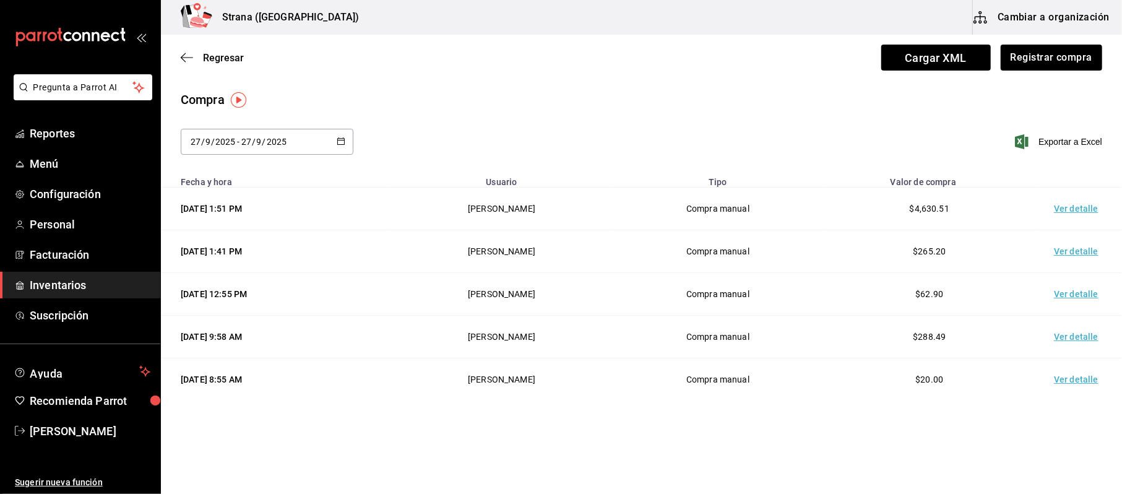
click at [53, 295] on link "Inventarios" at bounding box center [80, 285] width 160 height 27
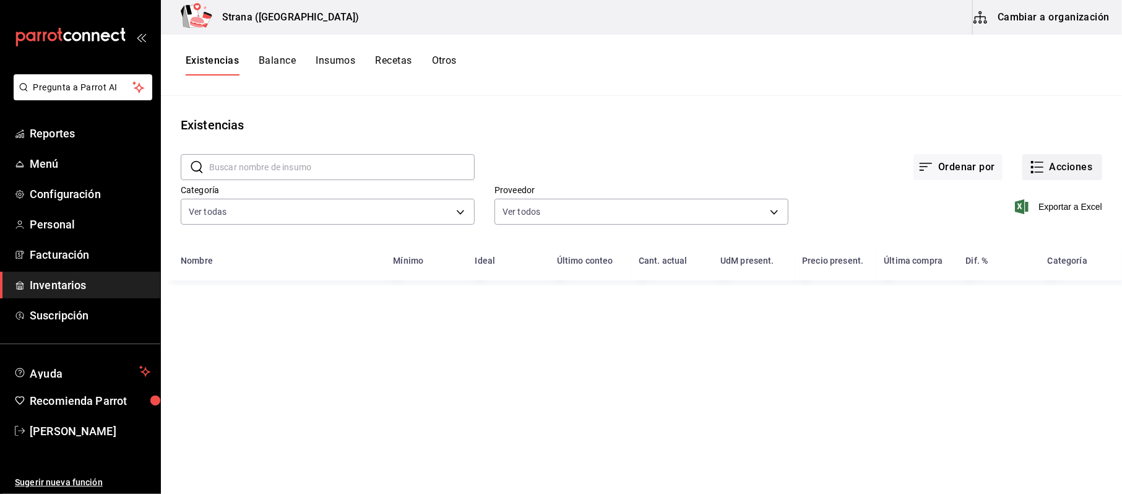
click at [1054, 167] on button "Acciones" at bounding box center [1063, 167] width 80 height 26
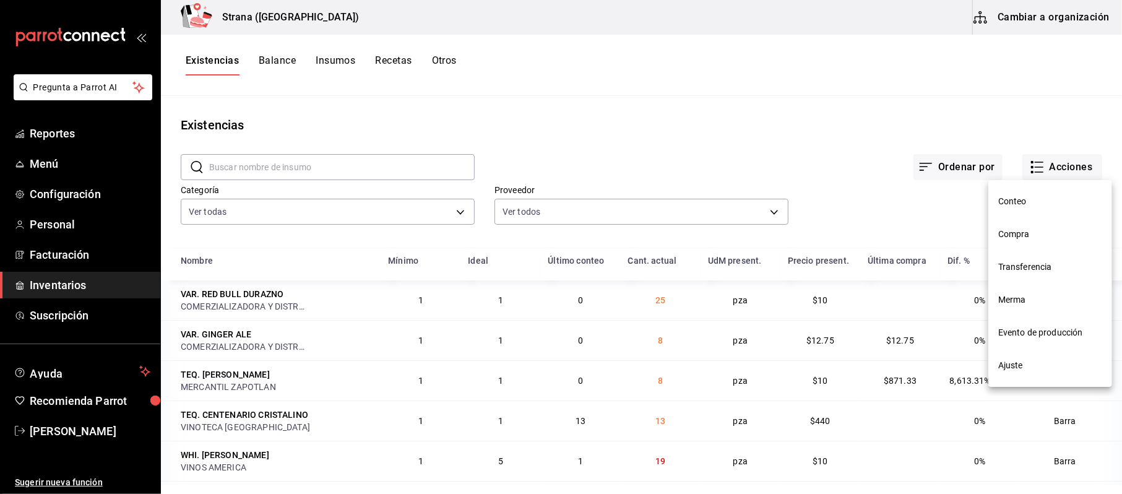
click at [1018, 298] on span "Merma" at bounding box center [1050, 299] width 104 height 13
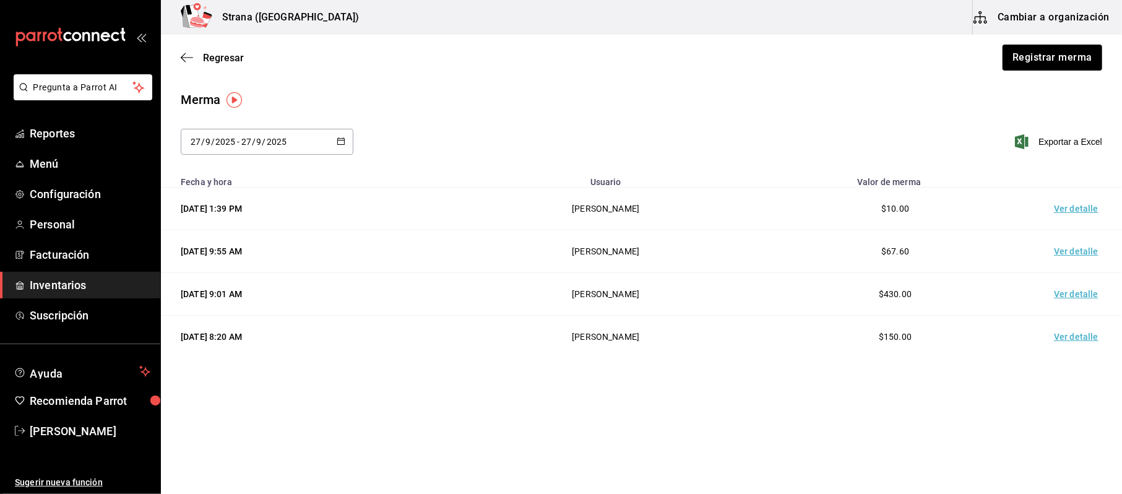
drag, startPoint x: 1063, startPoint y: 79, endPoint x: 1058, endPoint y: 63, distance: 17.6
click at [1063, 78] on div "Regresar Registrar merma" at bounding box center [641, 58] width 961 height 46
click at [1058, 59] on button "Registrar merma" at bounding box center [1052, 58] width 101 height 26
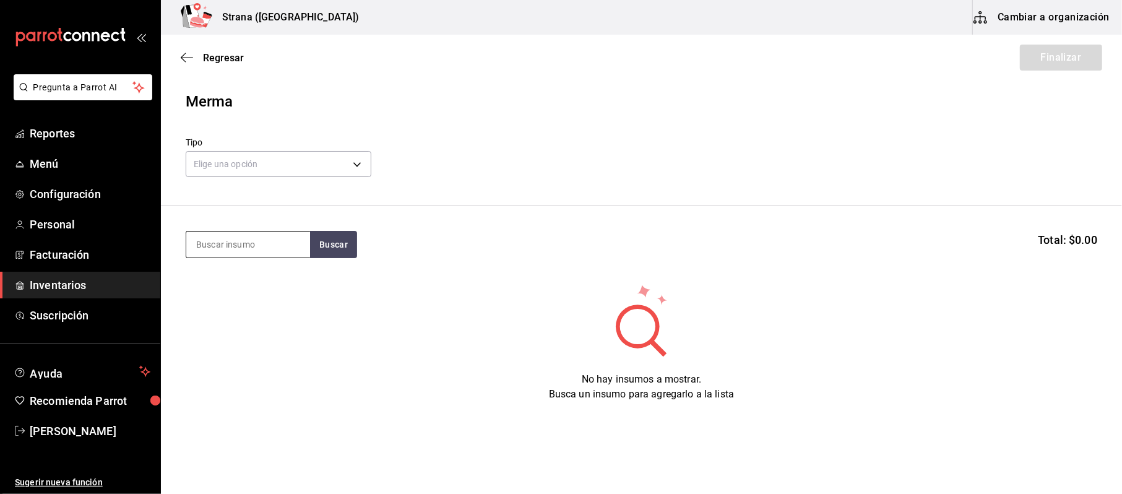
click at [236, 244] on input at bounding box center [248, 245] width 124 height 26
type input "clamat"
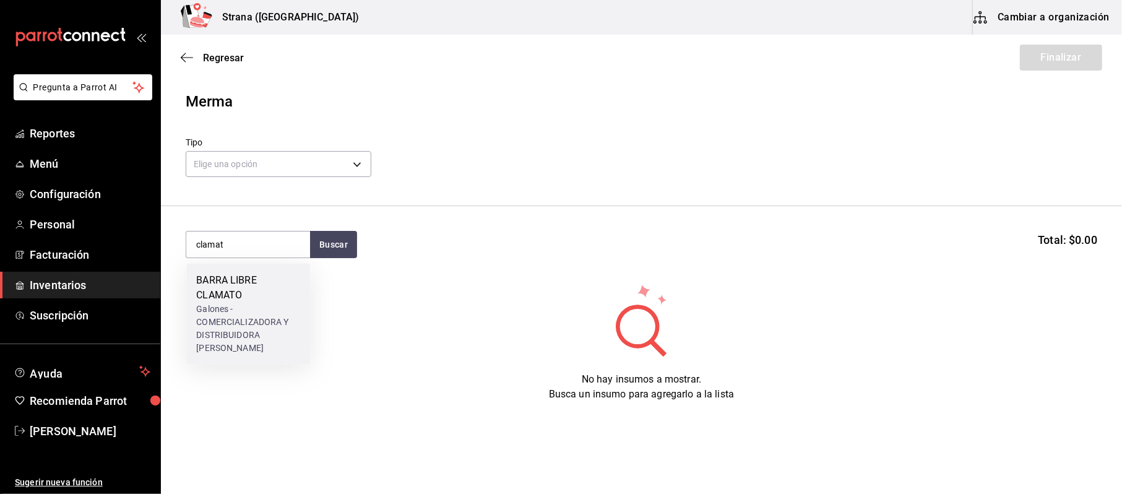
click at [249, 318] on div "Galones - COMERCIALIZADORA Y DISTRIBUIDORA [PERSON_NAME]" at bounding box center [248, 329] width 104 height 52
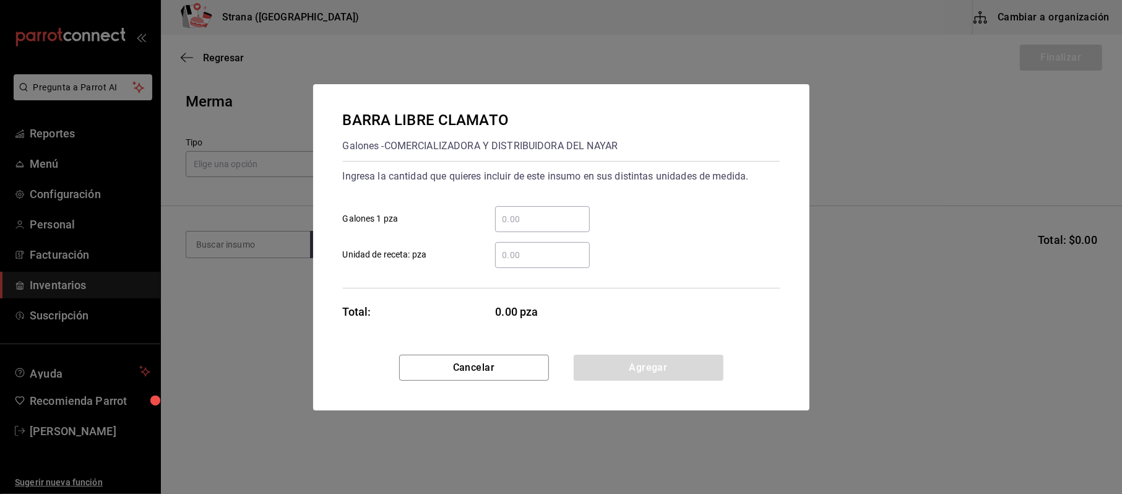
click at [524, 263] on div "​" at bounding box center [542, 255] width 95 height 26
click at [524, 262] on input "​ Unidad de receta: pza" at bounding box center [542, 255] width 95 height 15
click at [517, 222] on input "​ Galones 1 pza" at bounding box center [542, 219] width 95 height 15
type input "1"
click at [690, 374] on button "Agregar" at bounding box center [649, 368] width 150 height 26
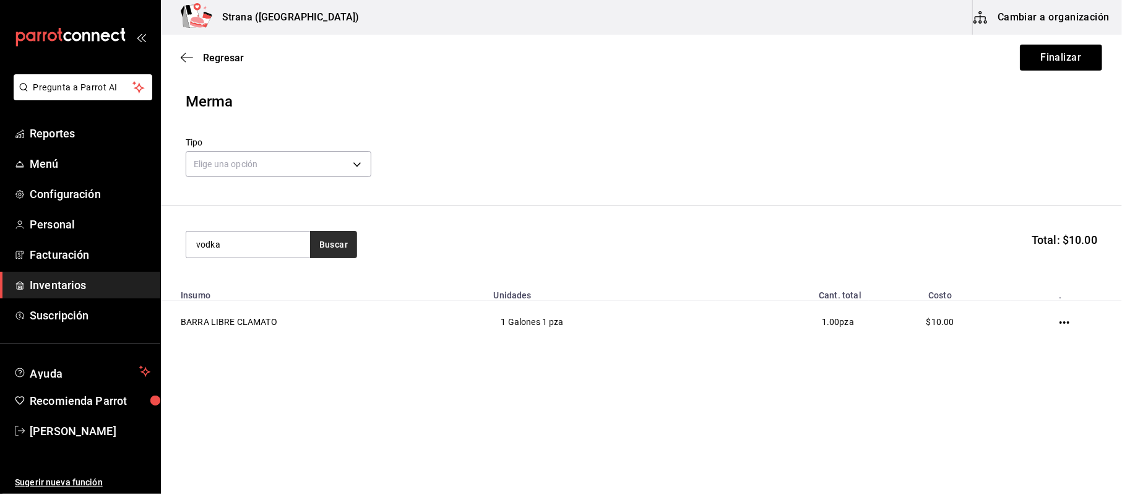
type input "vodka"
click at [327, 239] on button "Buscar" at bounding box center [333, 244] width 47 height 27
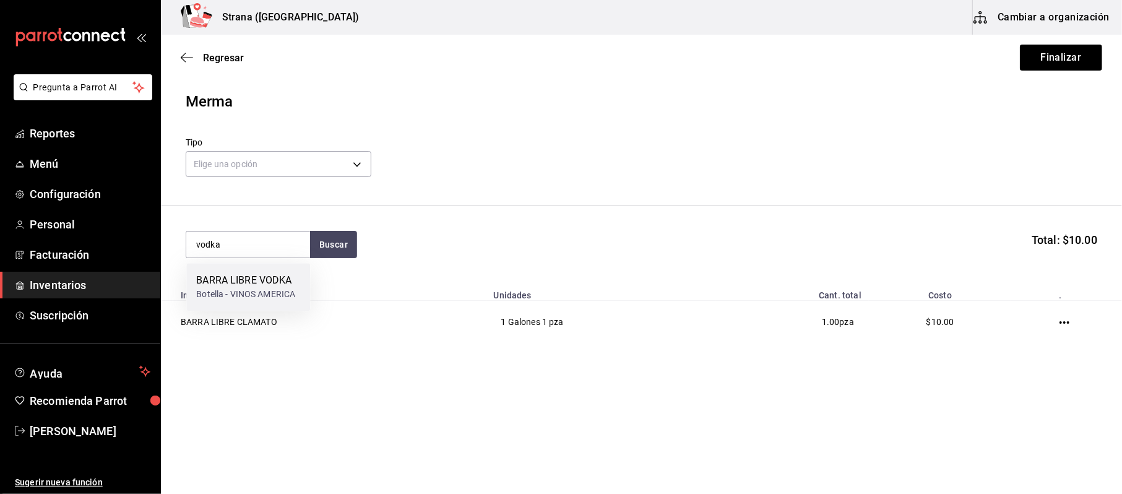
click at [265, 285] on div "BARRA LIBRE VODKA" at bounding box center [245, 280] width 99 height 15
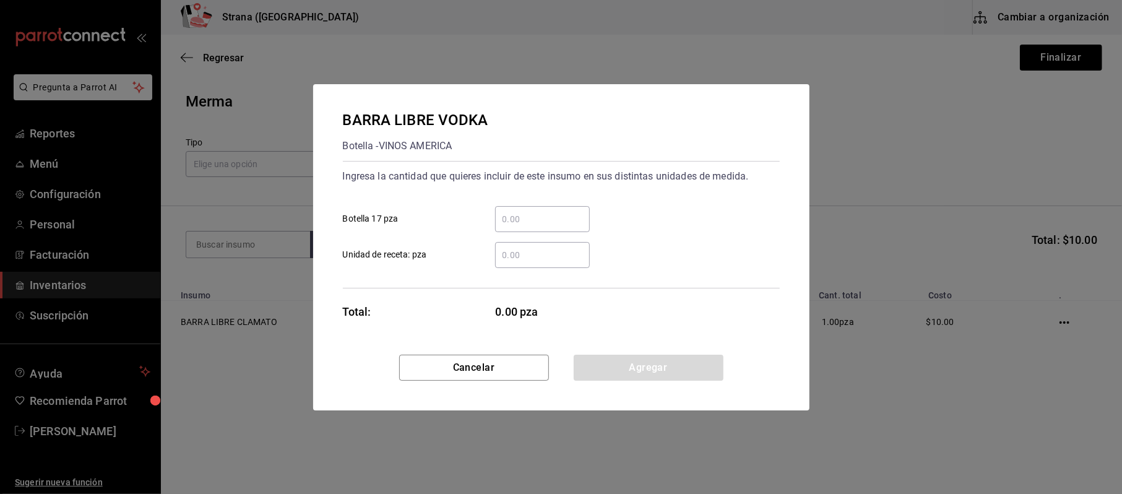
click at [540, 219] on input "​ Botella 17 pza" at bounding box center [542, 219] width 95 height 15
type input "1"
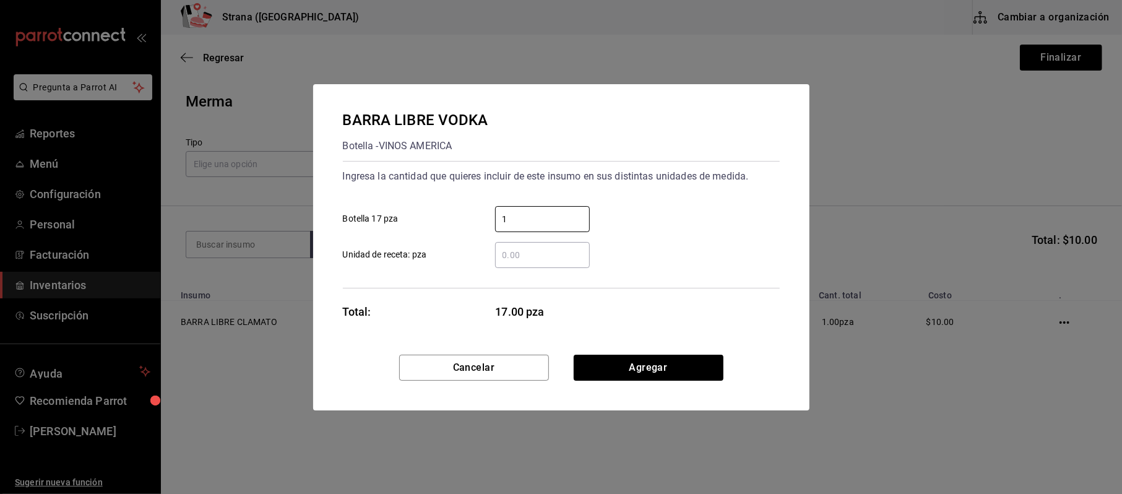
drag, startPoint x: 527, startPoint y: 223, endPoint x: 459, endPoint y: 209, distance: 69.6
click at [459, 209] on label "1 ​ Botella 17 pza" at bounding box center [466, 219] width 247 height 26
type input "1"
click at [698, 375] on button "Agregar" at bounding box center [649, 368] width 150 height 26
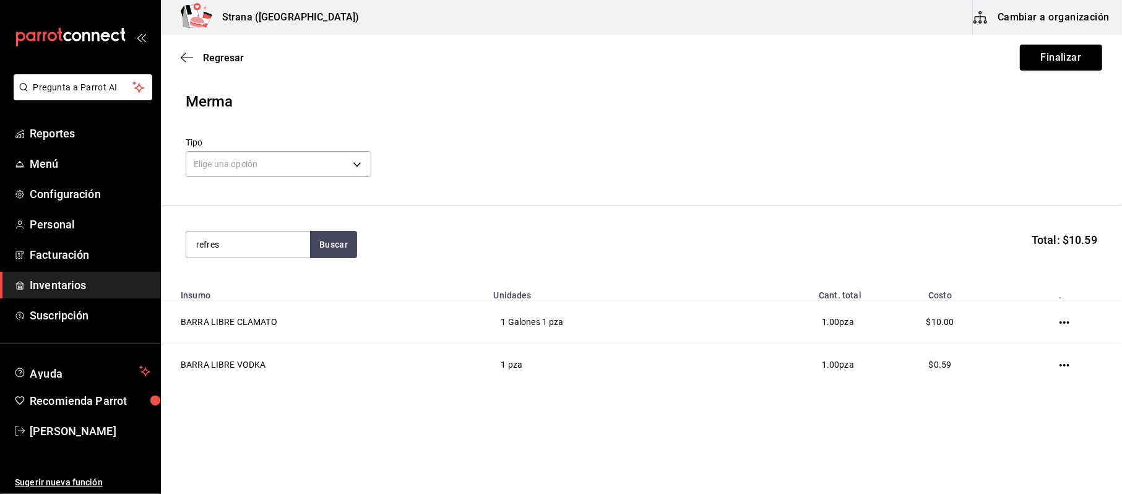
type input "refres"
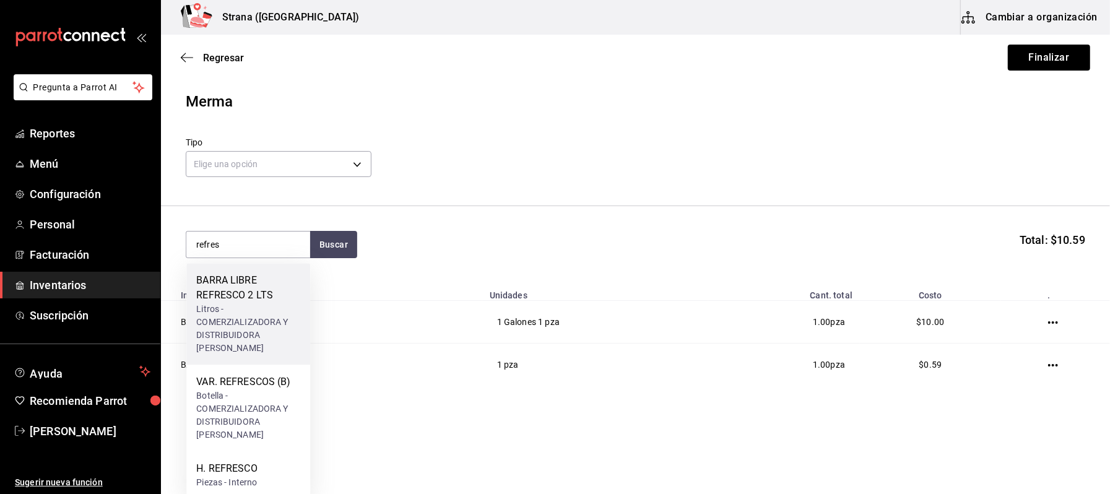
click at [256, 275] on div "BARRA LIBRE REFRESCO 2 LTS" at bounding box center [248, 288] width 104 height 30
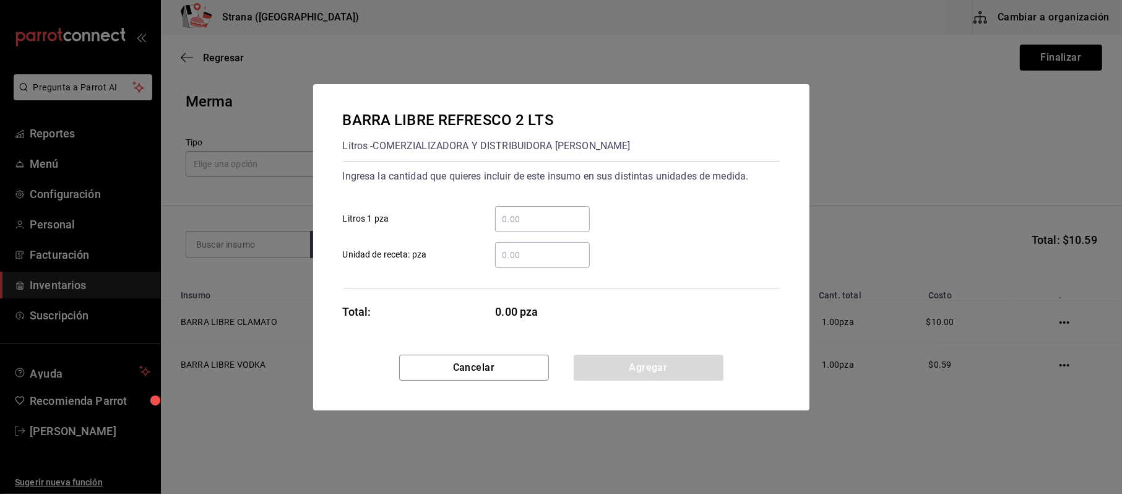
click at [531, 259] on input "​ Unidad de receta: pza" at bounding box center [542, 255] width 95 height 15
click at [522, 219] on input "​ Litros 1 pza" at bounding box center [542, 219] width 95 height 15
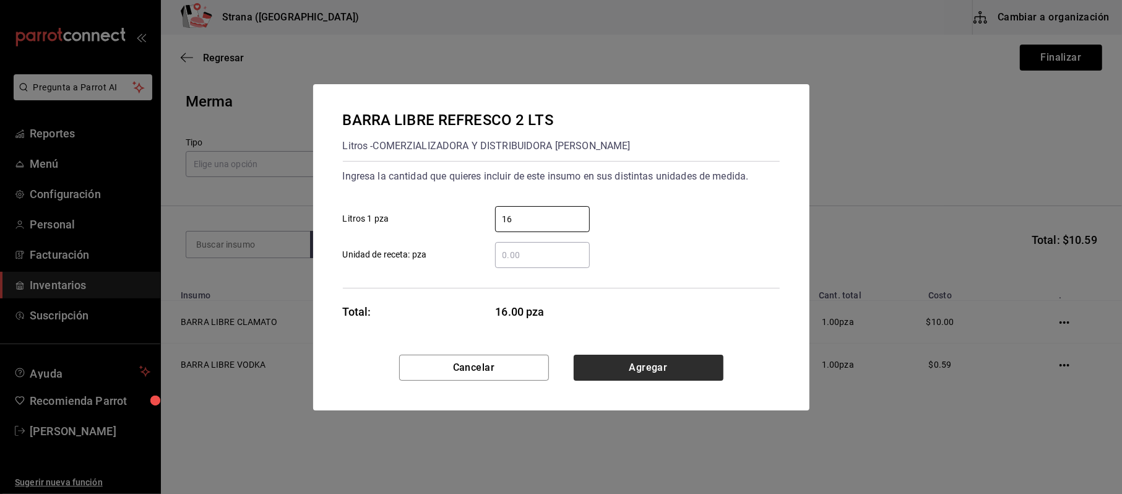
type input "16"
drag, startPoint x: 672, startPoint y: 355, endPoint x: 684, endPoint y: 352, distance: 12.2
click at [676, 355] on button "Agregar" at bounding box center [649, 368] width 150 height 26
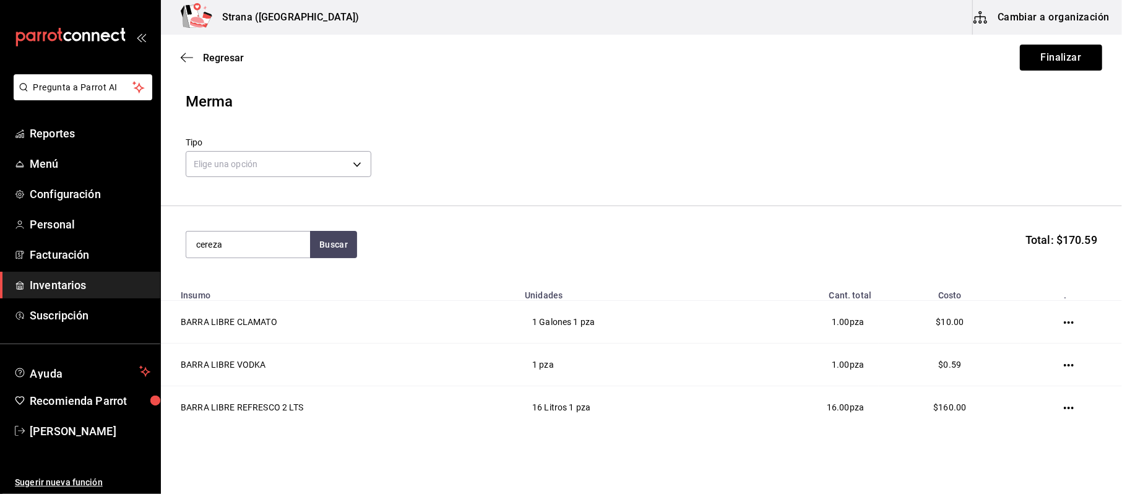
type input "cereza"
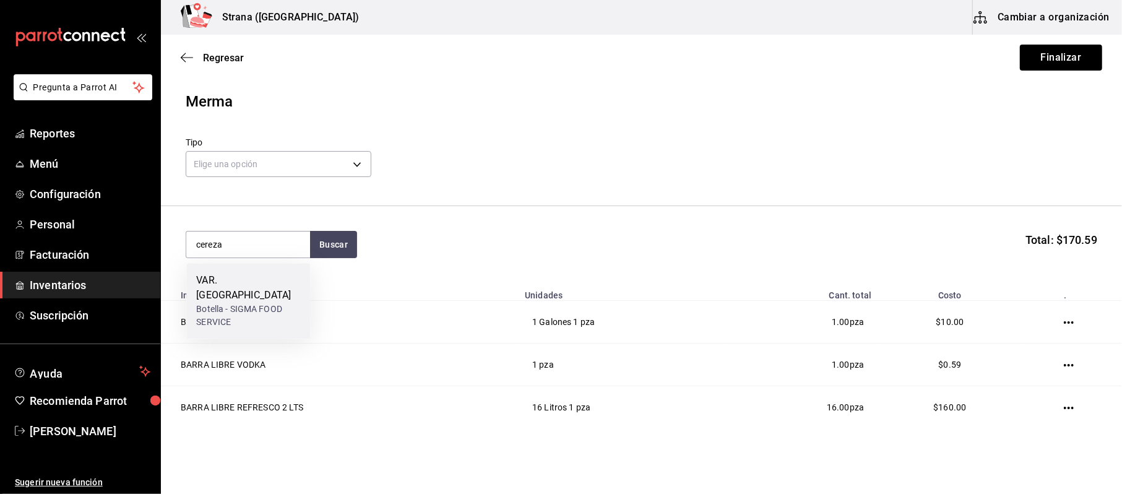
click at [261, 280] on div "VAR. [GEOGRAPHIC_DATA]" at bounding box center [248, 288] width 104 height 30
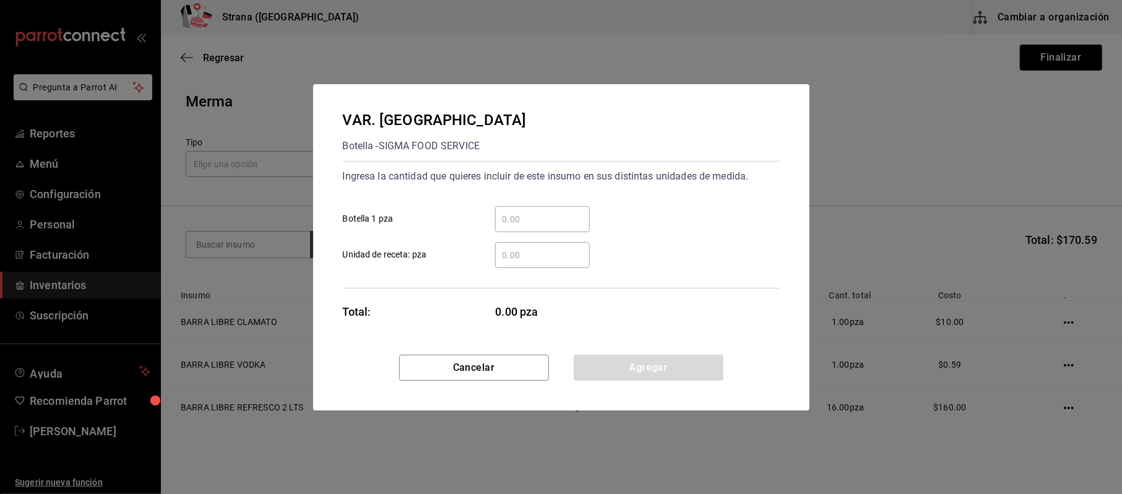
click at [555, 258] on input "​ Unidad de receta: pza" at bounding box center [542, 255] width 95 height 15
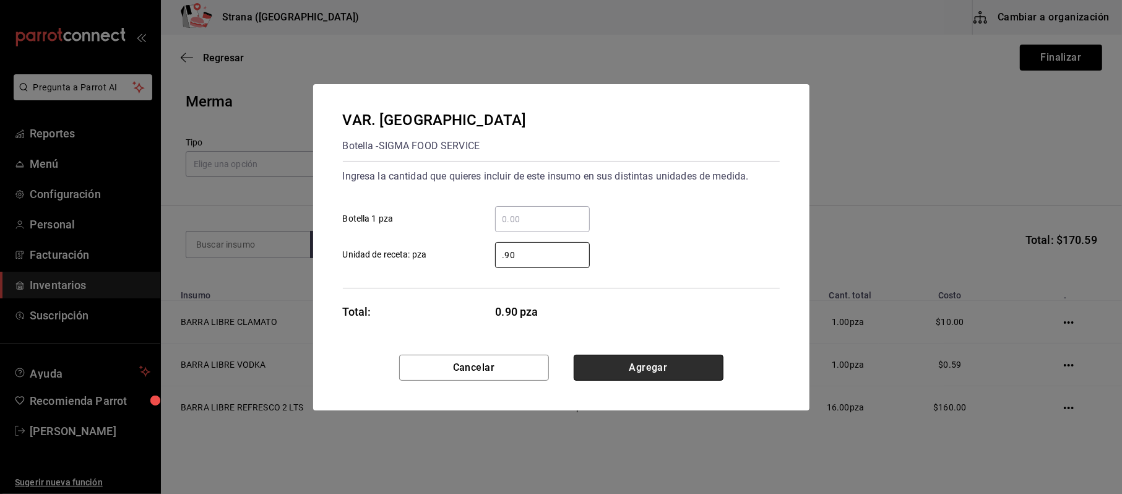
type input "0.90"
drag, startPoint x: 609, startPoint y: 375, endPoint x: 624, endPoint y: 371, distance: 15.2
click at [609, 375] on button "Agregar" at bounding box center [649, 368] width 150 height 26
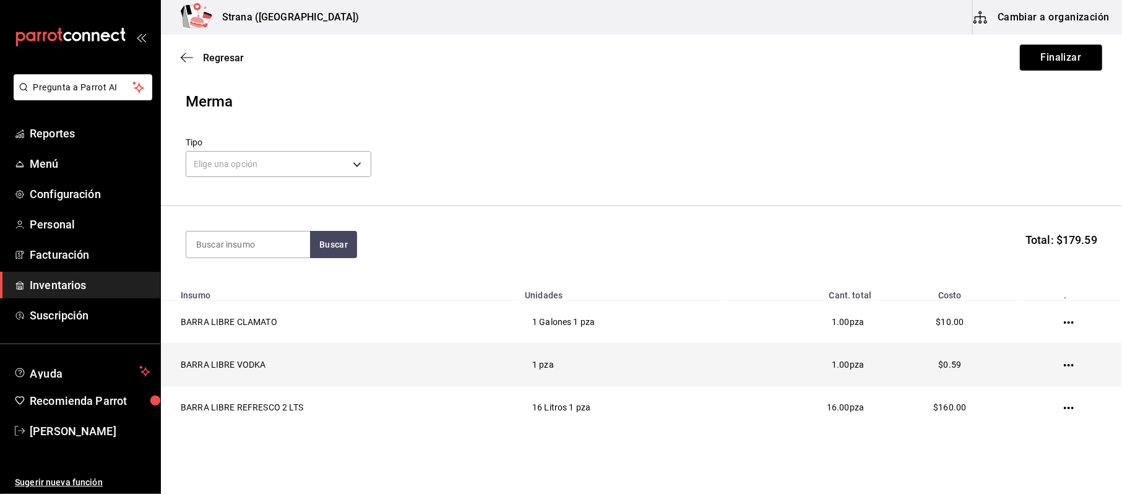
scroll to position [88, 0]
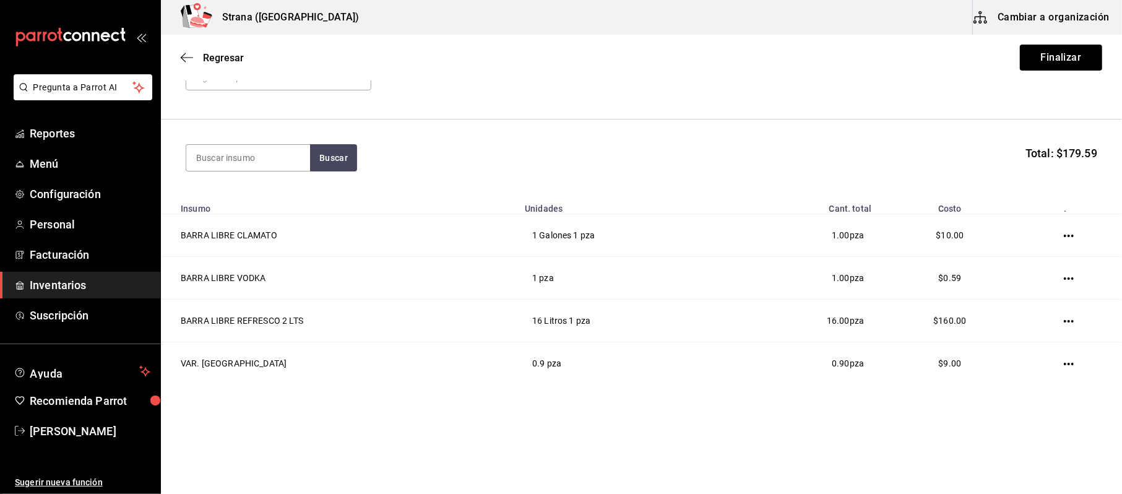
click at [279, 70] on div "Regresar Finalizar" at bounding box center [641, 58] width 961 height 46
click at [280, 73] on div "Regresar Finalizar" at bounding box center [641, 58] width 961 height 46
click at [280, 74] on div "Regresar Finalizar" at bounding box center [641, 58] width 961 height 46
click at [281, 85] on body "Pregunta a Parrot AI Reportes Menú Configuración Personal Facturación Inventari…" at bounding box center [561, 212] width 1122 height 424
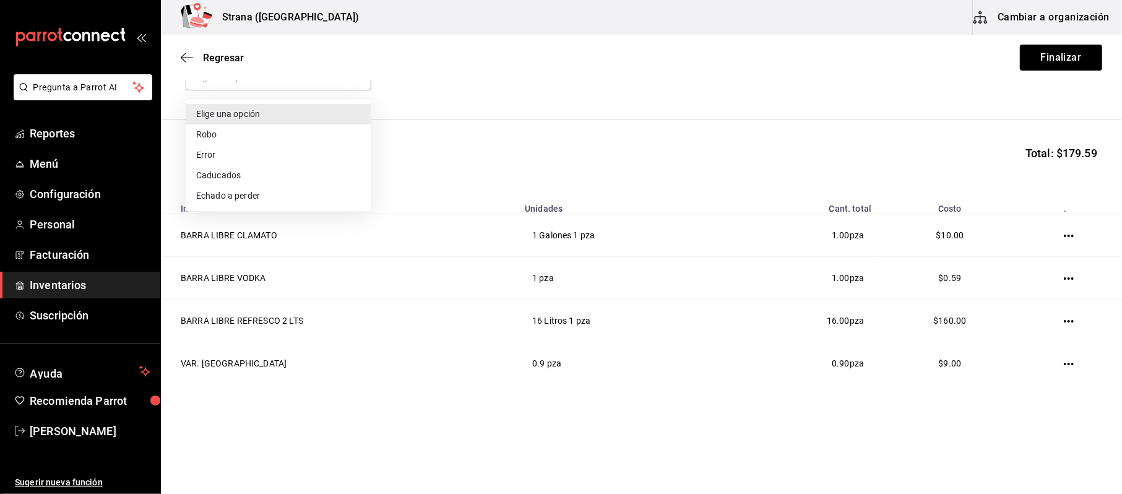
click at [238, 152] on li "Error" at bounding box center [278, 155] width 184 height 20
type input "ERROR"
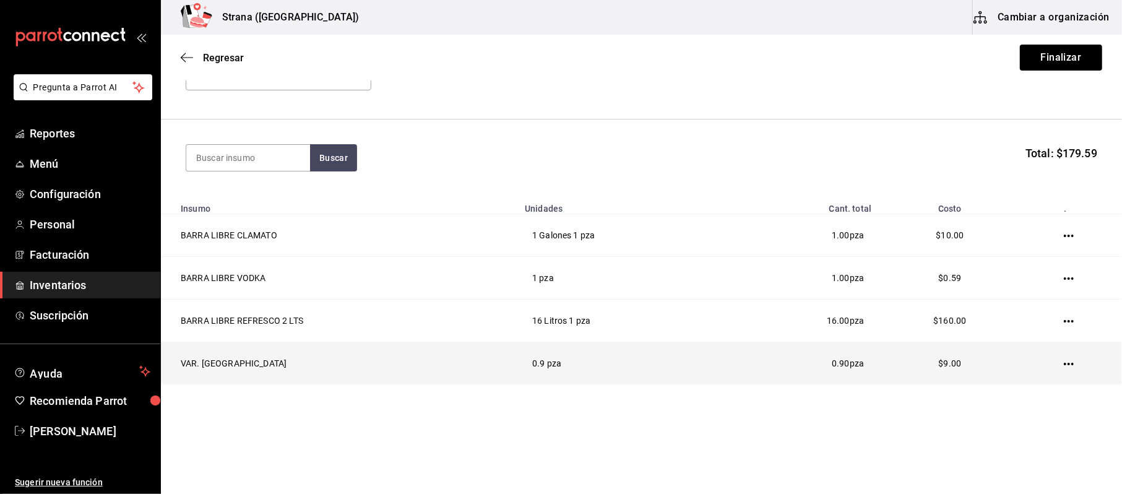
click at [1064, 363] on icon "button" at bounding box center [1069, 364] width 10 height 2
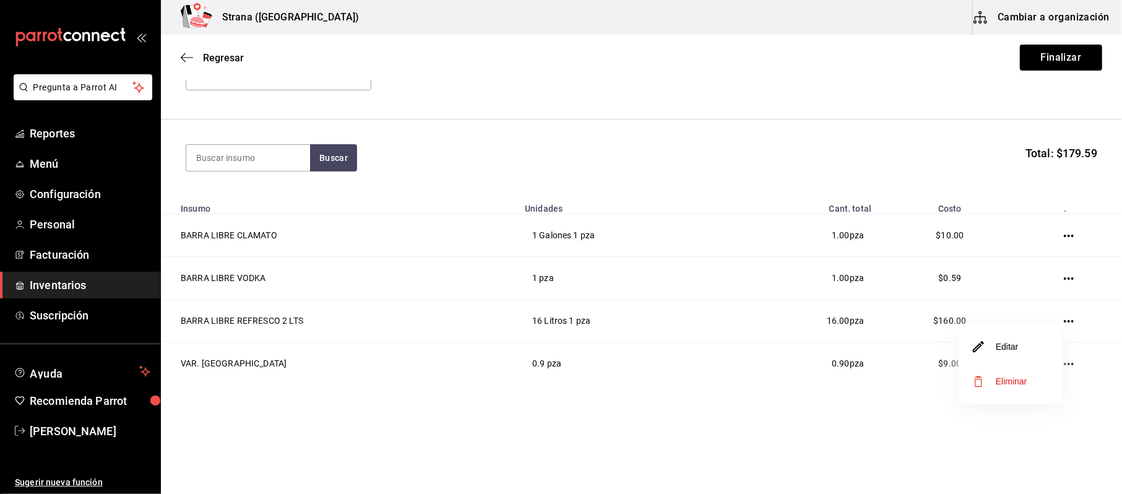
click at [1005, 378] on span "Eliminar" at bounding box center [1012, 381] width 32 height 10
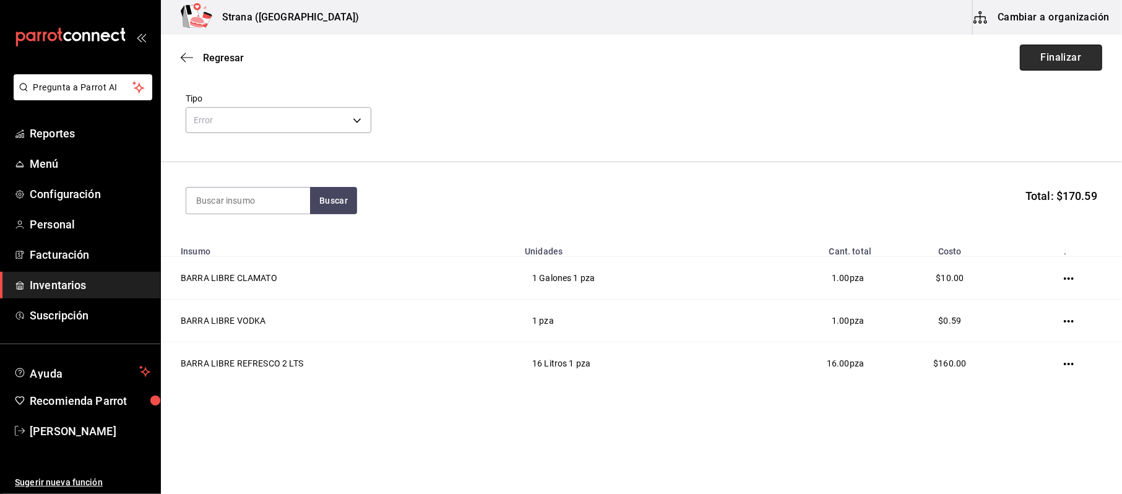
click at [1040, 56] on button "Finalizar" at bounding box center [1061, 58] width 82 height 26
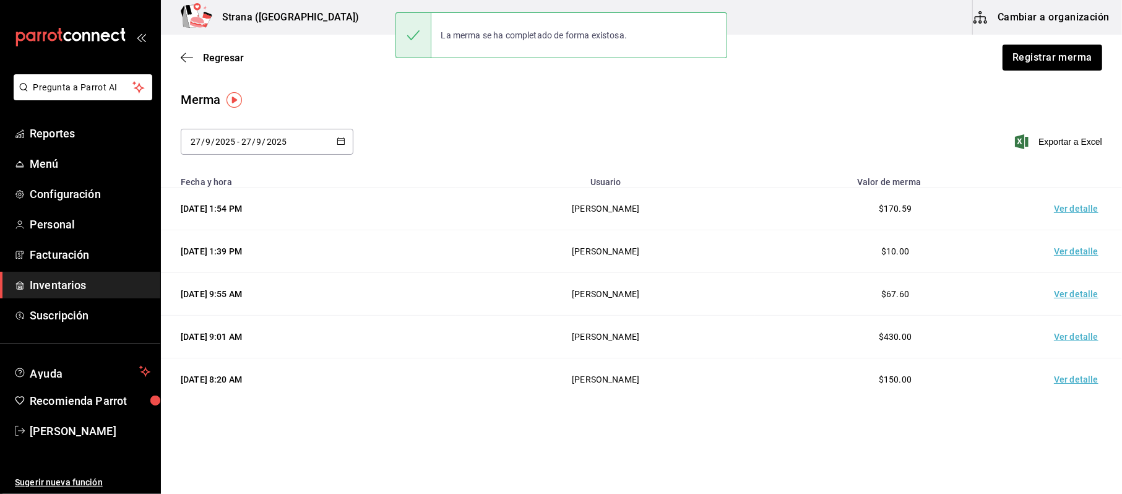
drag, startPoint x: 1078, startPoint y: 192, endPoint x: 1077, endPoint y: 199, distance: 6.9
click at [1077, 199] on td "Ver detalle" at bounding box center [1079, 209] width 87 height 43
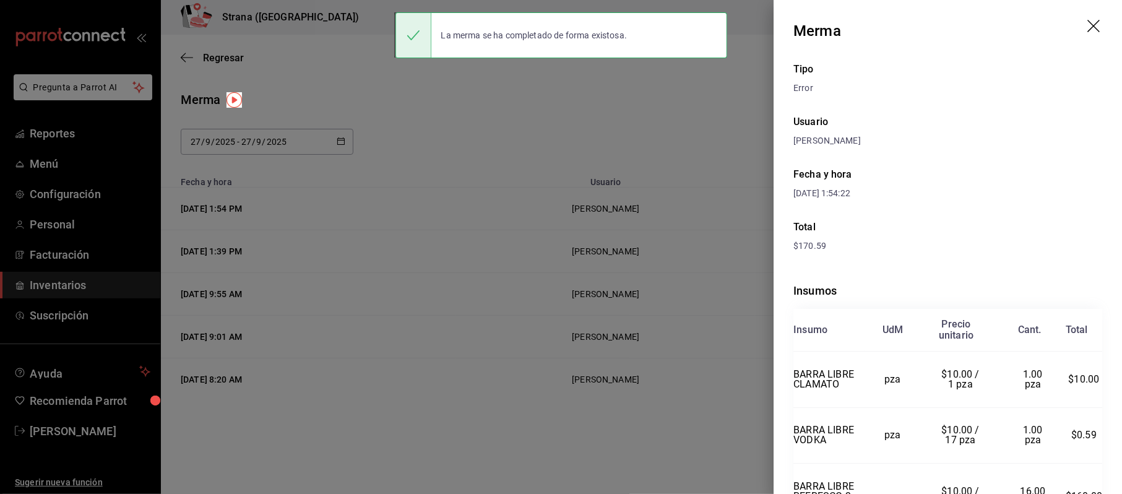
click at [352, 136] on div at bounding box center [561, 247] width 1122 height 494
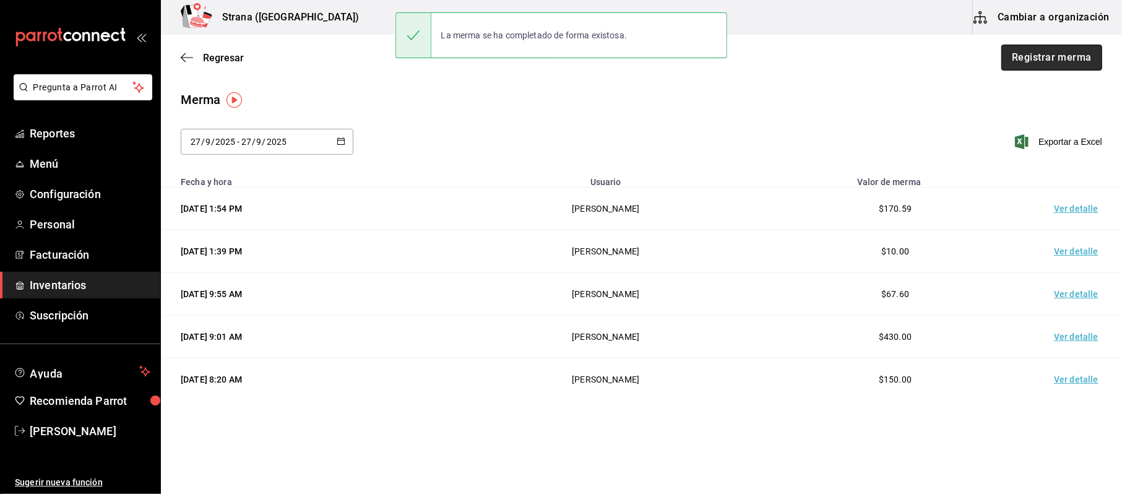
click at [1040, 67] on button "Registrar merma" at bounding box center [1052, 58] width 101 height 26
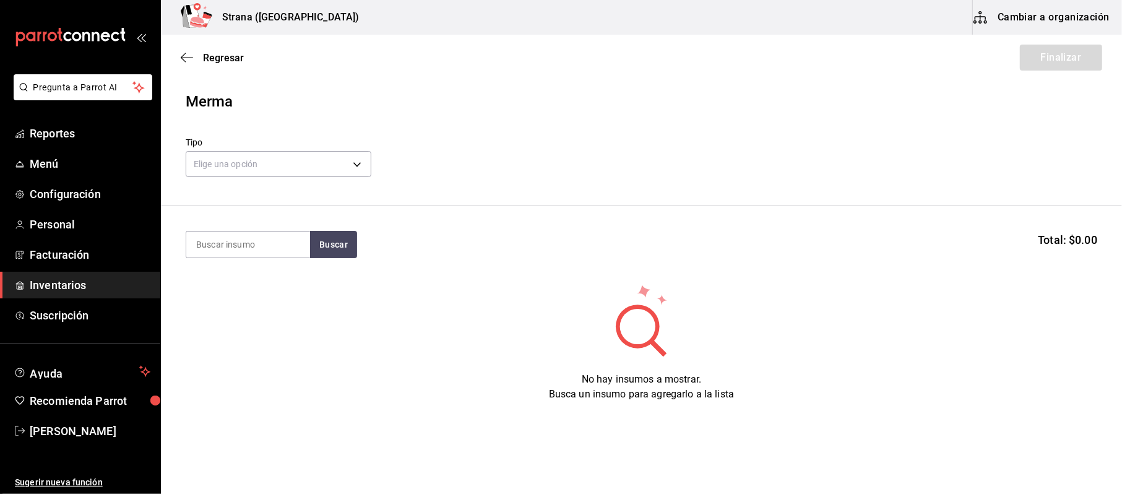
click at [248, 265] on section "Buscar Total: $0.00" at bounding box center [641, 244] width 961 height 77
click at [260, 250] on input at bounding box center [248, 245] width 124 height 26
type input "contro"
click at [253, 275] on div "LIC. CONTROY" at bounding box center [245, 280] width 99 height 15
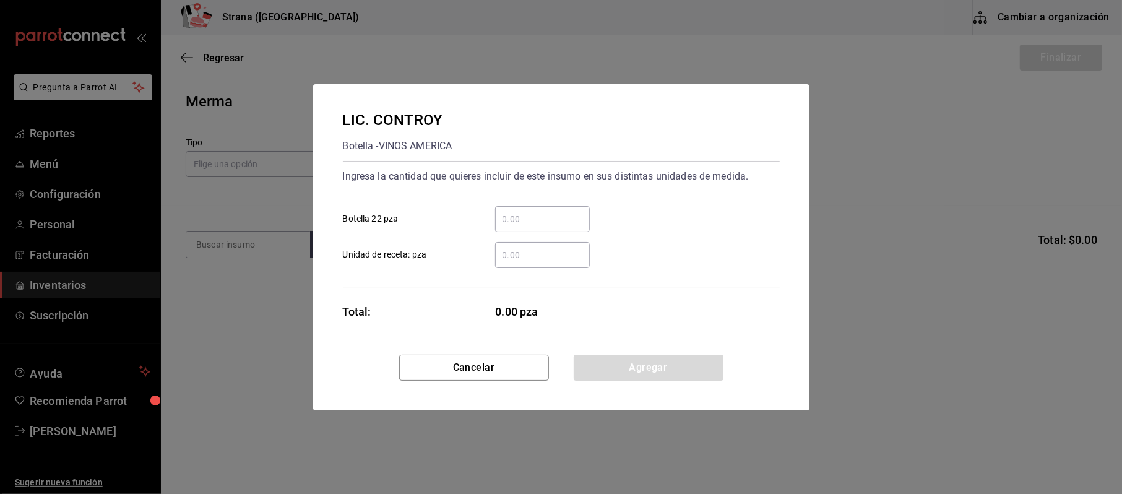
click at [530, 248] on input "​ Unidad de receta: pza" at bounding box center [542, 255] width 95 height 15
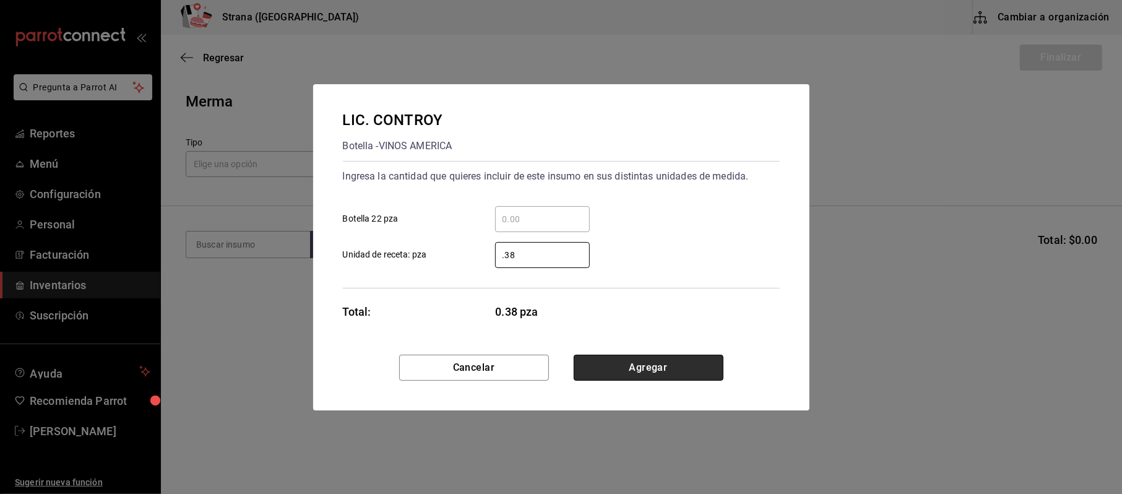
type input "0.38"
click at [629, 374] on button "Agregar" at bounding box center [649, 368] width 150 height 26
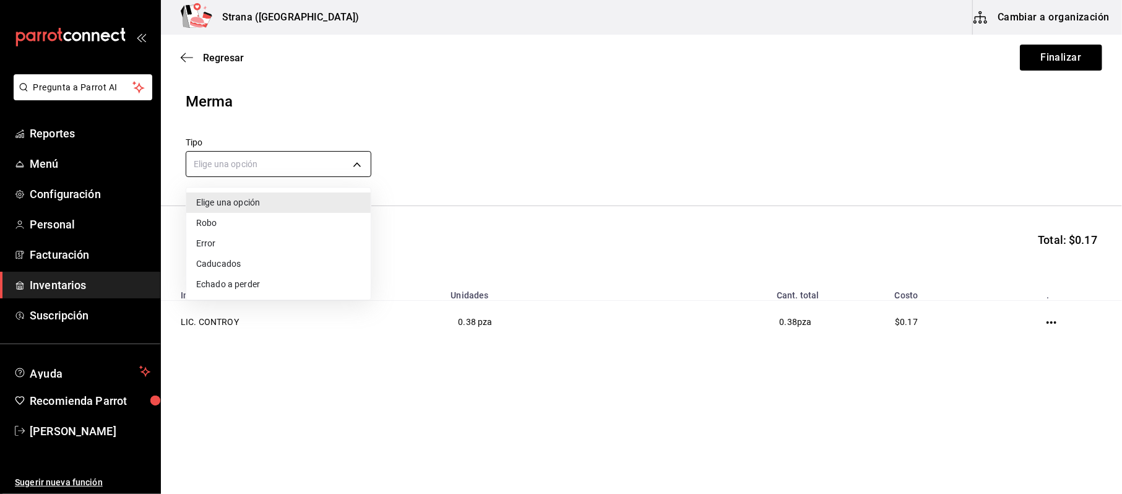
click at [245, 169] on body "Pregunta a Parrot AI Reportes Menú Configuración Personal Facturación Inventari…" at bounding box center [561, 212] width 1122 height 424
click at [228, 251] on li "Error" at bounding box center [278, 243] width 184 height 20
type input "ERROR"
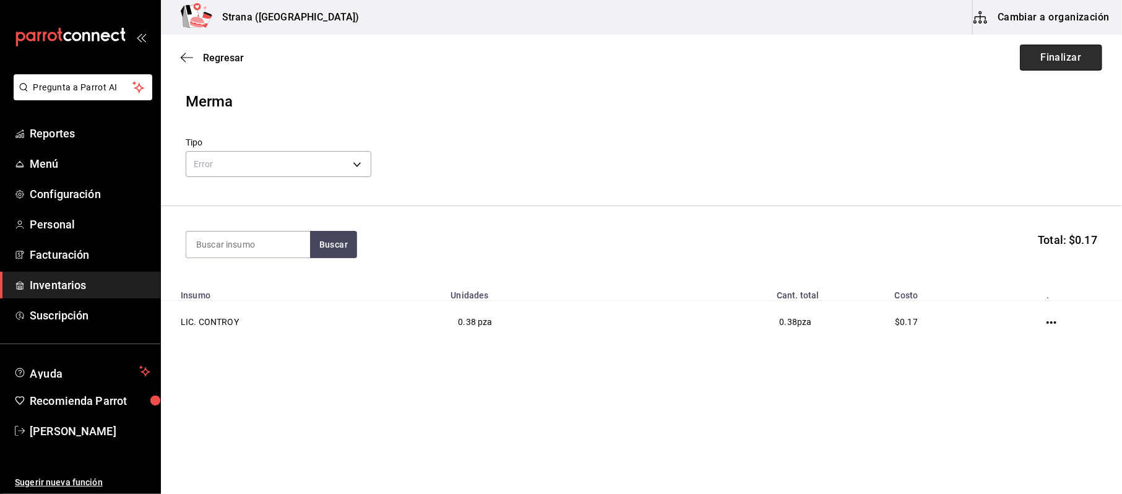
click at [1039, 46] on button "Finalizar" at bounding box center [1061, 58] width 82 height 26
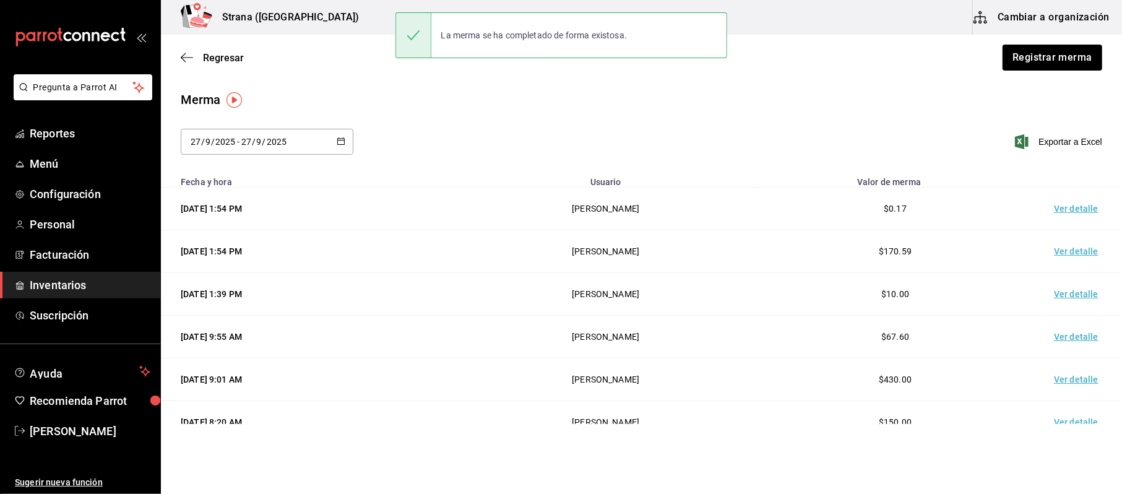
click at [1080, 214] on td "Ver detalle" at bounding box center [1079, 209] width 87 height 43
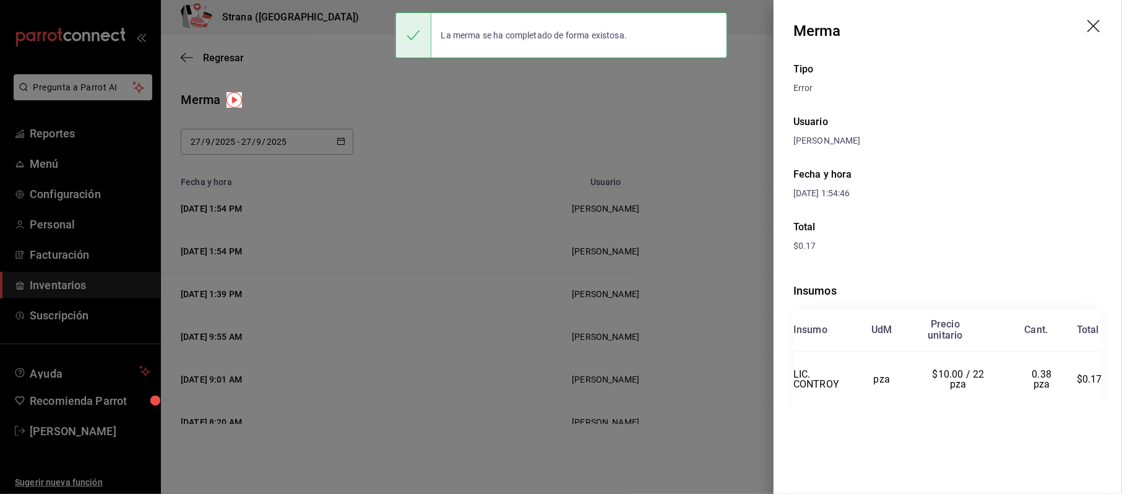
click at [395, 156] on div at bounding box center [561, 247] width 1122 height 494
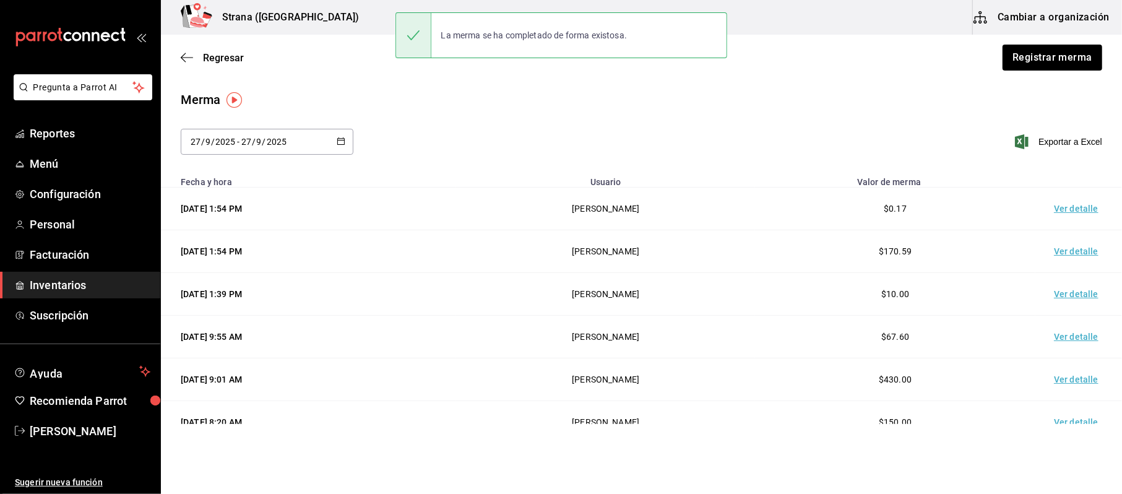
click at [53, 291] on span "Inventarios" at bounding box center [90, 285] width 121 height 17
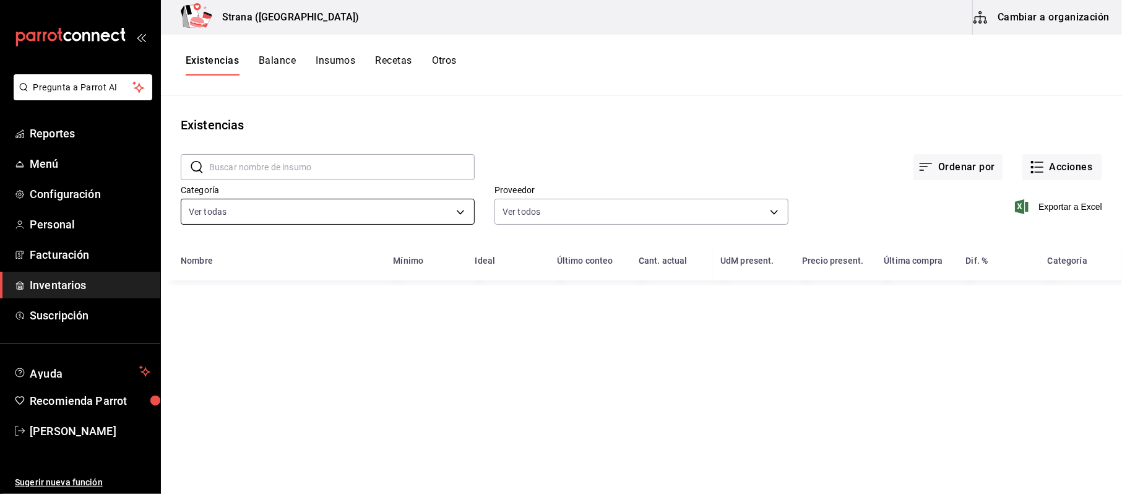
click at [270, 211] on body "Pregunta a Parrot AI Reportes Menú Configuración Personal Facturación Inventari…" at bounding box center [561, 242] width 1122 height 485
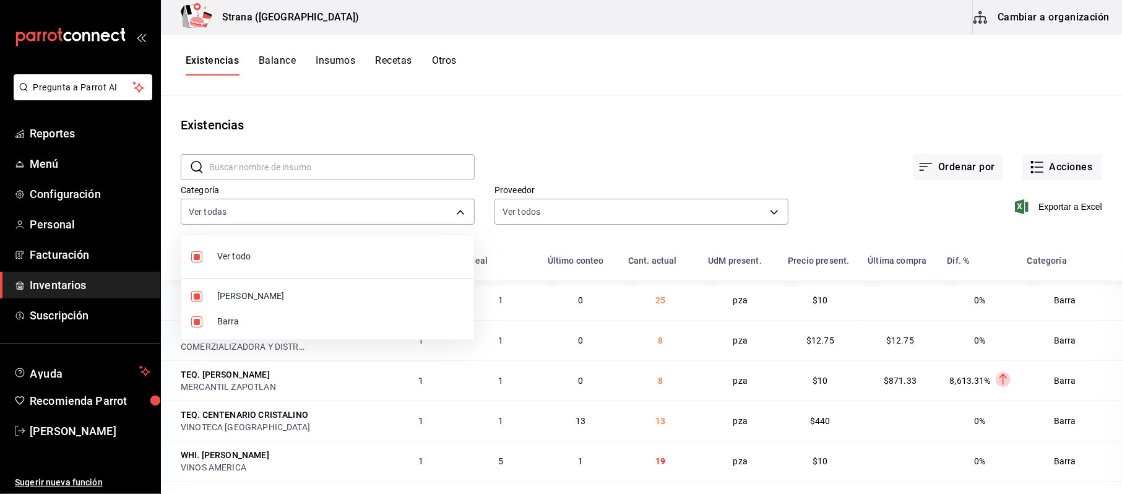
click at [238, 301] on span "[PERSON_NAME]" at bounding box center [340, 296] width 247 height 13
type input "22ec9f2c-e042-44ea-8d53-bf0e1d8c11ed"
checkbox input "false"
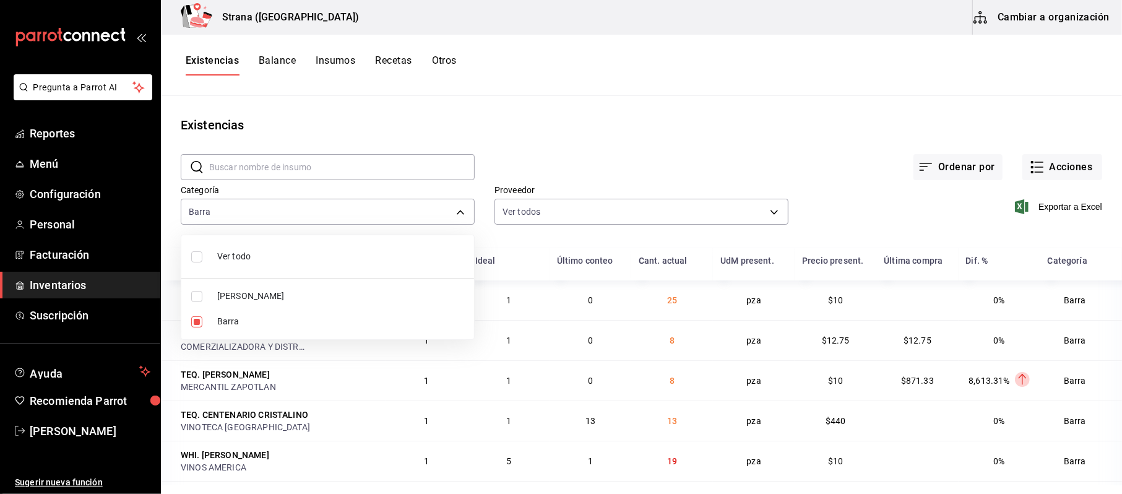
click at [1048, 209] on div at bounding box center [561, 247] width 1122 height 494
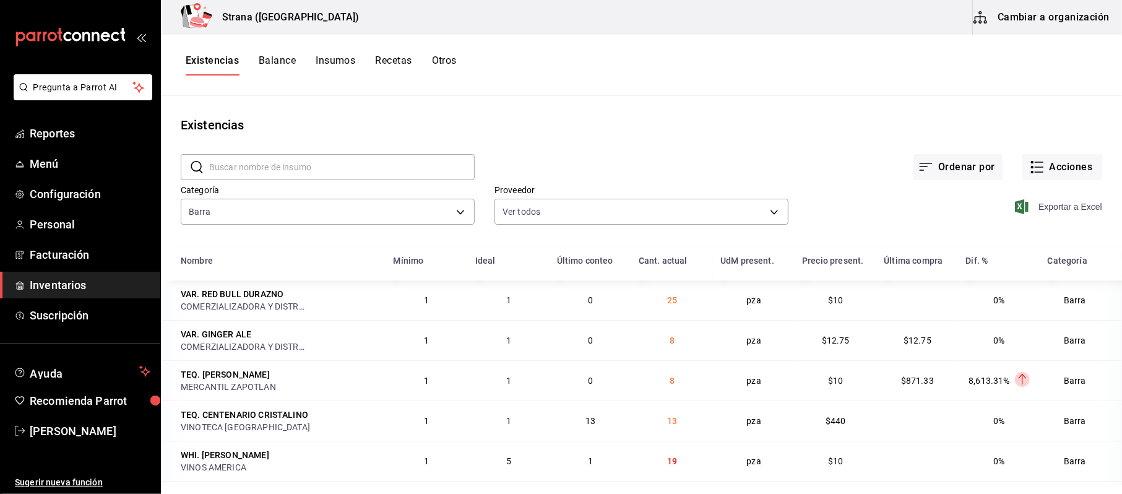
click at [1036, 209] on span "Exportar a Excel" at bounding box center [1060, 206] width 85 height 15
